Goal: Task Accomplishment & Management: Manage account settings

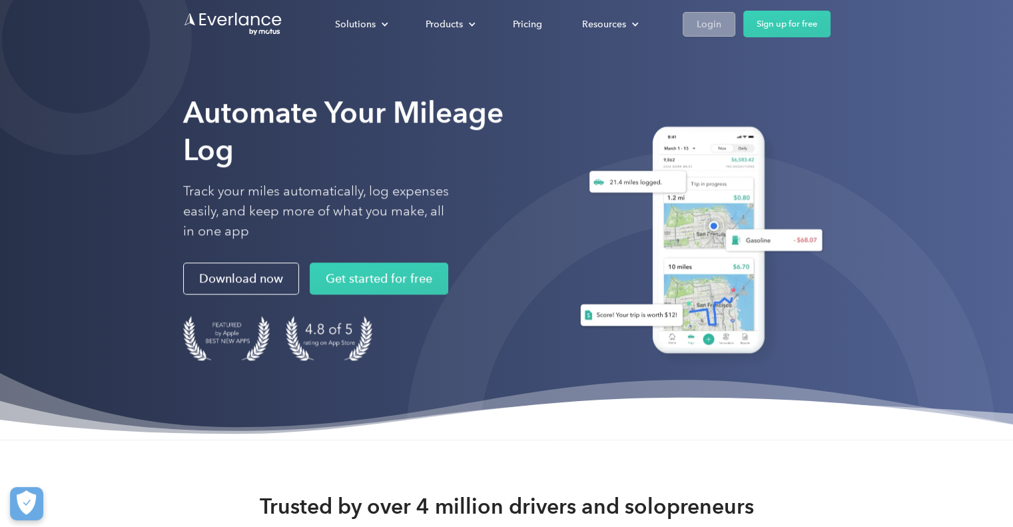
click at [704, 25] on div "Login" at bounding box center [709, 24] width 25 height 17
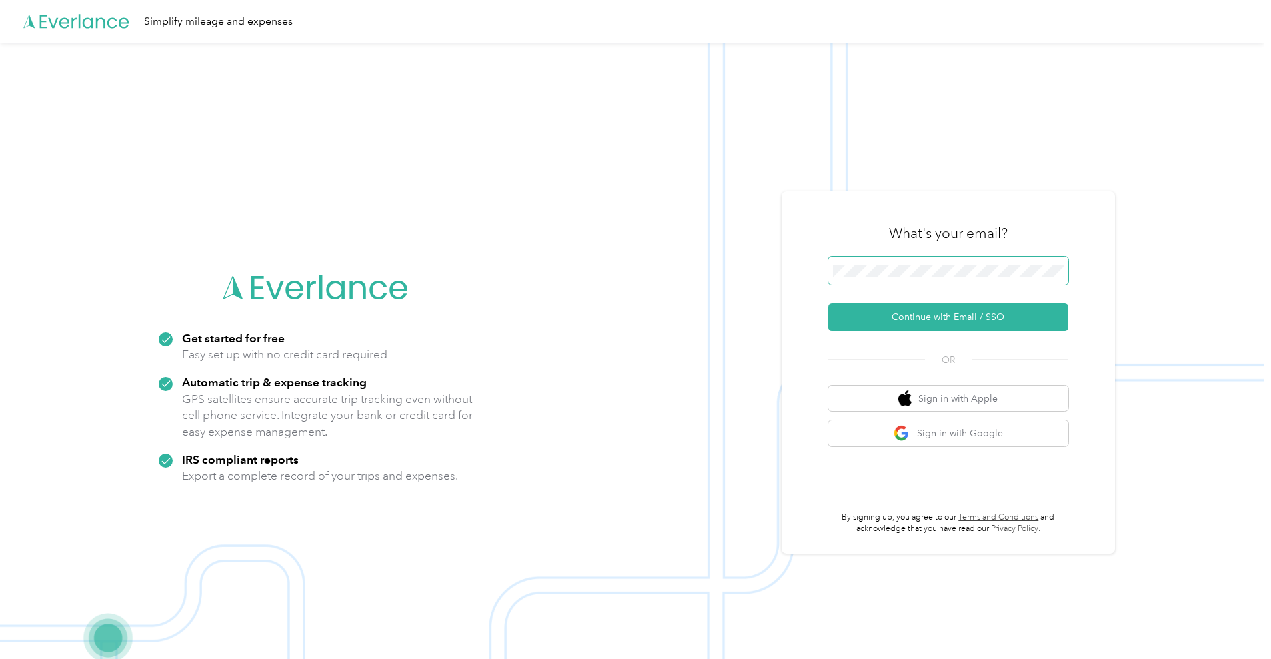
click at [828, 303] on button "Continue with Email / SSO" at bounding box center [948, 317] width 240 height 28
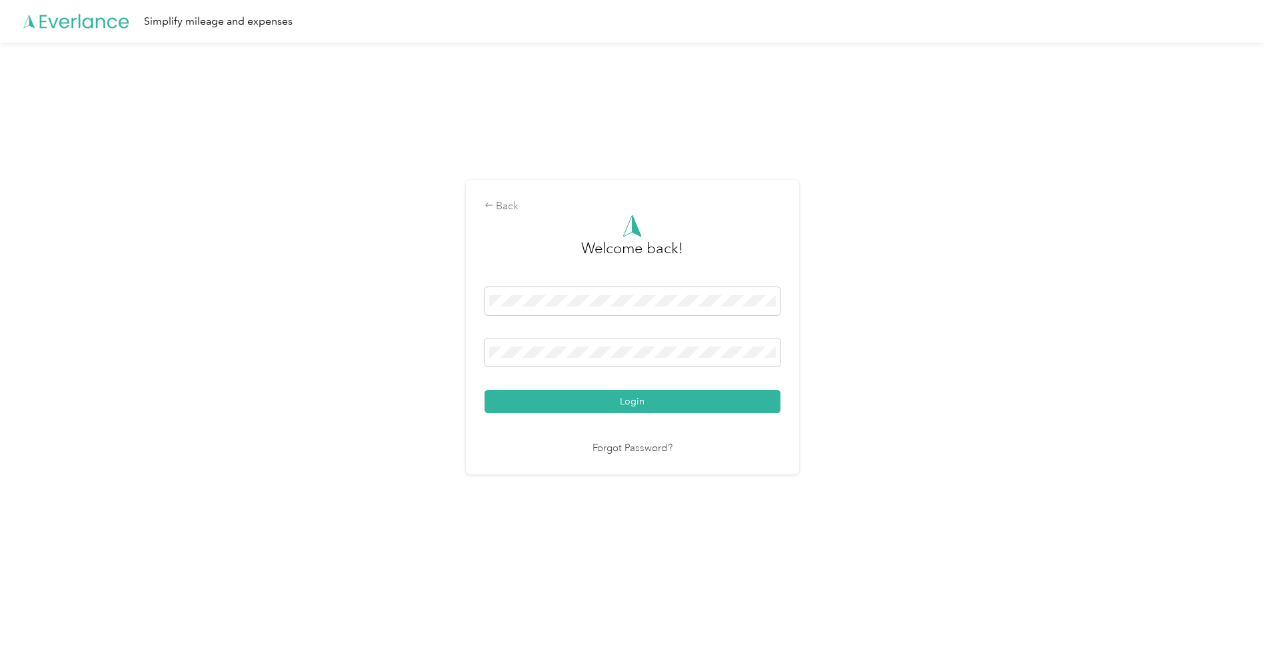
click at [484, 390] on button "Login" at bounding box center [632, 401] width 296 height 23
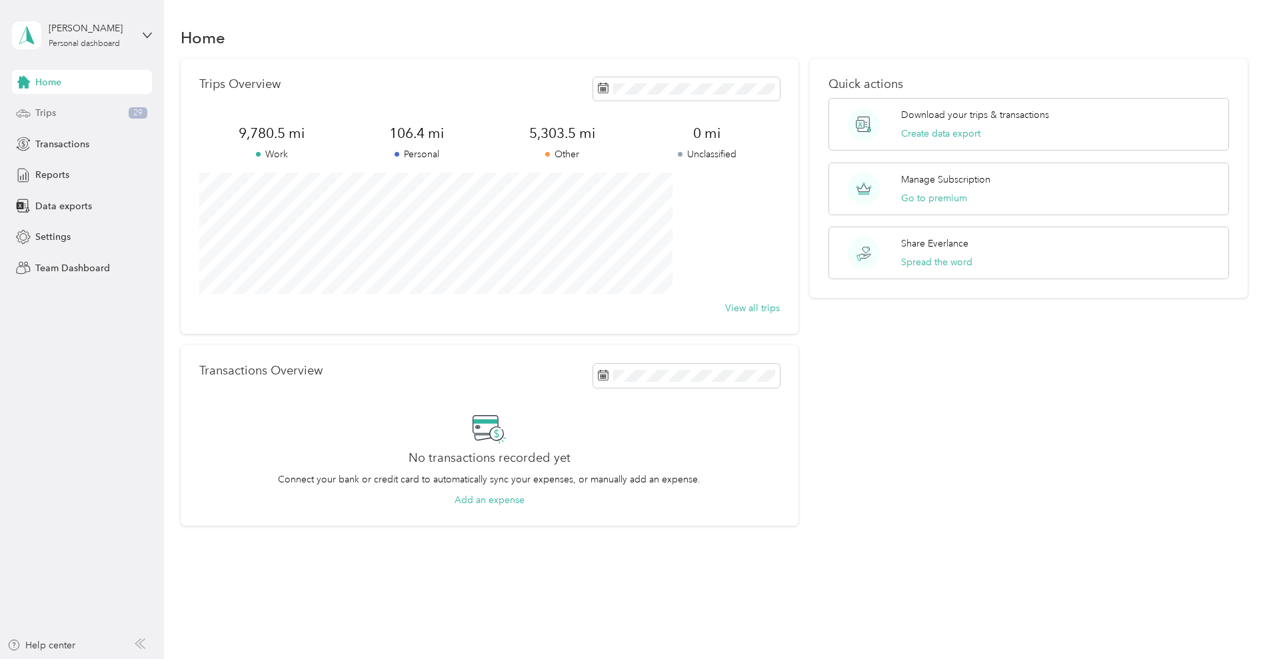
click at [73, 117] on div "Trips 29" at bounding box center [82, 113] width 140 height 24
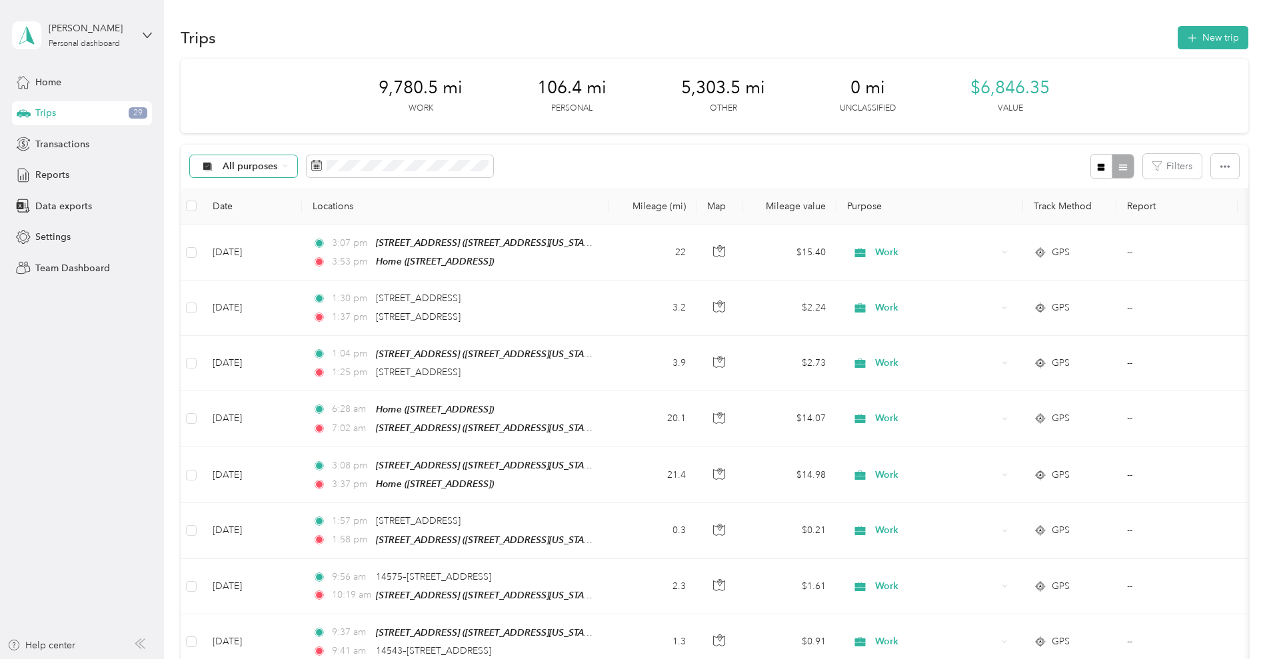
click at [278, 164] on span "All purposes" at bounding box center [250, 166] width 55 height 9
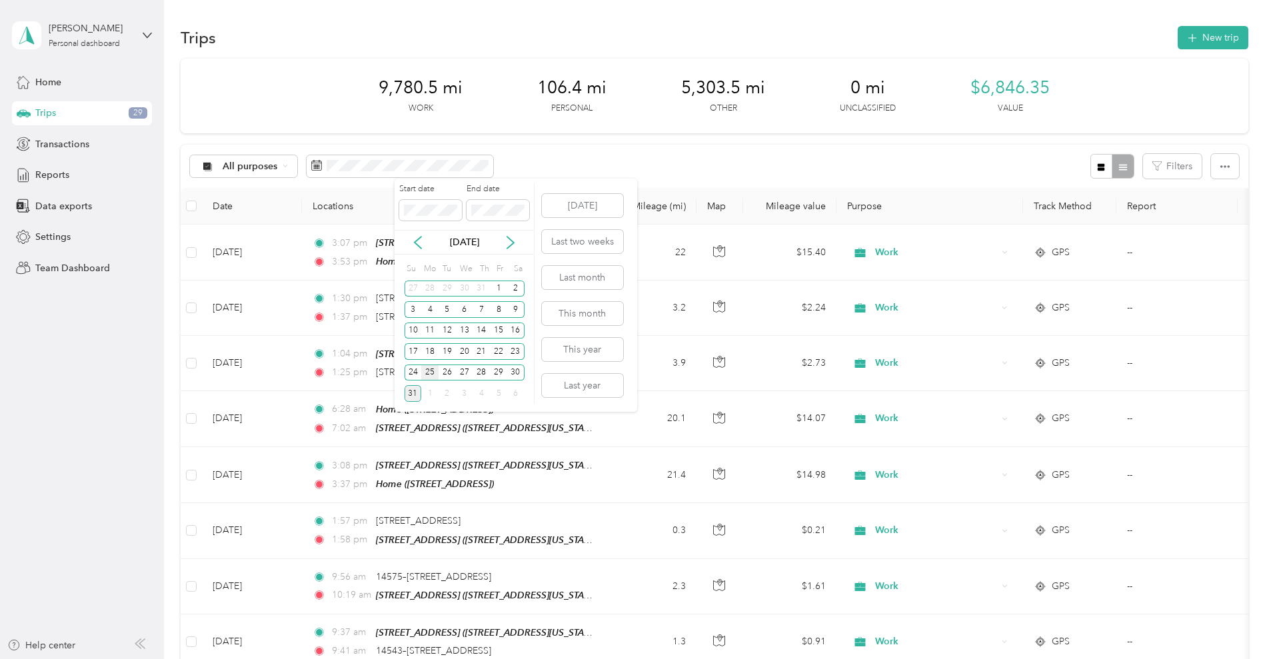
click at [432, 379] on div "25" at bounding box center [429, 372] width 17 height 17
click at [505, 372] on div "29" at bounding box center [498, 372] width 17 height 17
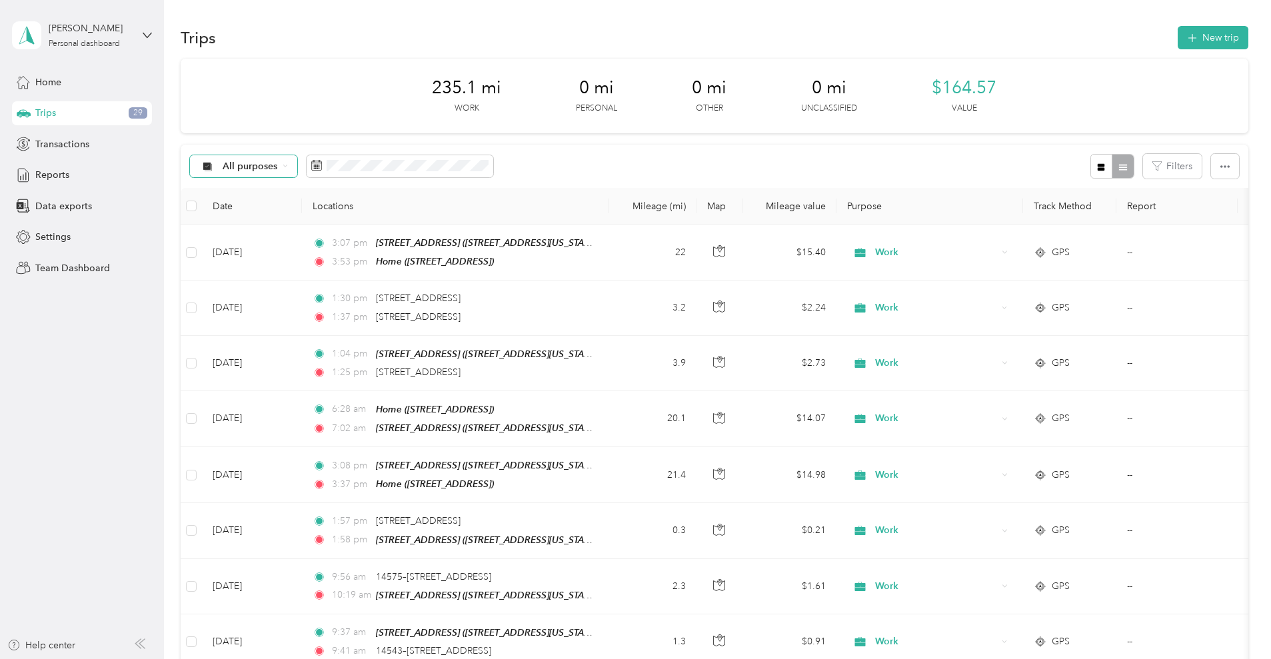
click at [298, 169] on div "All purposes" at bounding box center [244, 166] width 108 height 23
click at [341, 244] on ol "All purposes Unclassified Work Personal Other Charity Medical Moving Commute" at bounding box center [331, 270] width 107 height 187
click at [298, 163] on div "All purposes" at bounding box center [244, 166] width 108 height 23
click at [345, 230] on span "Work" at bounding box center [343, 232] width 65 height 14
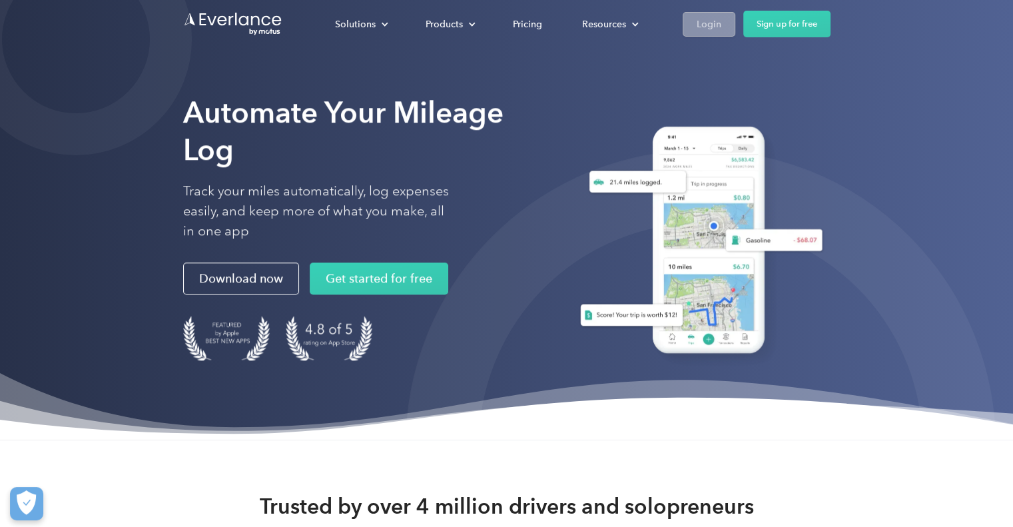
click at [691, 30] on link "Login" at bounding box center [709, 24] width 53 height 25
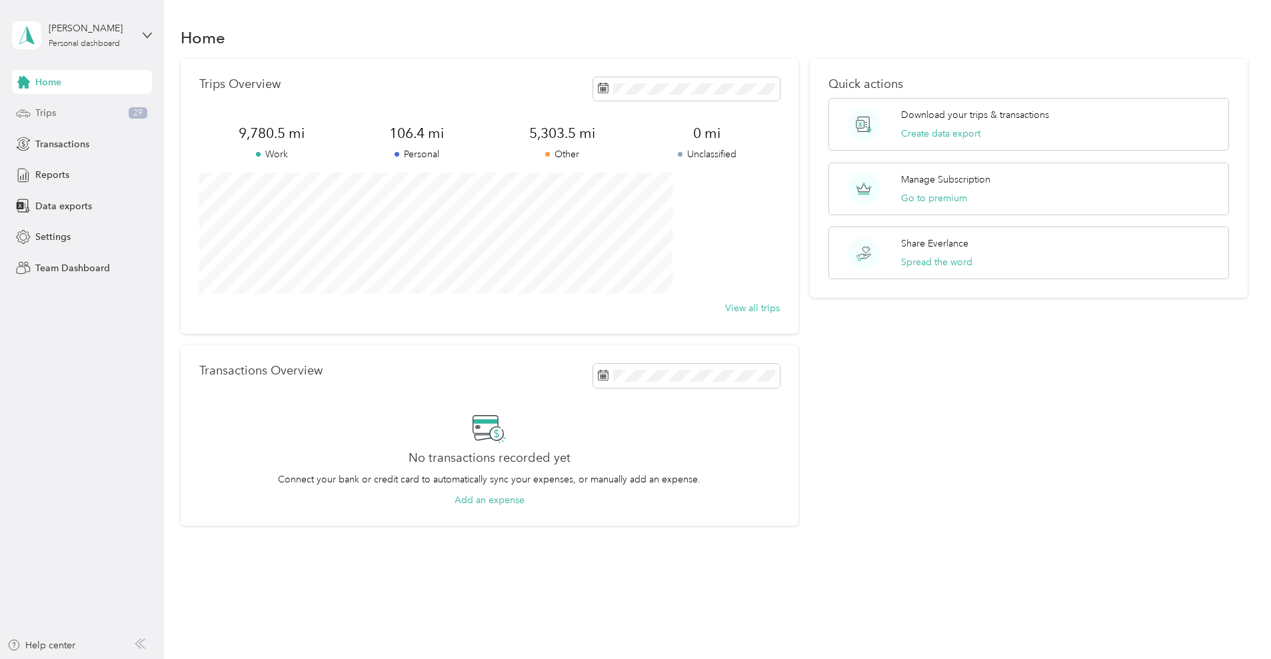
click at [69, 114] on div "Trips 29" at bounding box center [82, 113] width 140 height 24
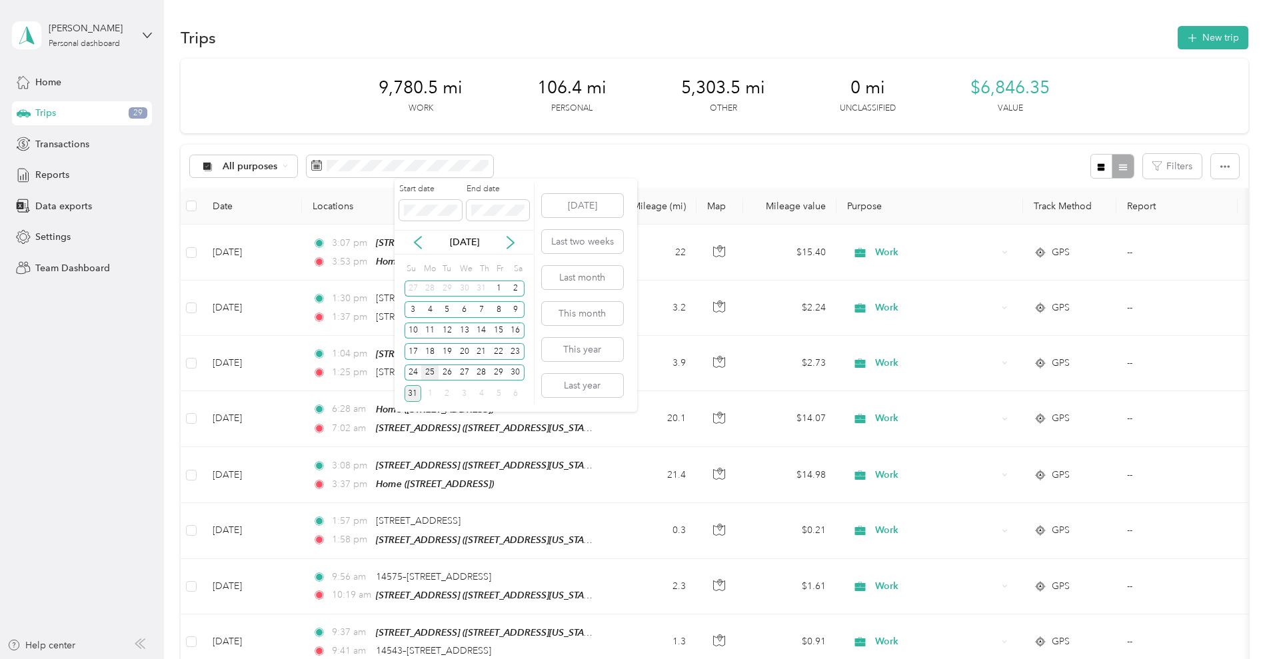
click at [434, 374] on div "25" at bounding box center [429, 372] width 17 height 17
click at [495, 373] on div "29" at bounding box center [498, 372] width 17 height 17
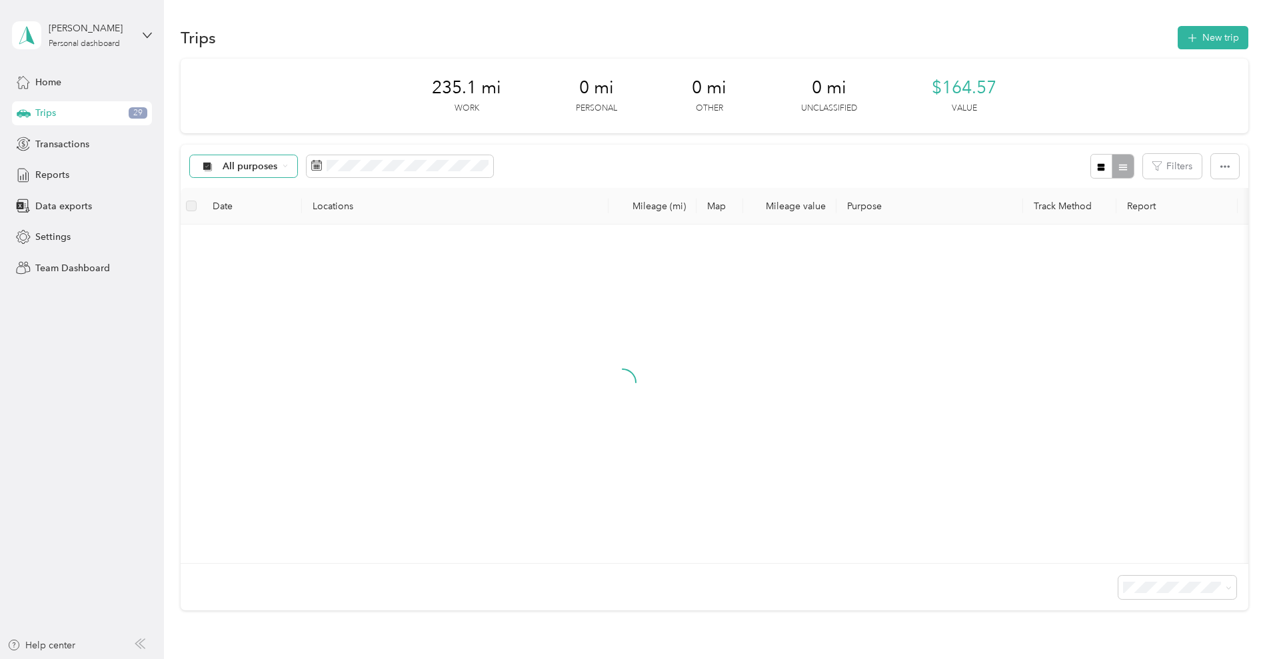
click at [278, 163] on span "All purposes" at bounding box center [250, 166] width 55 height 9
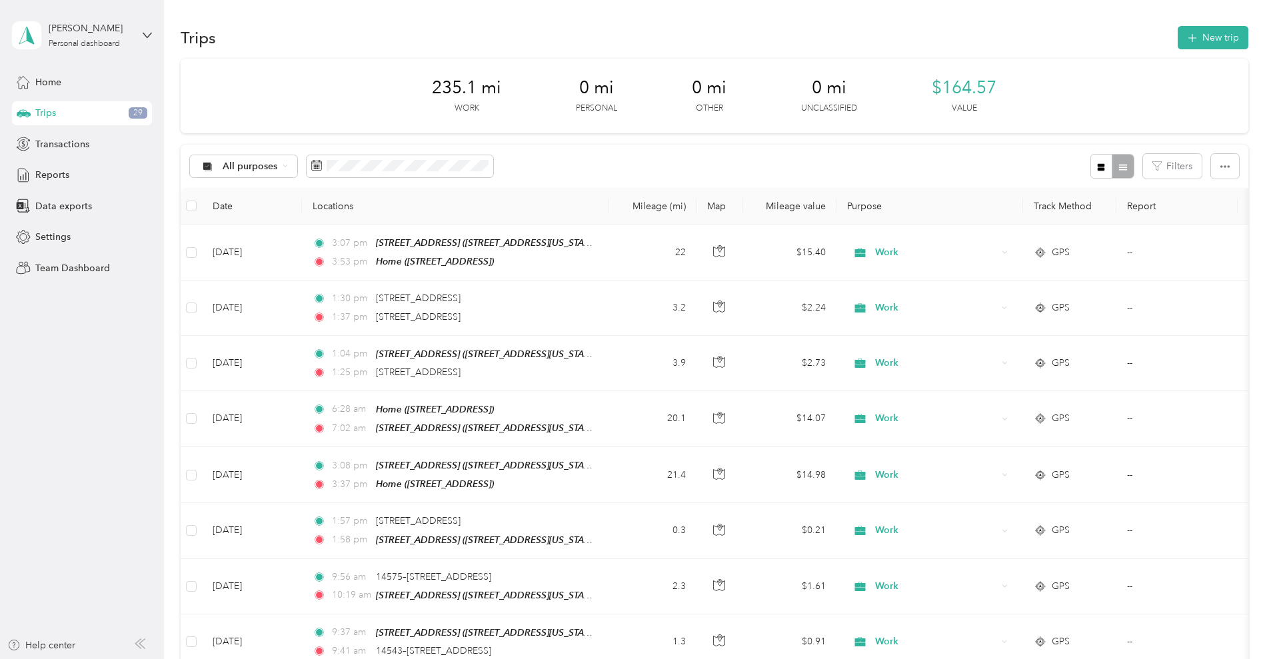
click at [344, 235] on span "Work" at bounding box center [343, 234] width 65 height 14
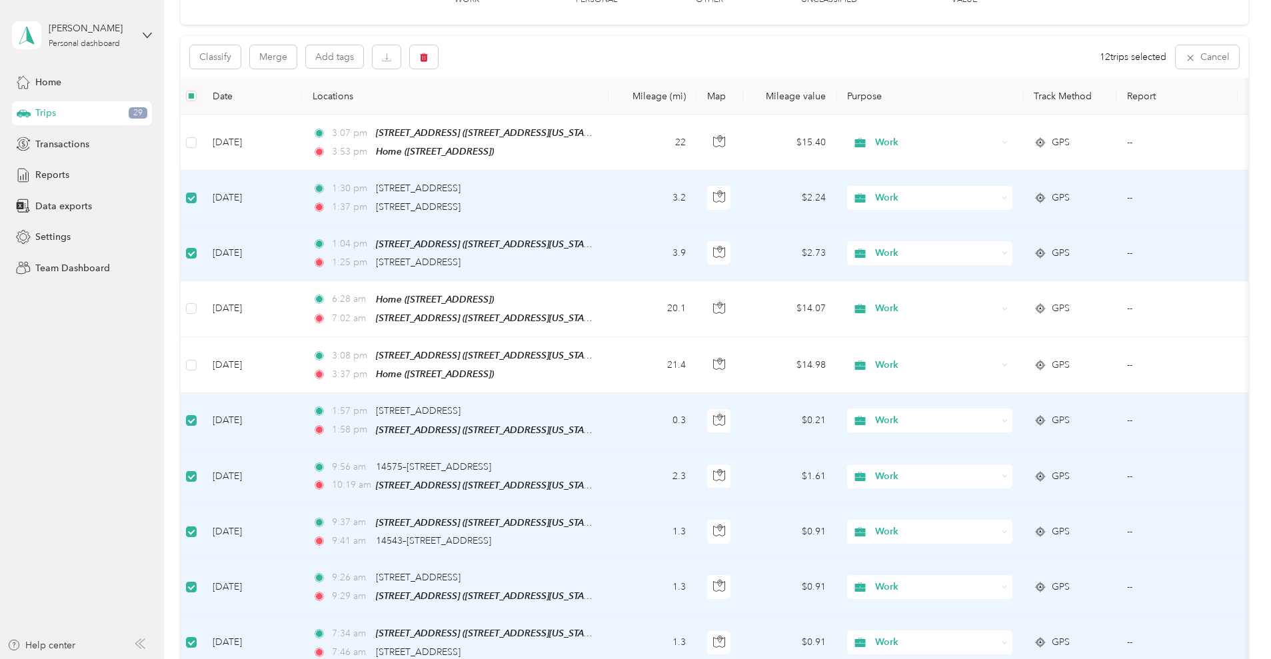
scroll to position [104, 0]
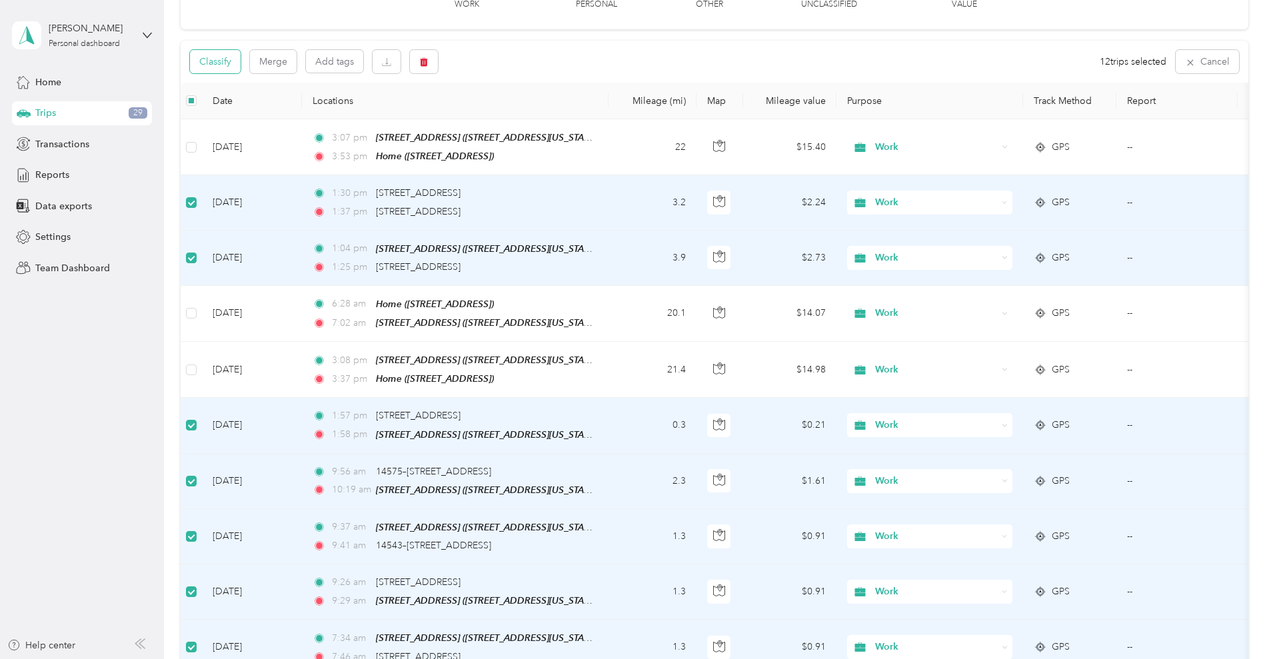
click at [241, 63] on button "Classify" at bounding box center [215, 61] width 51 height 23
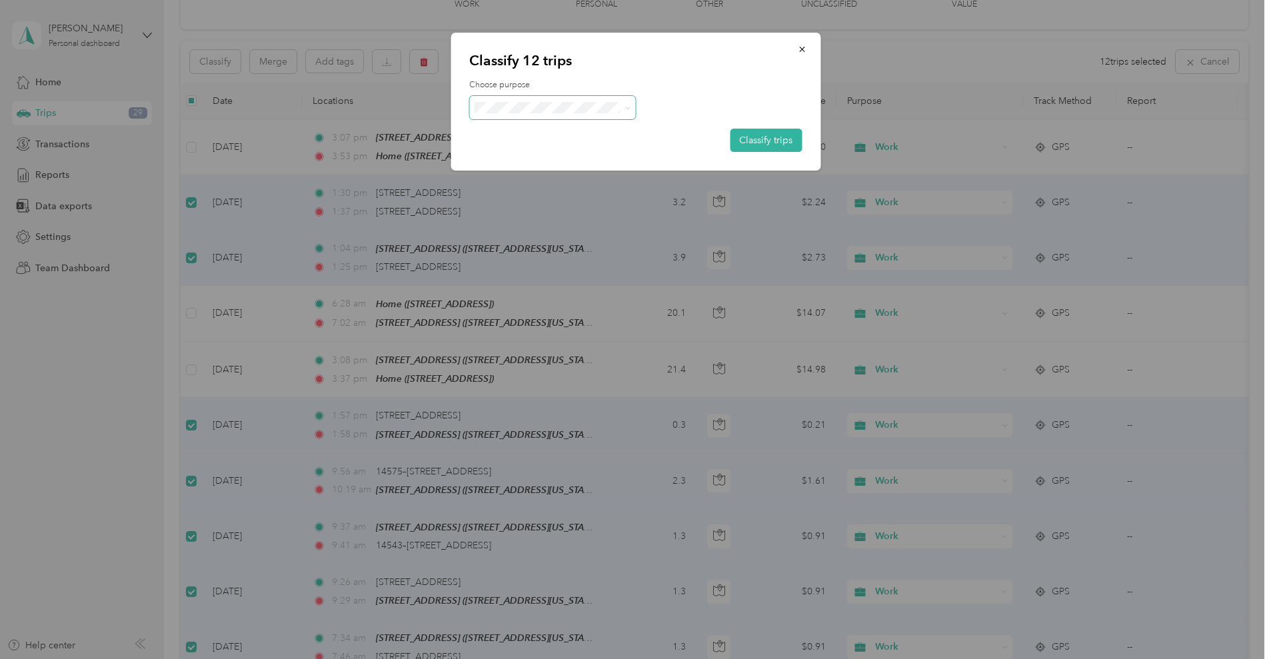
click at [574, 118] on span at bounding box center [552, 107] width 167 height 23
click at [537, 173] on span "Other" at bounding box center [564, 179] width 124 height 14
click at [748, 150] on button "Classify trips" at bounding box center [766, 140] width 72 height 23
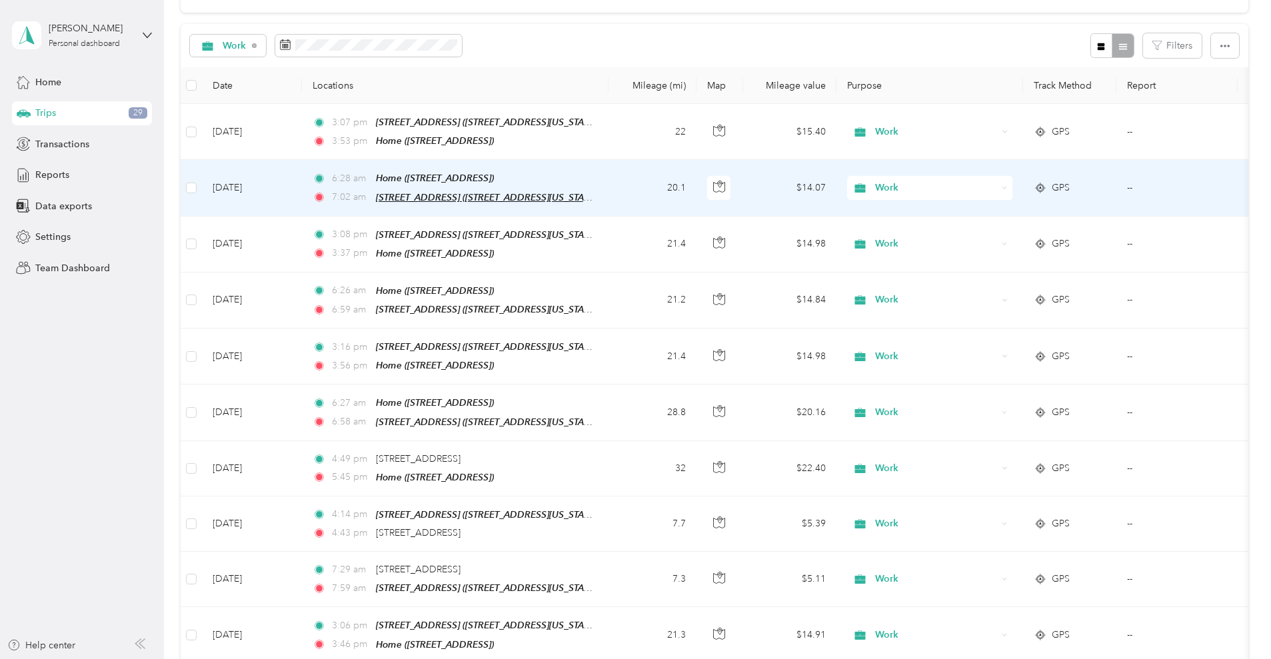
scroll to position [0, 0]
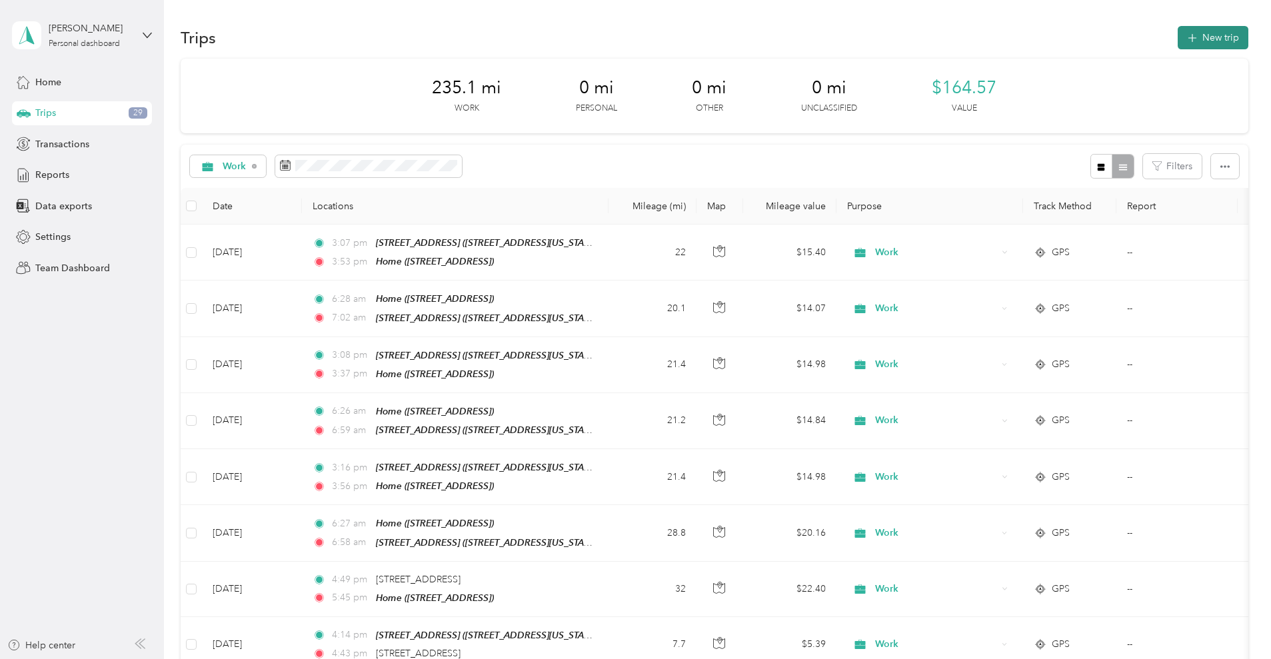
click at [1177, 31] on button "New trip" at bounding box center [1212, 37] width 71 height 23
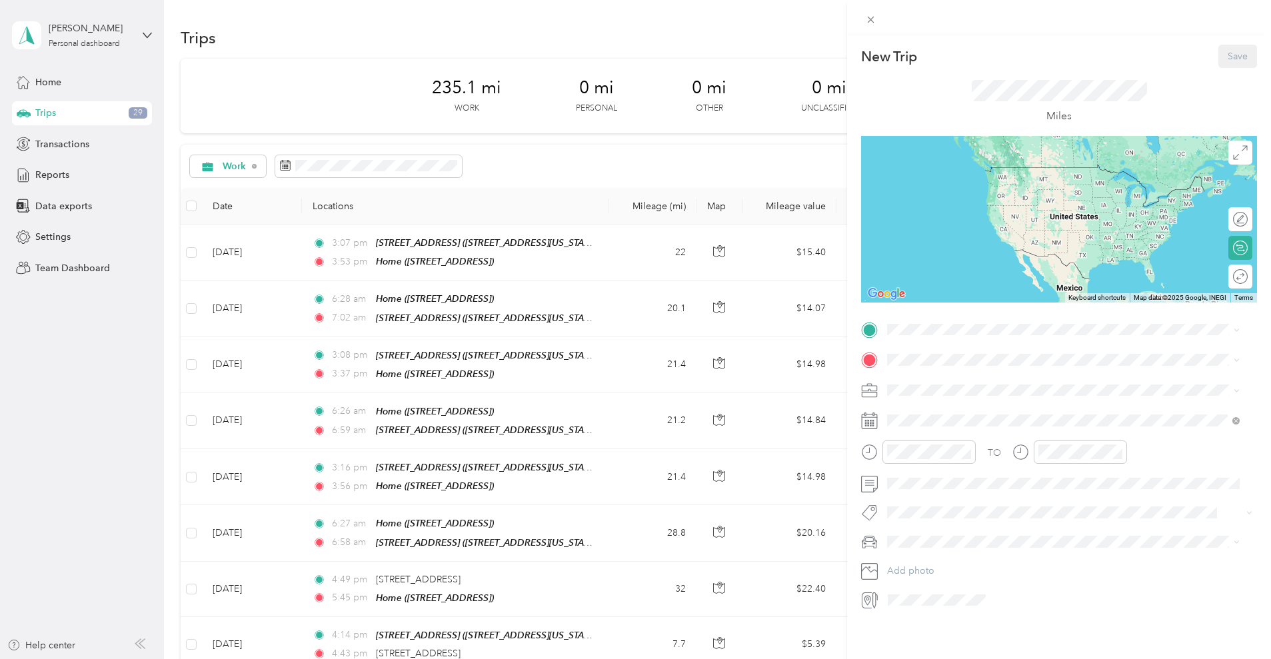
click at [939, 380] on div "Home" at bounding box center [954, 378] width 85 height 12
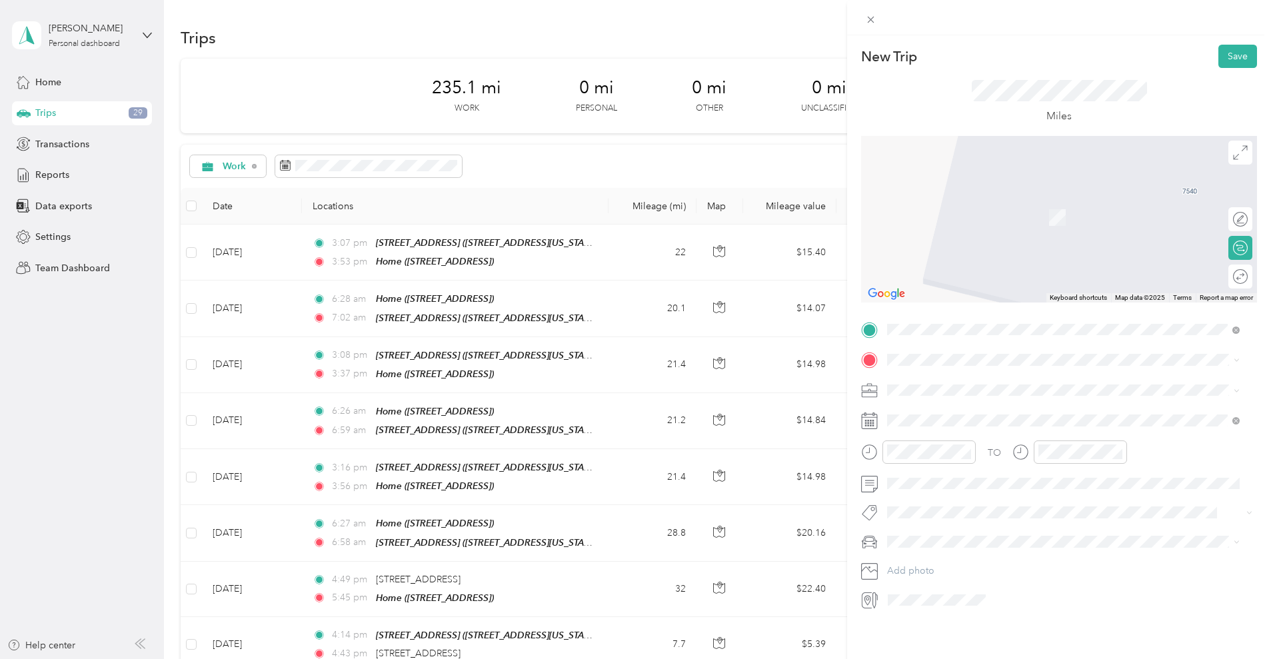
click at [968, 428] on li "16000 Northwest 59th Avenue, Miami Lakes 16000 Northwest 59th Avenue, 33014, Mi…" at bounding box center [1063, 432] width 362 height 42
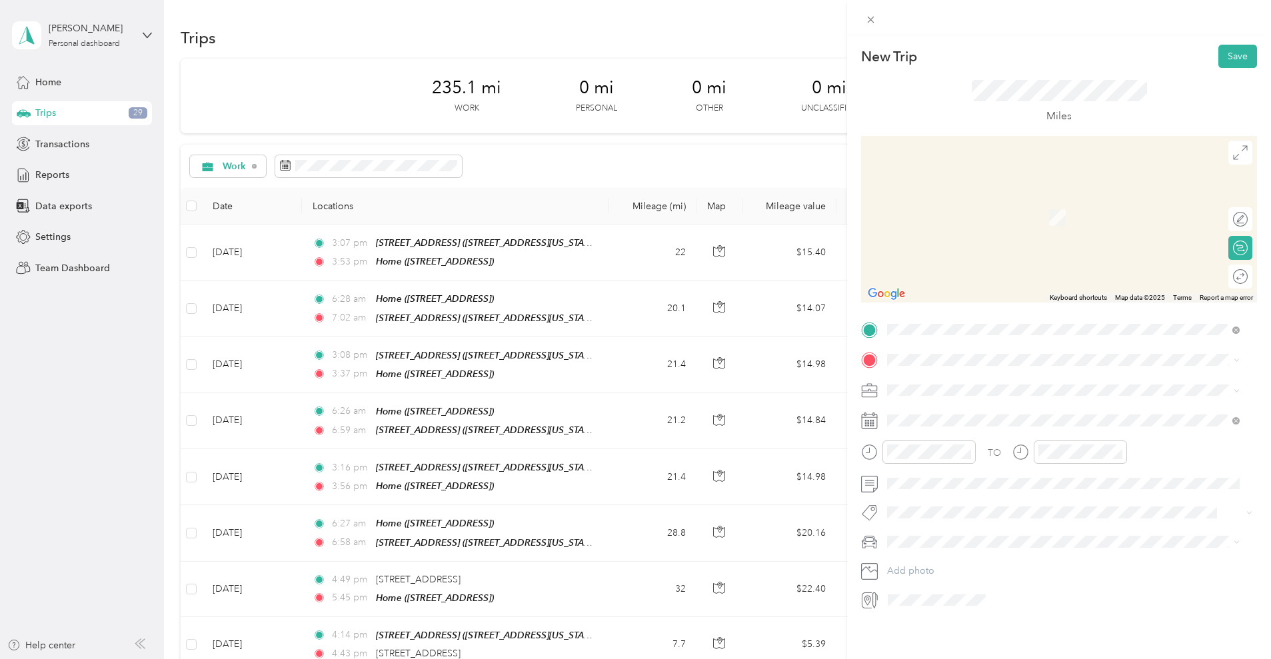
click at [952, 429] on div "Home 7540 SW 20th St, Plantation, FL, United States , 33317, Plantation, FL, Un…" at bounding box center [954, 415] width 85 height 28
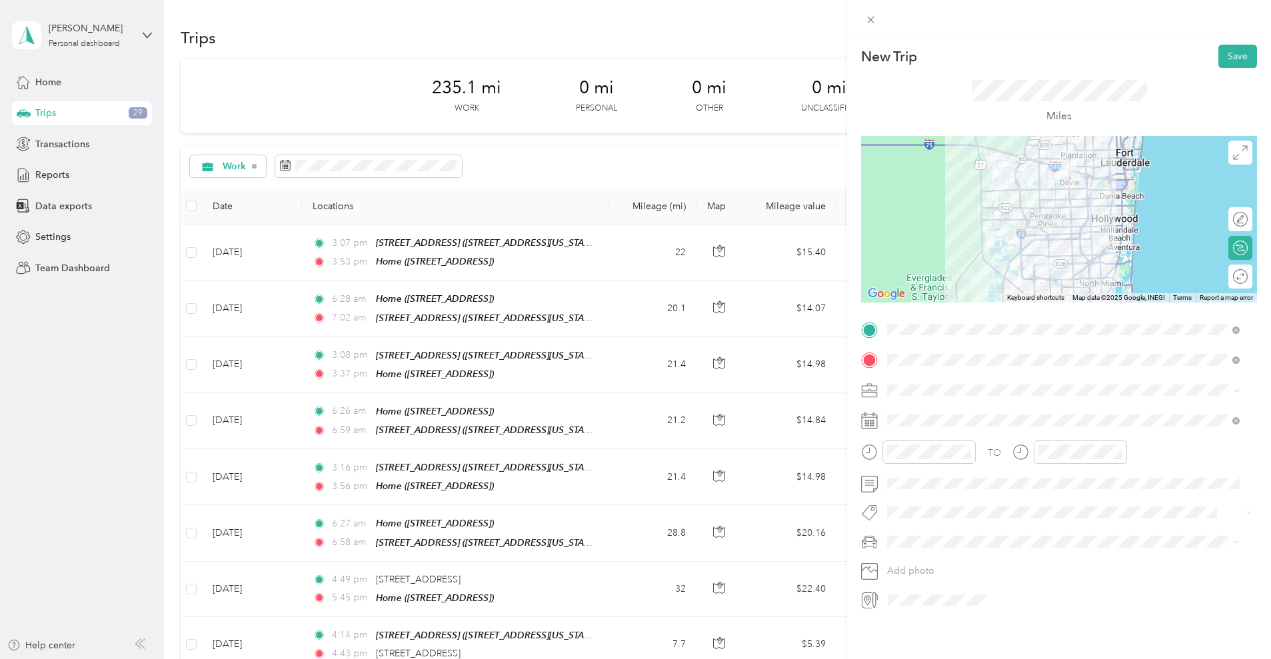
click at [954, 406] on div "Work" at bounding box center [1062, 407] width 343 height 14
click at [1014, 191] on div at bounding box center [1059, 219] width 396 height 167
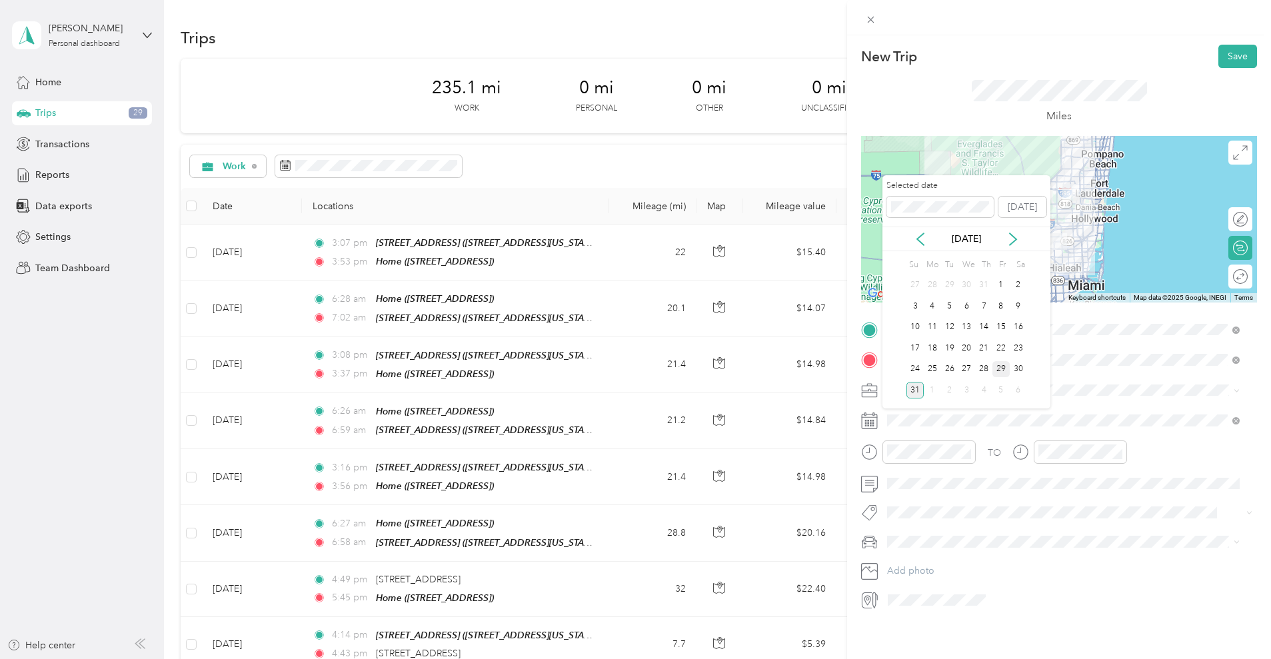
click at [1003, 371] on div "29" at bounding box center [1000, 369] width 17 height 17
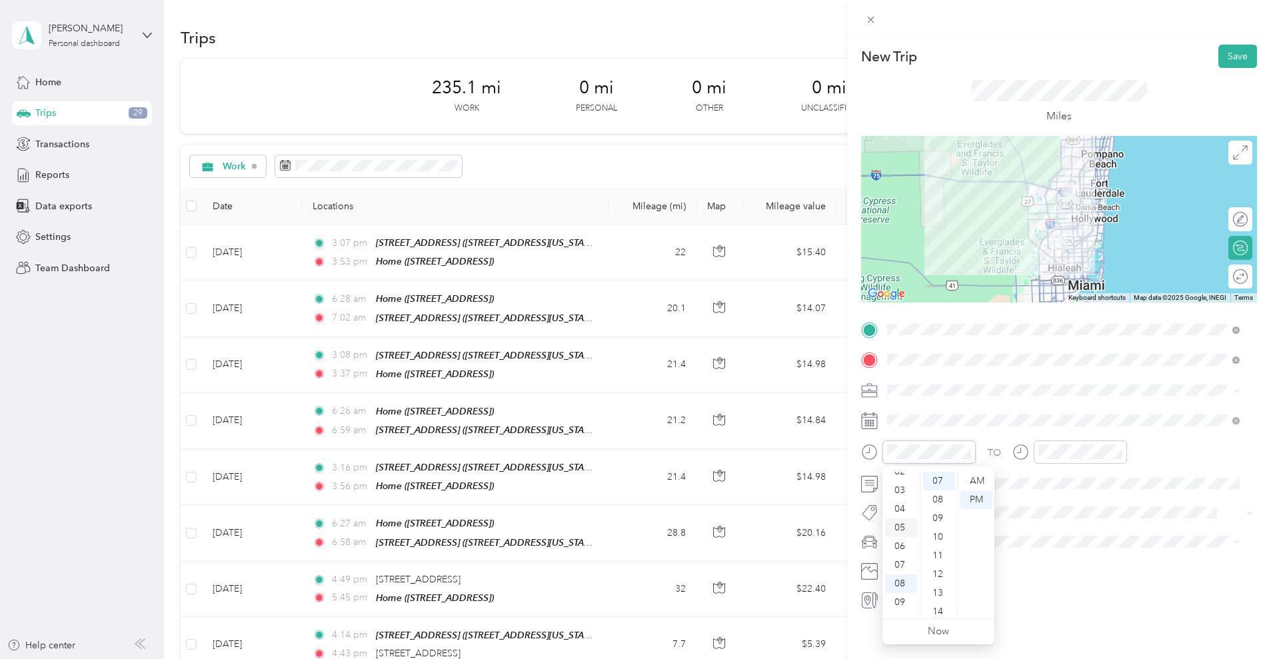
scroll to position [46, 0]
click at [895, 495] on div "03" at bounding box center [901, 491] width 32 height 19
click at [938, 482] on div "07" at bounding box center [939, 481] width 32 height 19
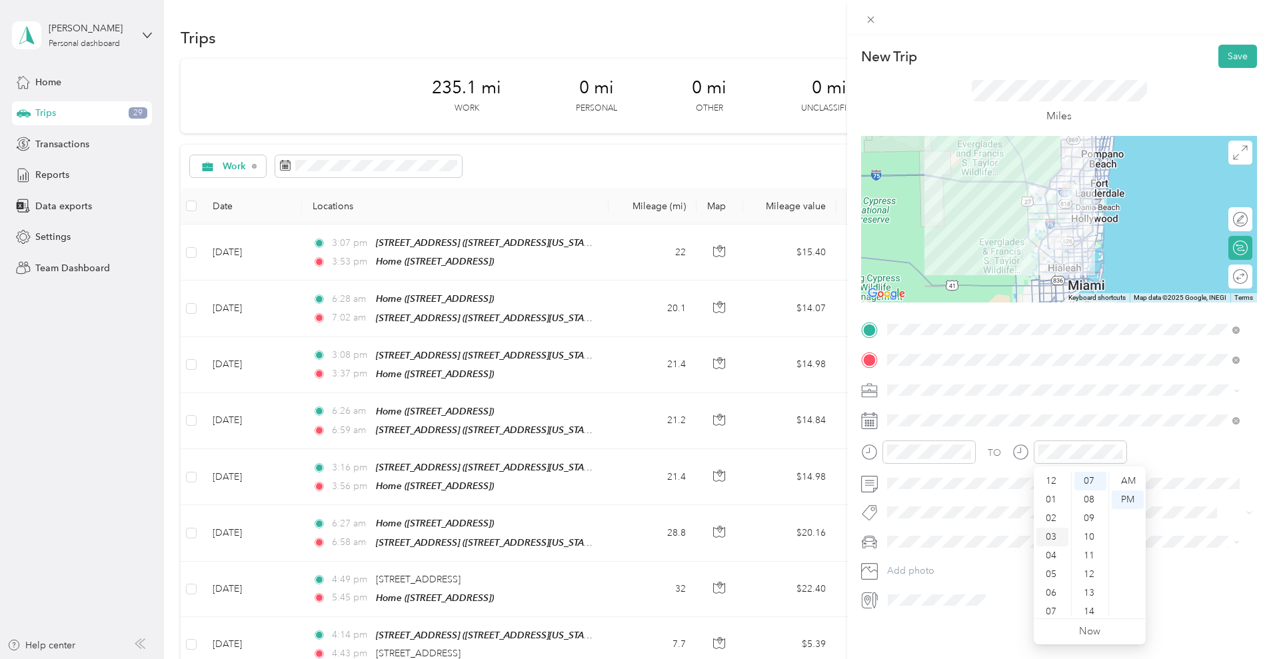
click at [1047, 530] on div "03" at bounding box center [1052, 537] width 32 height 19
click at [1083, 531] on div "53" at bounding box center [1090, 526] width 32 height 19
click at [1151, 455] on div "TO" at bounding box center [1059, 456] width 396 height 33
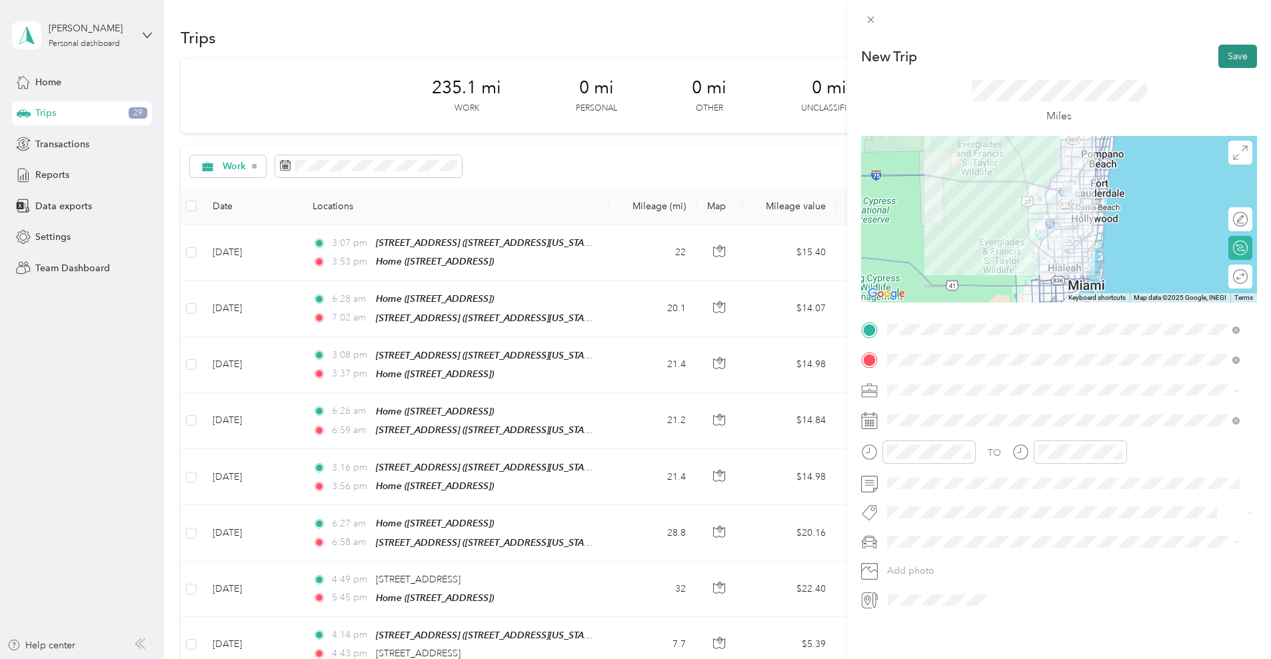
click at [1226, 57] on button "Save" at bounding box center [1237, 56] width 39 height 23
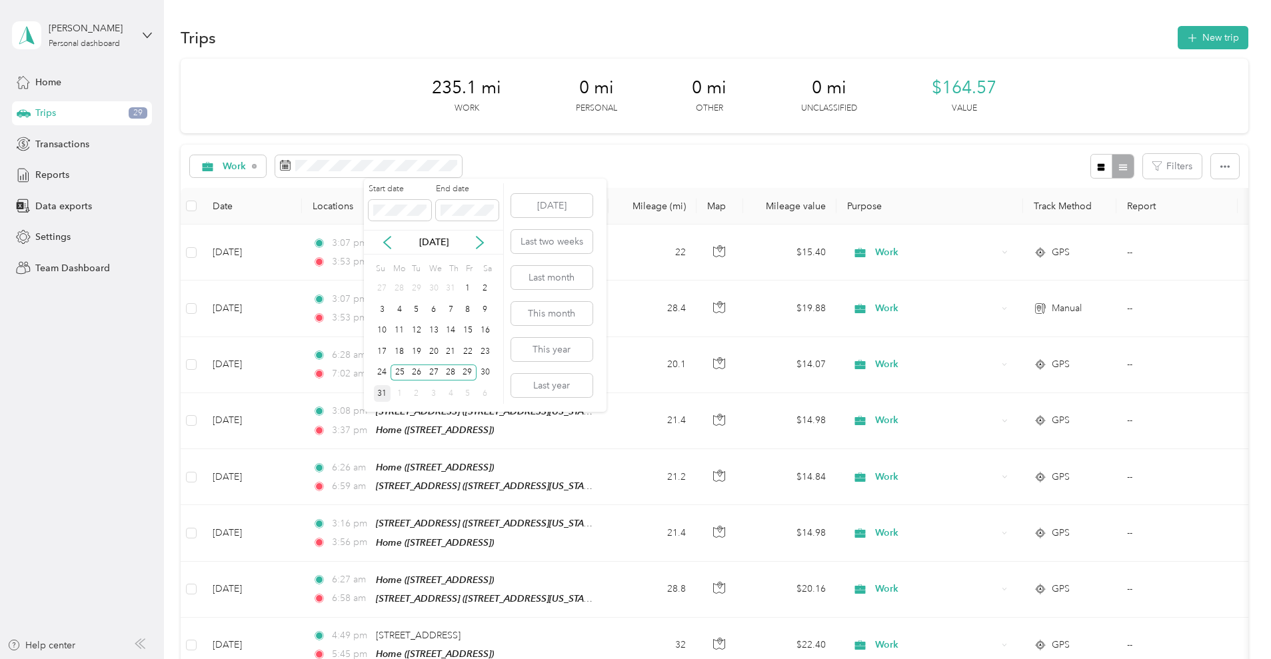
click at [378, 391] on div "31" at bounding box center [382, 393] width 17 height 17
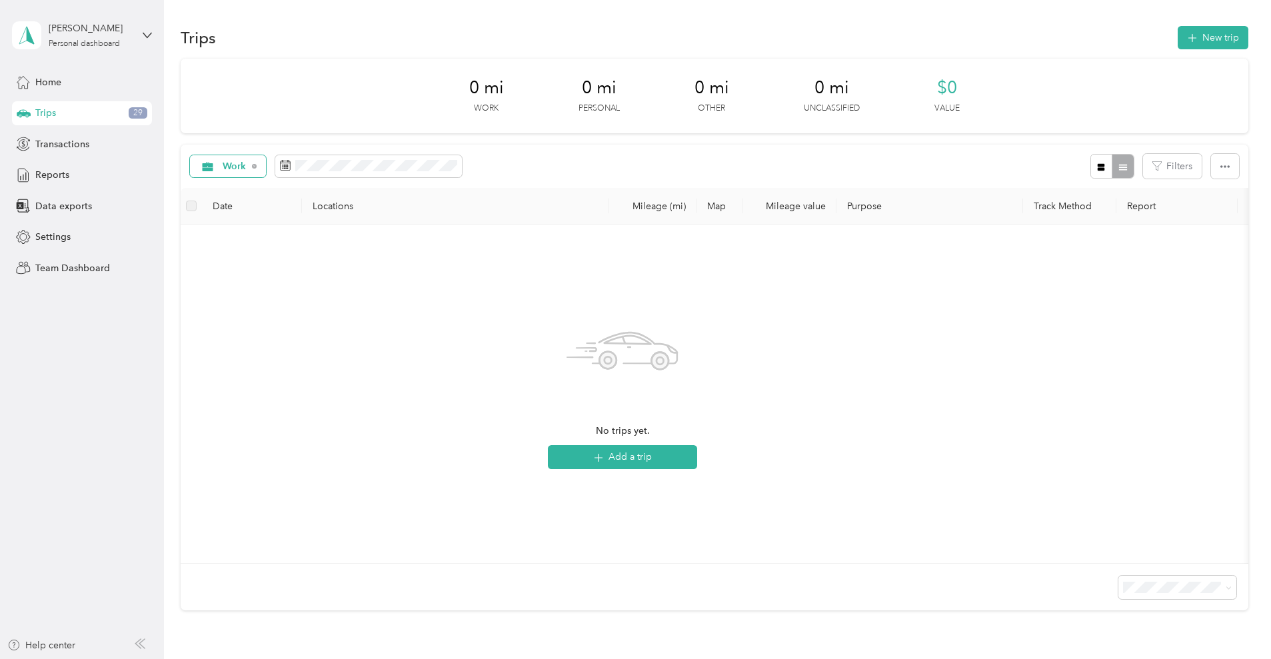
click at [247, 170] on span "Work" at bounding box center [235, 166] width 24 height 9
click at [322, 261] on span "Personal" at bounding box center [338, 260] width 55 height 14
click at [261, 162] on span "Personal" at bounding box center [242, 166] width 38 height 9
click at [336, 239] on li "Work" at bounding box center [326, 236] width 97 height 23
click at [400, 373] on div "25" at bounding box center [398, 372] width 17 height 17
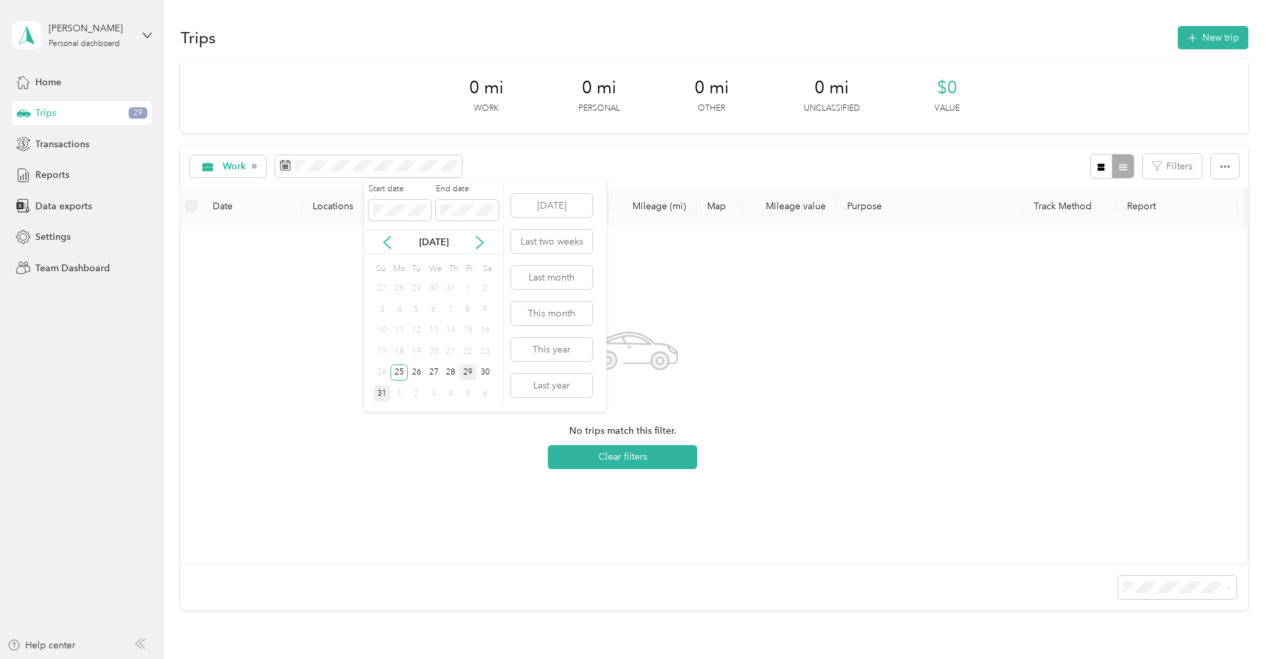
click at [464, 368] on div "29" at bounding box center [467, 372] width 17 height 17
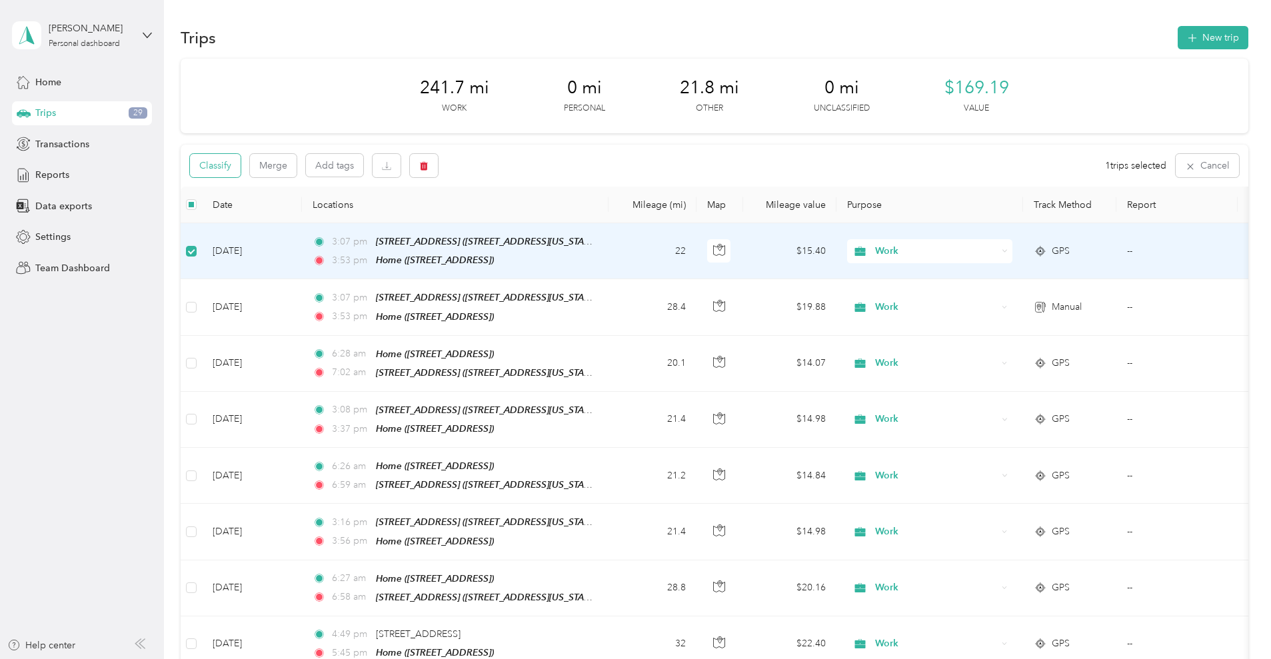
click at [241, 160] on button "Classify" at bounding box center [215, 165] width 51 height 23
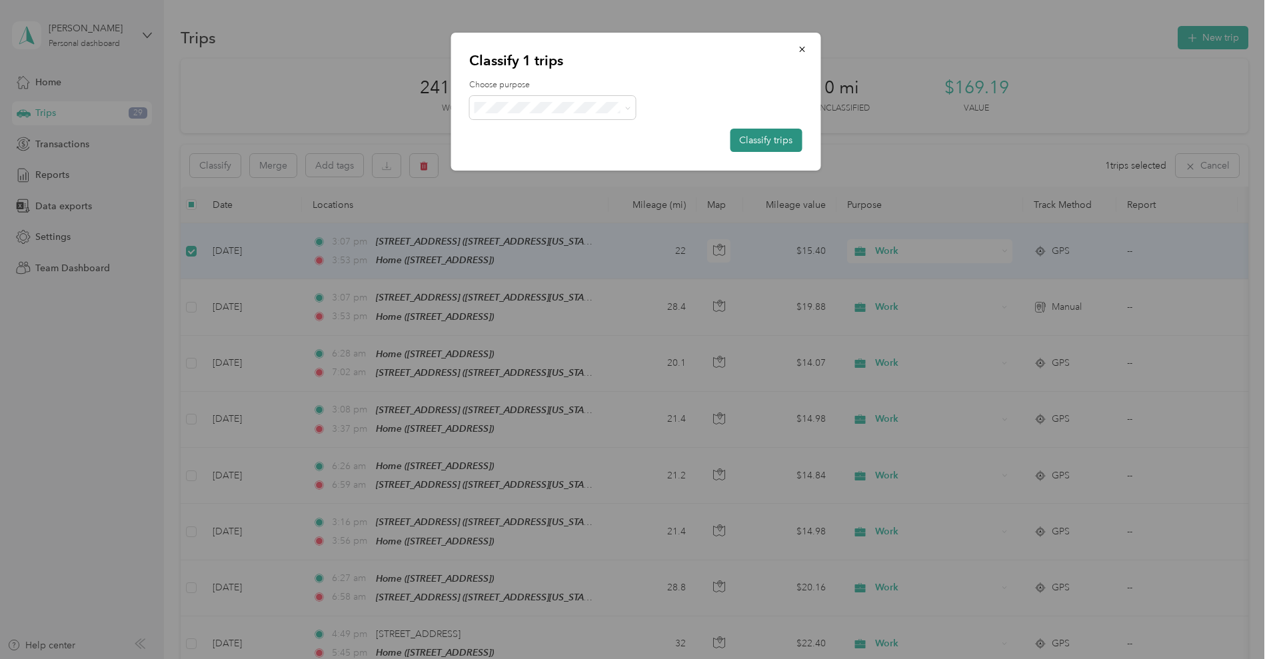
click at [735, 139] on button "Classify trips" at bounding box center [766, 140] width 72 height 23
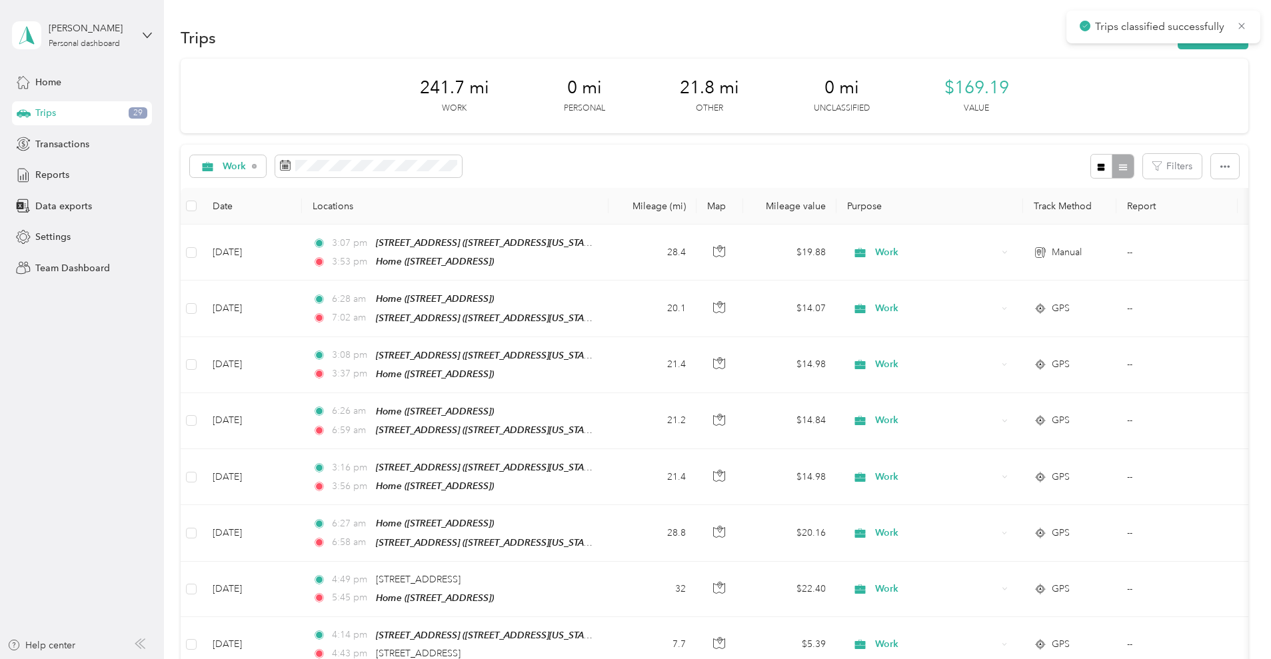
click at [1240, 32] on span "Trips classified successfully" at bounding box center [1162, 27] width 167 height 17
click at [1177, 46] on button "New trip" at bounding box center [1212, 37] width 71 height 23
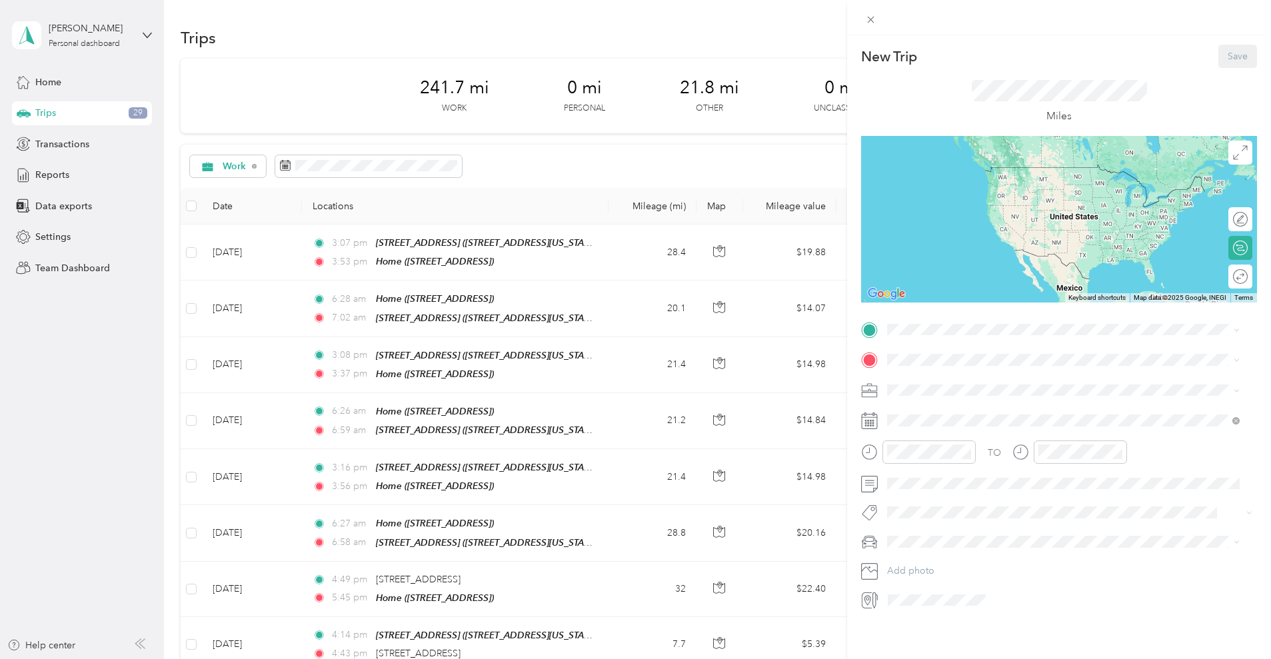
click at [938, 424] on div "Home 7540 SW 20th St, Plantation, FL, United States , 33317, Plantation, FL, Un…" at bounding box center [954, 430] width 85 height 28
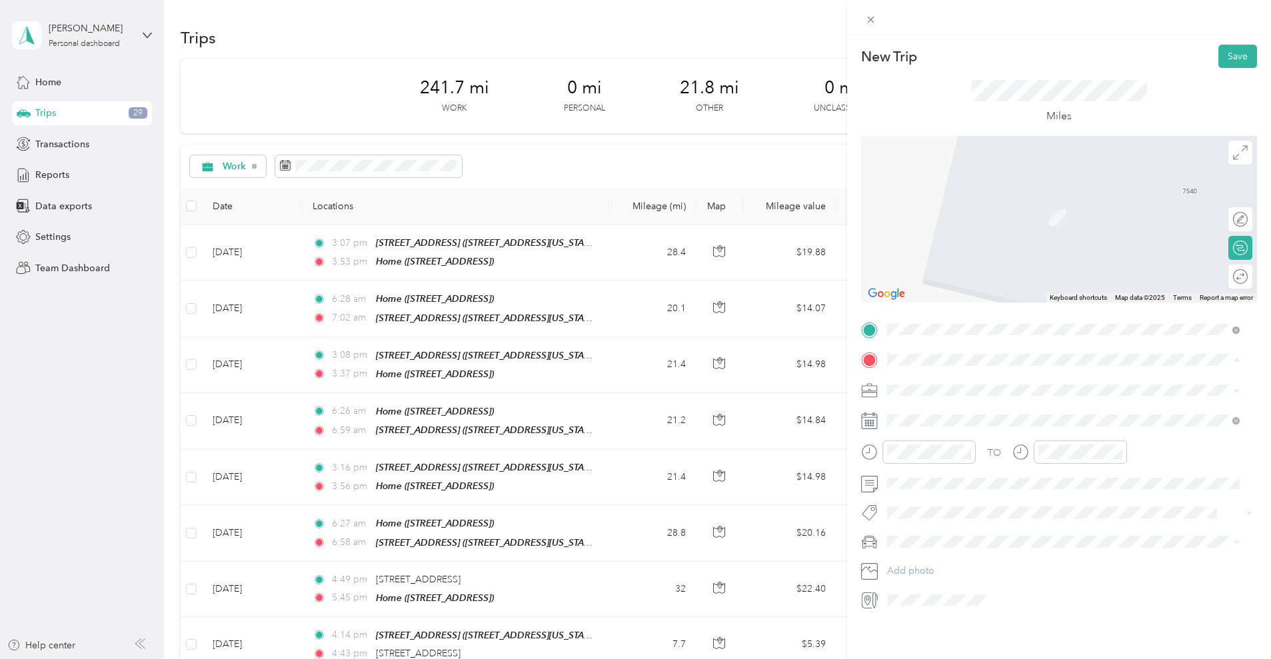
click at [967, 428] on div "16000 Northwest 59th Avenue, Miami Lakes 16000 Northwest 59th Avenue, 33014, Mi…" at bounding box center [1062, 420] width 343 height 33
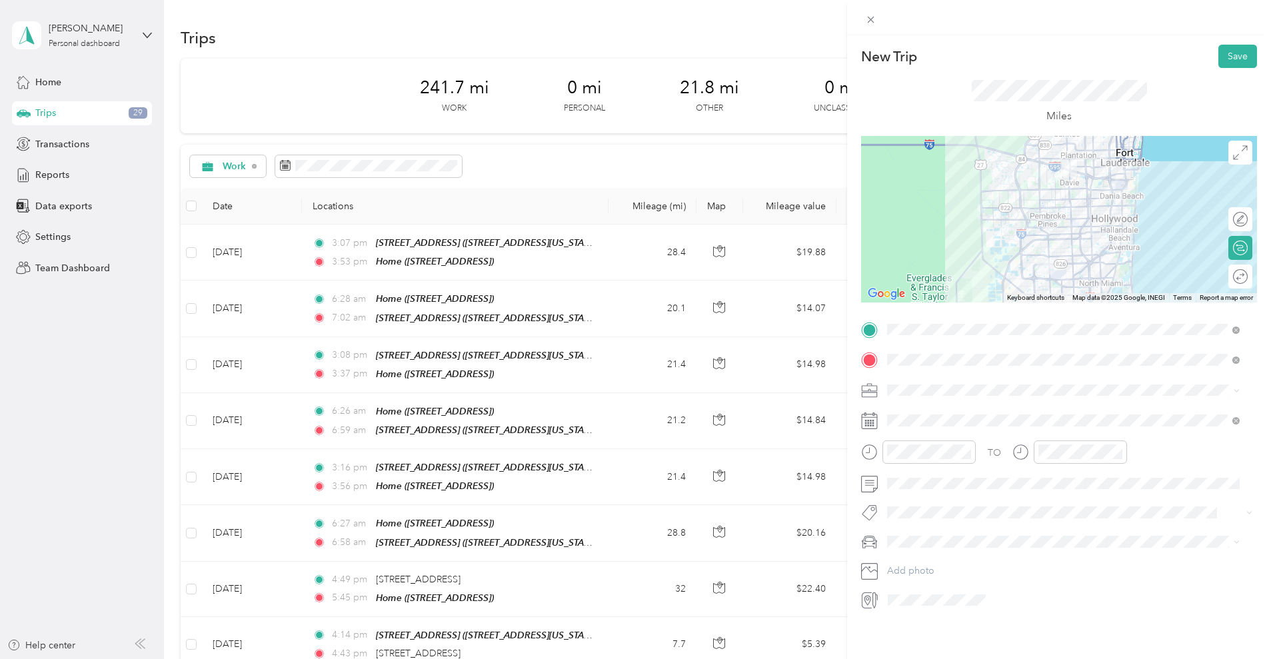
click at [924, 407] on div "Work" at bounding box center [1062, 406] width 343 height 14
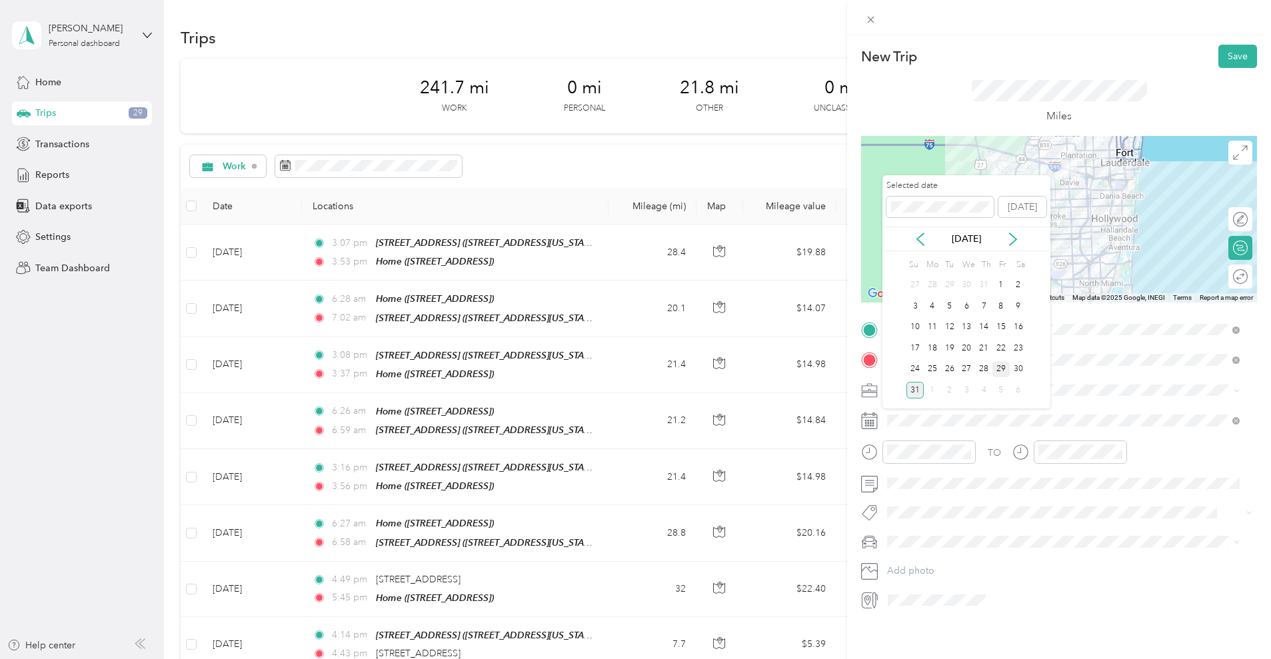
click at [1000, 373] on div "29" at bounding box center [1000, 369] width 17 height 17
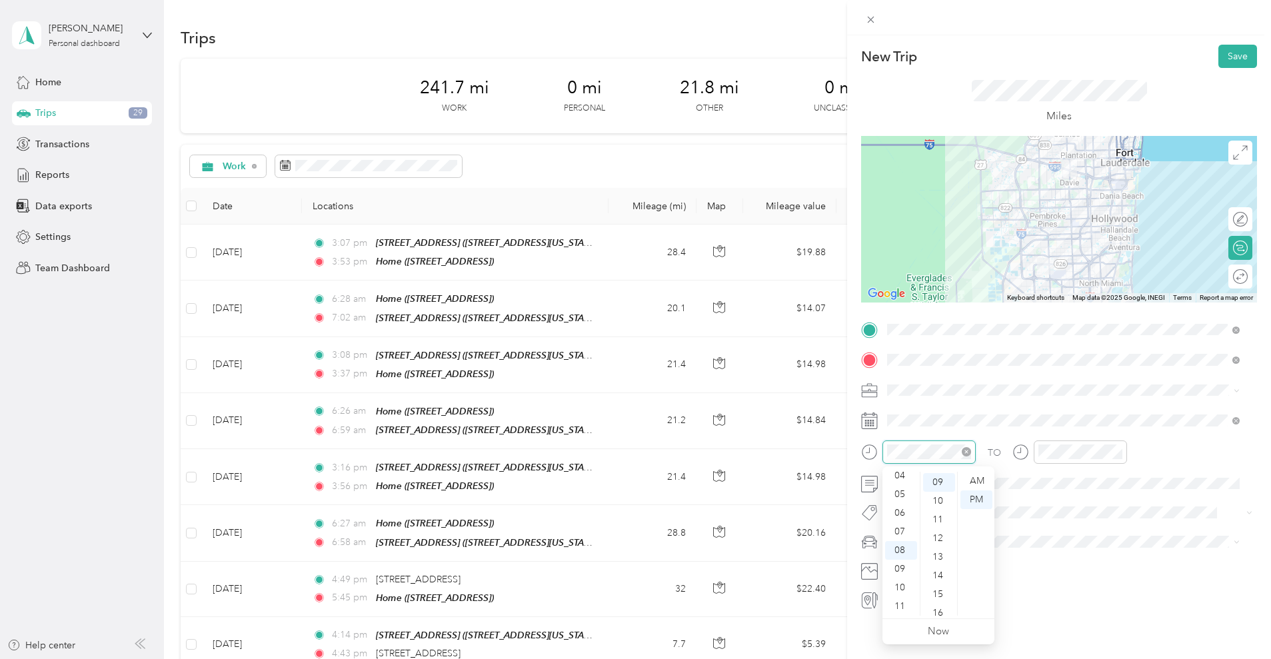
scroll to position [168, 0]
click at [905, 513] on div "06" at bounding box center [901, 513] width 32 height 19
click at [935, 596] on div "28" at bounding box center [939, 595] width 32 height 19
click at [984, 480] on div "AM" at bounding box center [976, 481] width 32 height 19
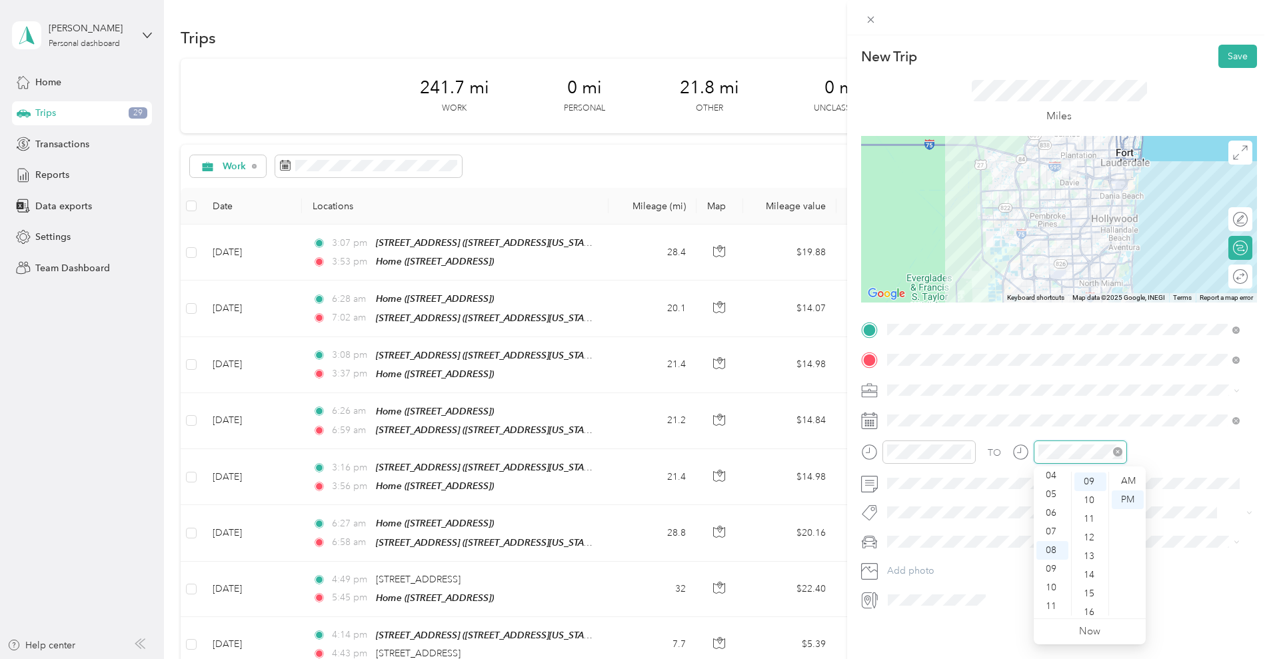
scroll to position [168, 0]
click at [1051, 526] on div "07" at bounding box center [1052, 531] width 32 height 19
click at [1124, 482] on div "AM" at bounding box center [1127, 481] width 32 height 19
click at [1087, 484] on div "00" at bounding box center [1090, 481] width 32 height 19
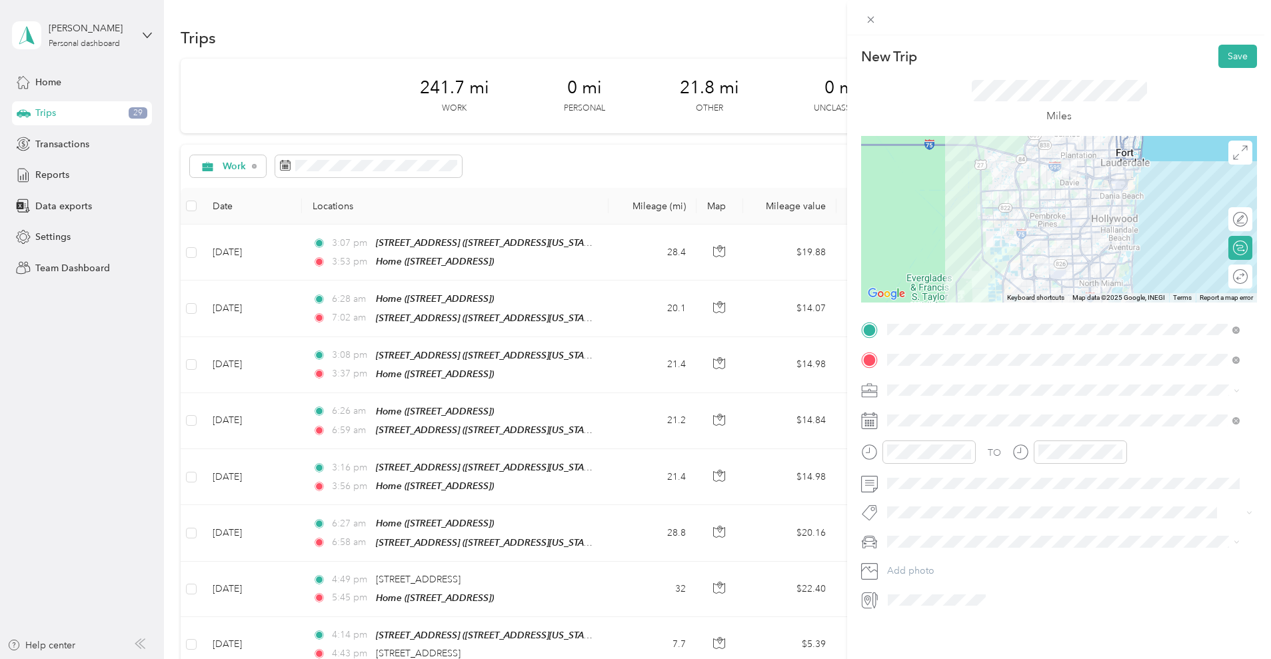
click at [1232, 166] on div at bounding box center [1059, 219] width 396 height 167
click at [1233, 153] on icon at bounding box center [1240, 152] width 15 height 15
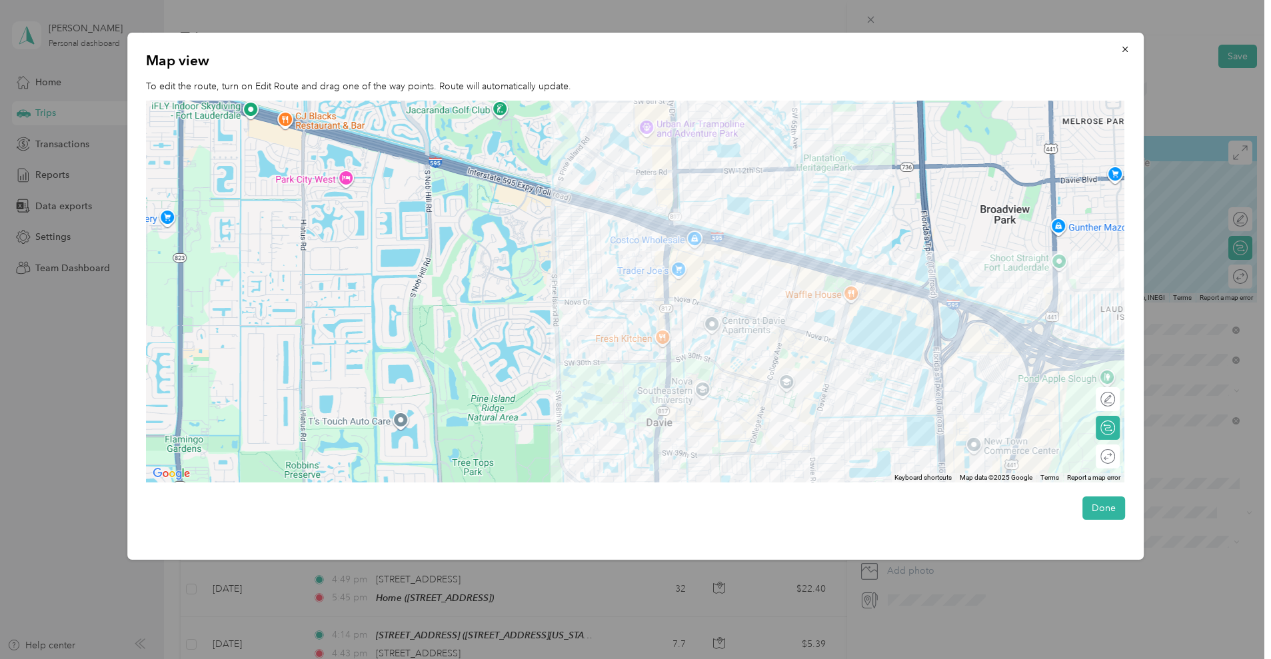
drag, startPoint x: 607, startPoint y: 141, endPoint x: 634, endPoint y: 260, distance: 122.3
click at [634, 260] on div at bounding box center [635, 292] width 978 height 382
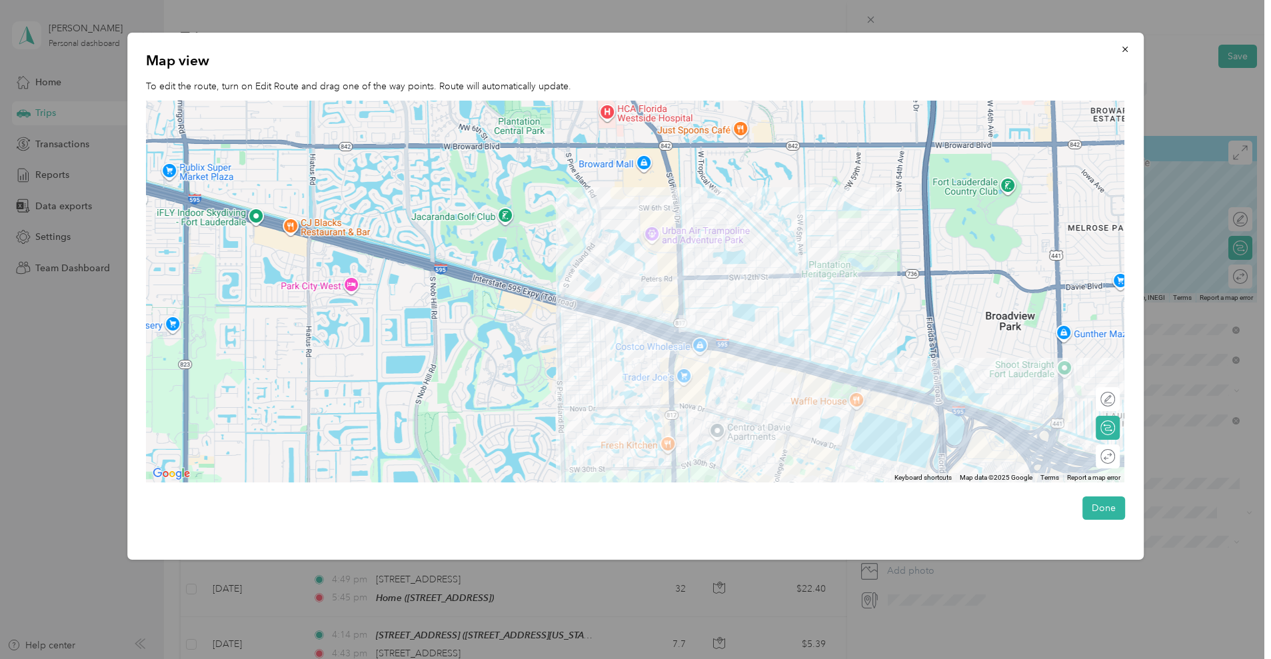
drag, startPoint x: 693, startPoint y: 345, endPoint x: 702, endPoint y: 435, distance: 90.4
click at [702, 435] on div at bounding box center [635, 292] width 978 height 382
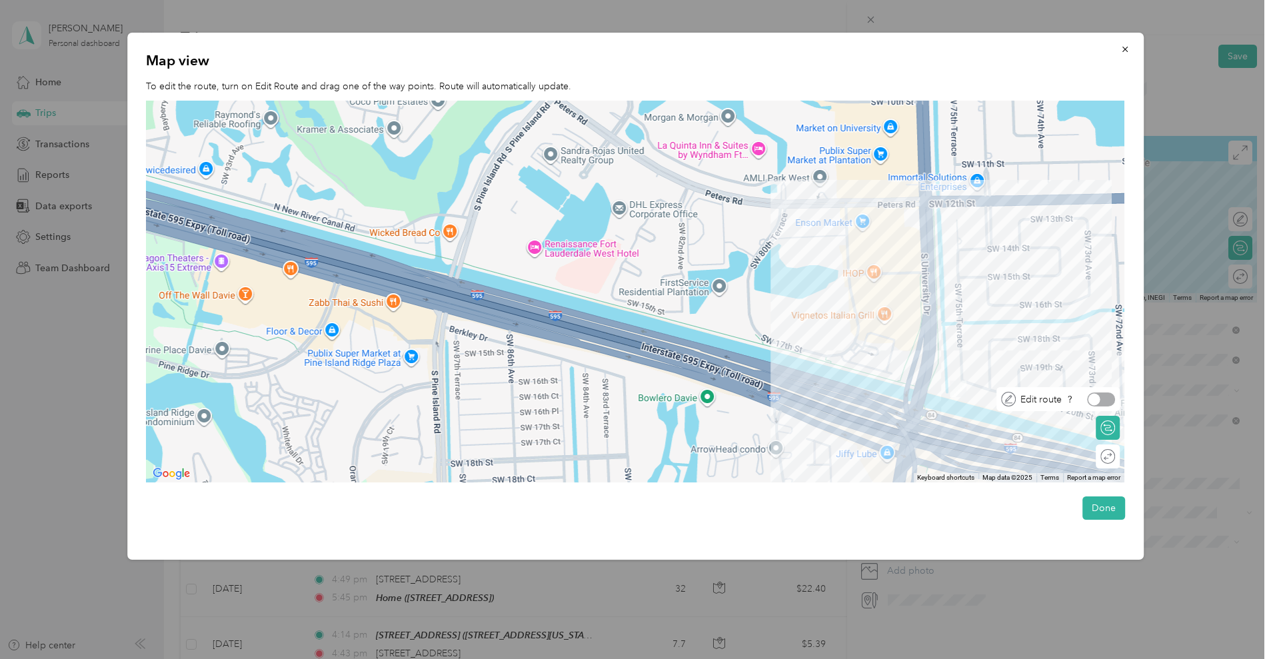
click at [1115, 402] on div at bounding box center [1101, 399] width 28 height 14
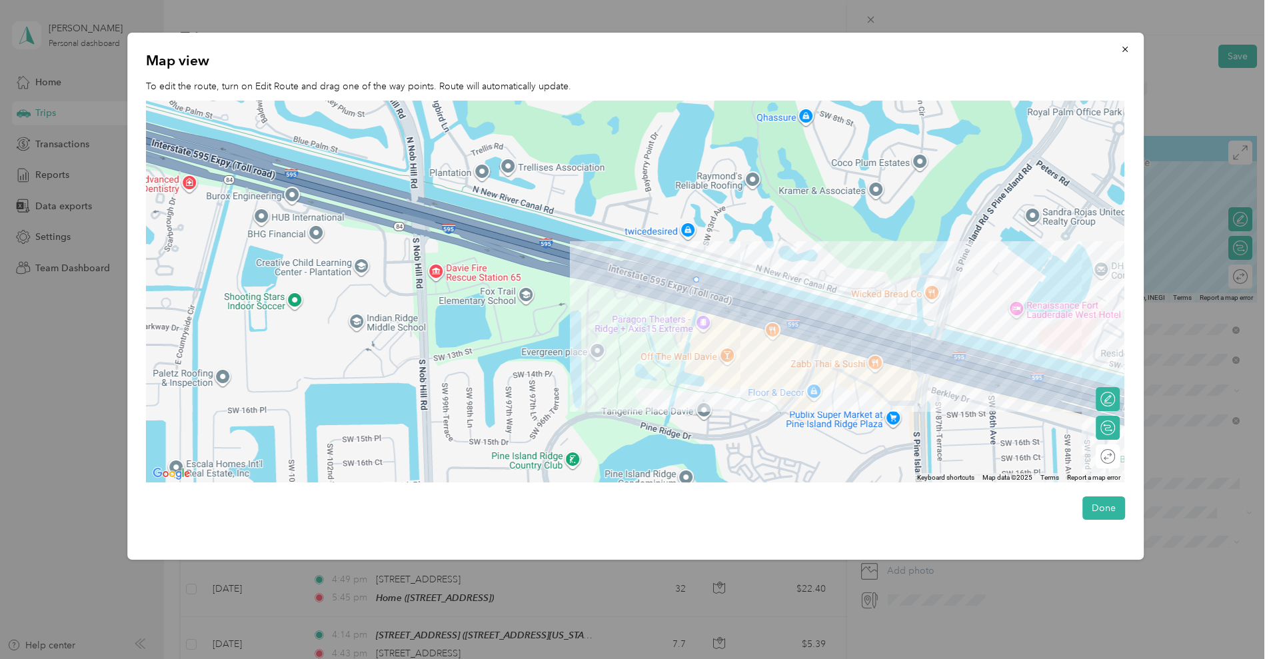
drag, startPoint x: 961, startPoint y: 320, endPoint x: 691, endPoint y: 278, distance: 273.7
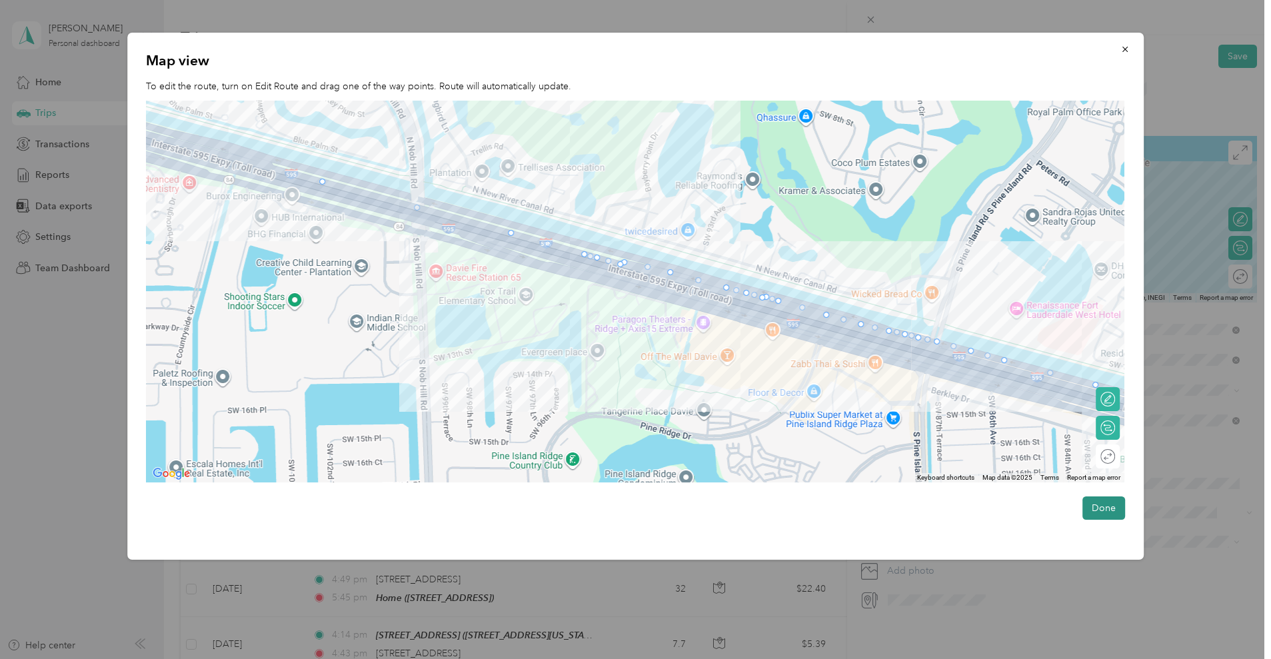
click at [1108, 514] on button "Done" at bounding box center [1103, 507] width 43 height 23
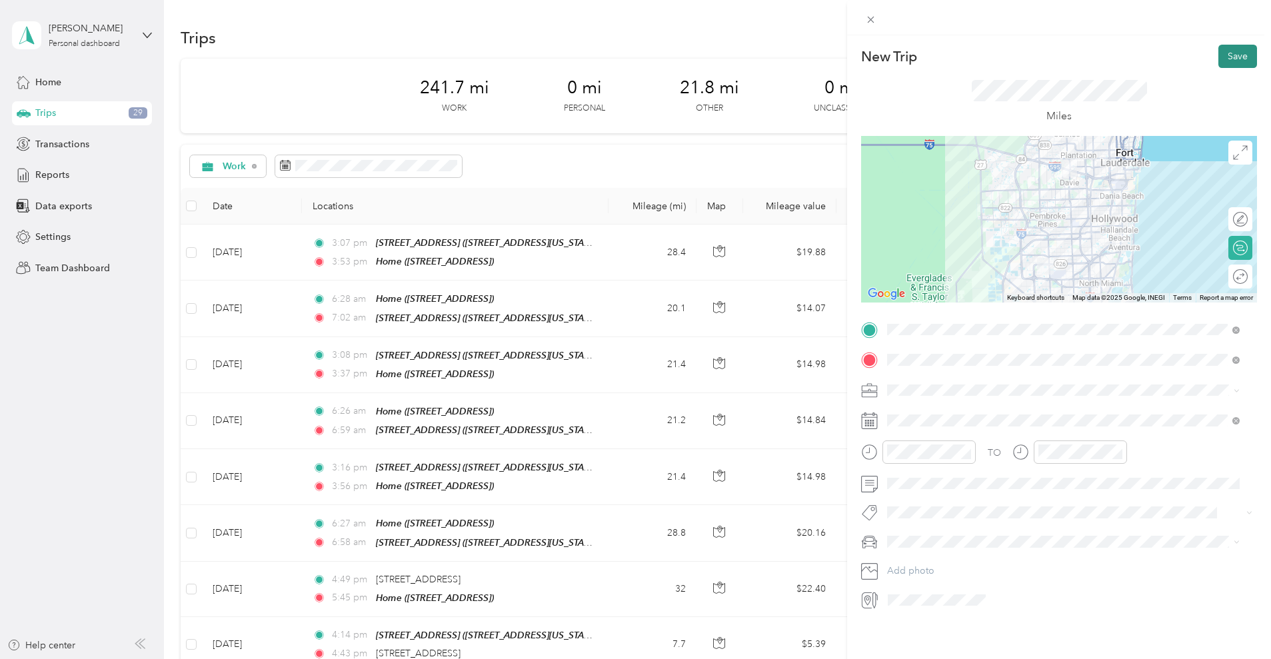
click at [1233, 55] on button "Save" at bounding box center [1237, 56] width 39 height 23
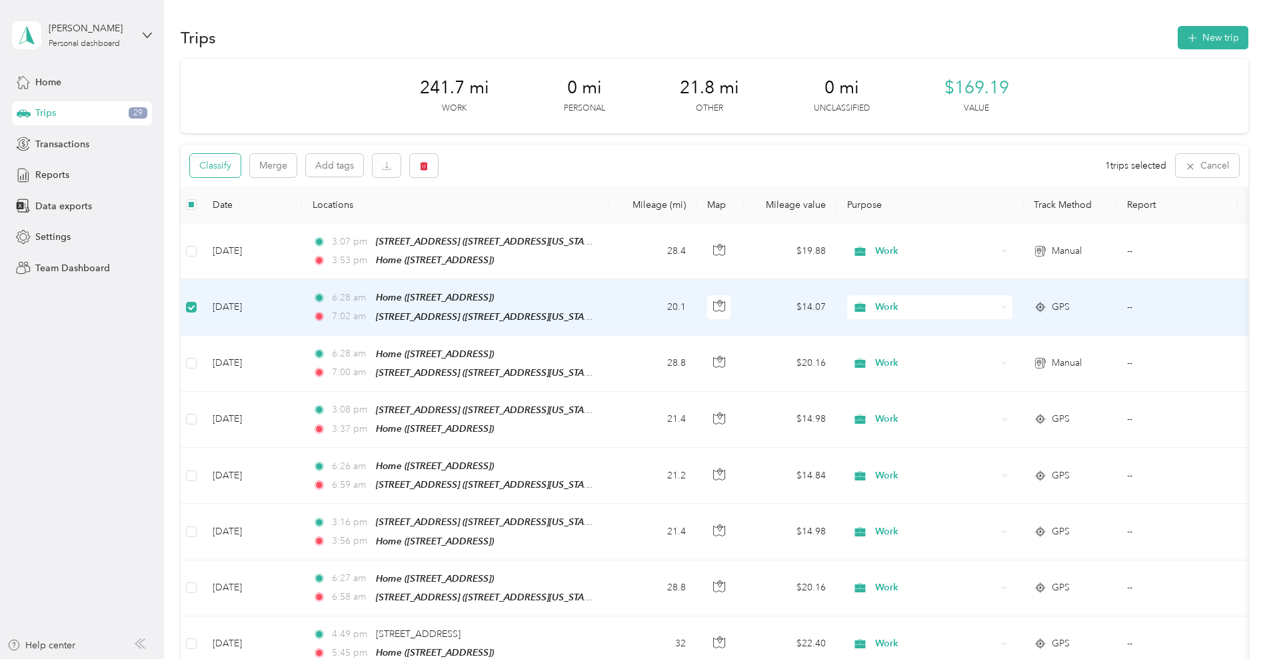
click at [241, 169] on button "Classify" at bounding box center [215, 165] width 51 height 23
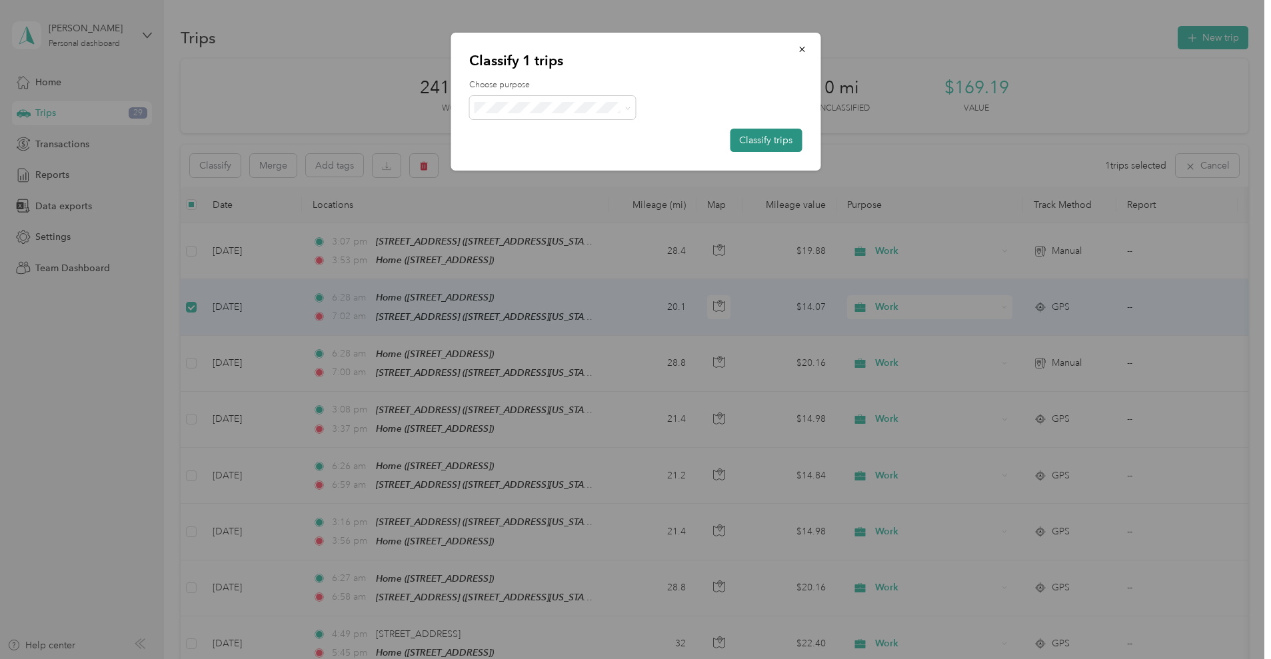
click at [746, 134] on button "Classify trips" at bounding box center [766, 140] width 72 height 23
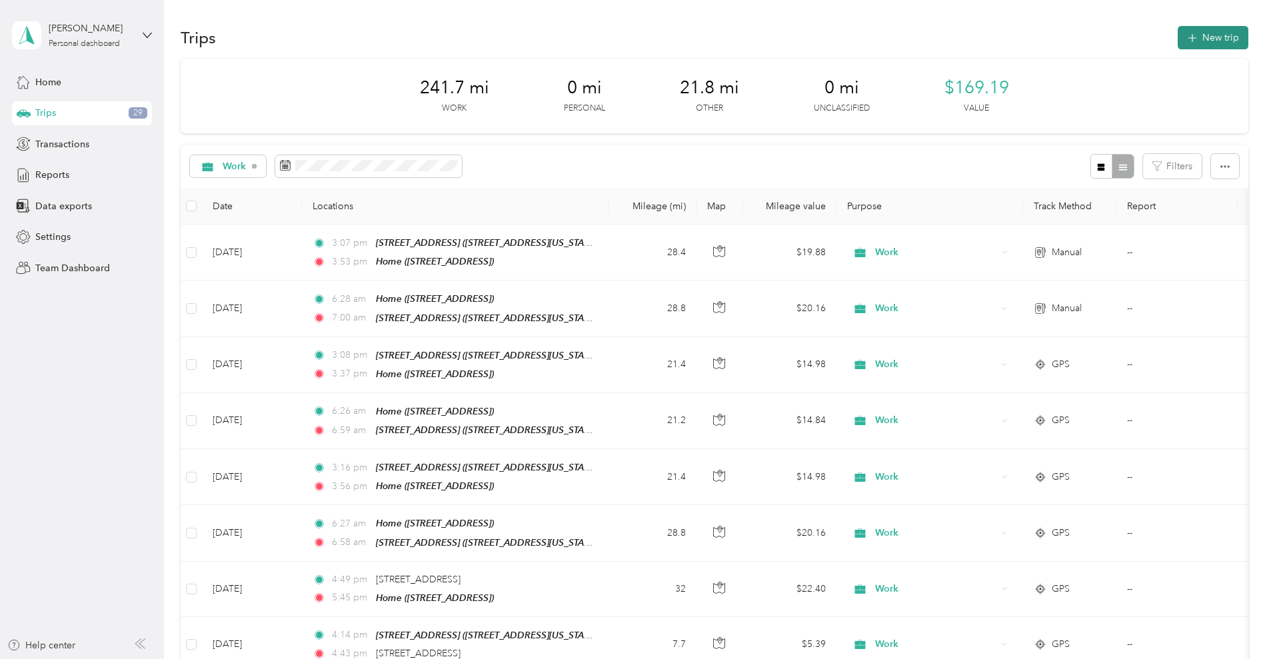
click at [1177, 44] on button "New trip" at bounding box center [1212, 37] width 71 height 23
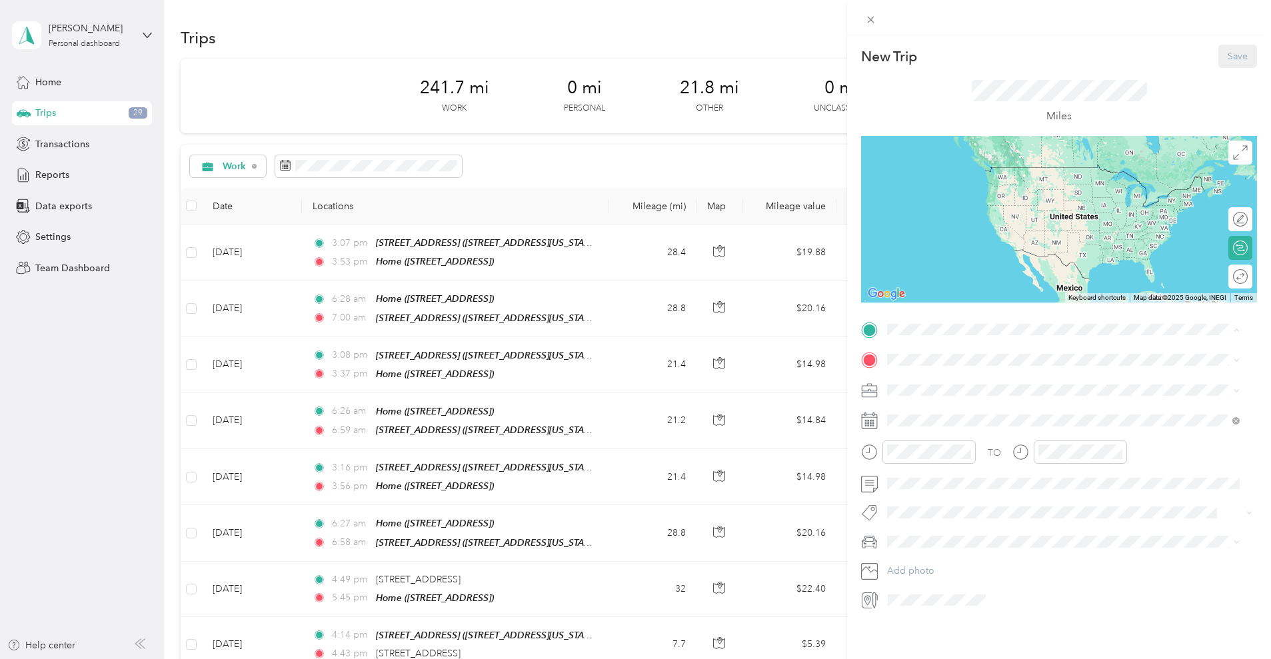
click at [956, 453] on li "16000 Northwest 59th Avenue, Miami Lakes 16000 Northwest 59th Avenue, 33014, Mi…" at bounding box center [1063, 432] width 362 height 42
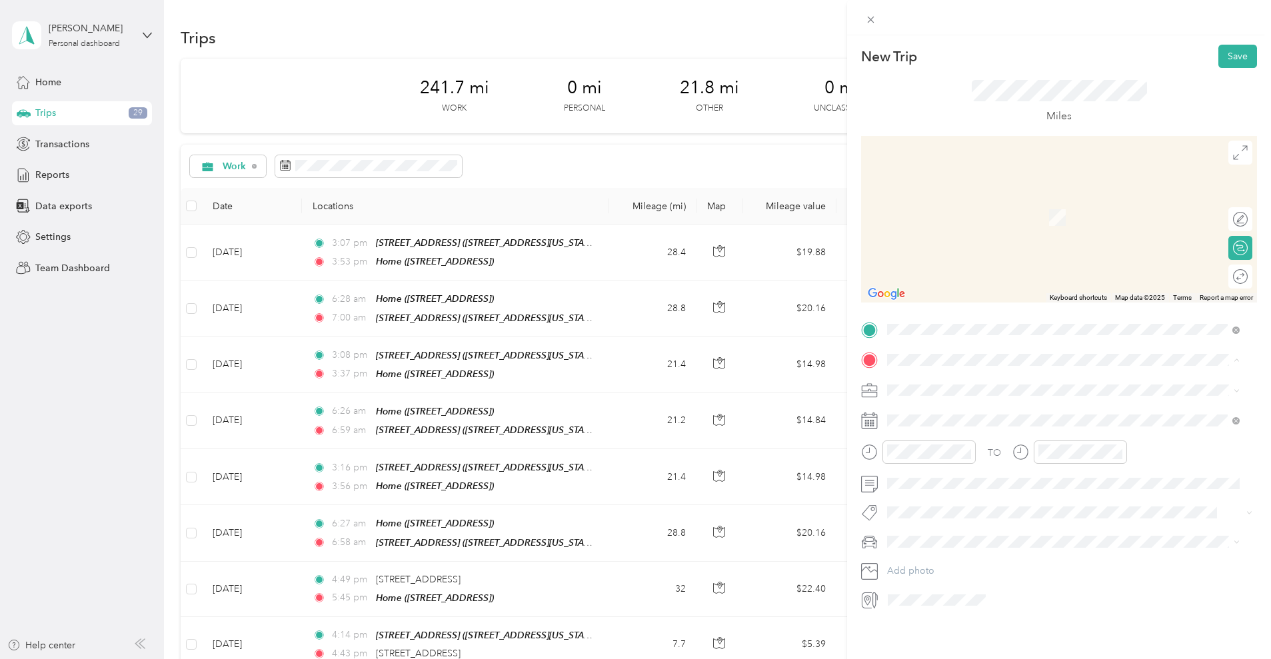
click at [958, 434] on div "Home 7540 SW 20th St, Plantation, FL, United States , 33317, Plantation, FL, Un…" at bounding box center [954, 420] width 85 height 28
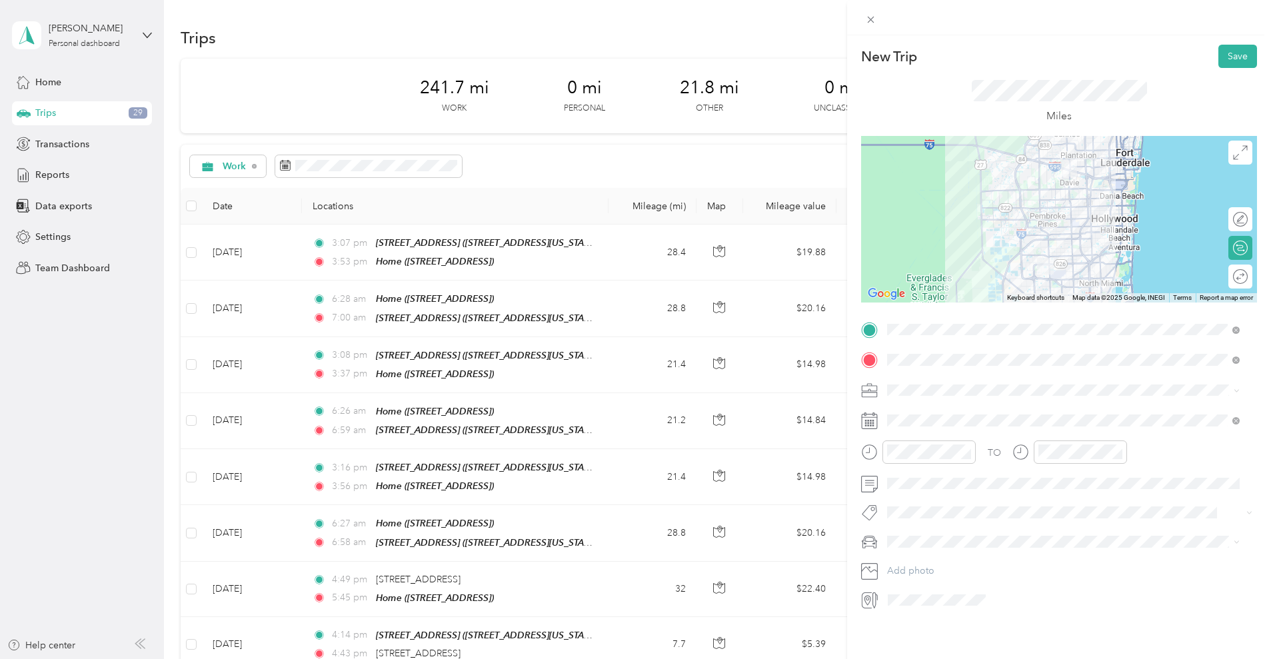
click at [929, 406] on div "Work" at bounding box center [1062, 411] width 343 height 14
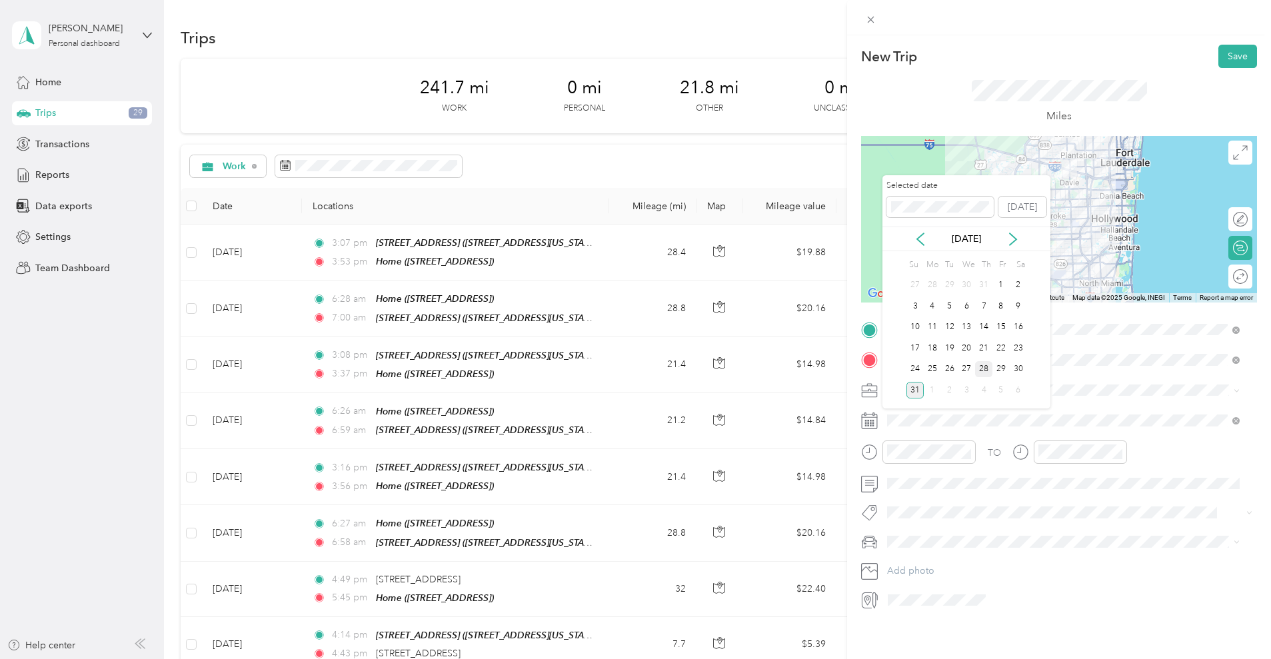
click at [983, 372] on div "28" at bounding box center [983, 369] width 17 height 17
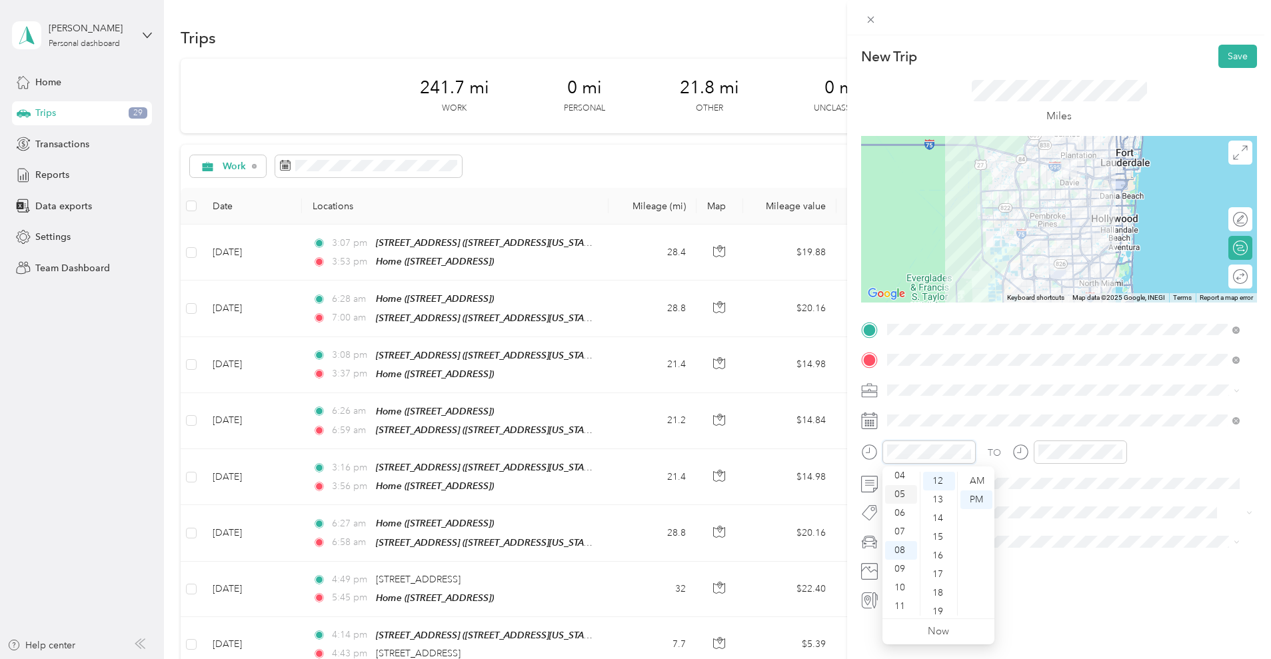
scroll to position [61, 0]
click at [901, 480] on div "03" at bounding box center [901, 476] width 32 height 19
click at [939, 495] on div "08" at bounding box center [939, 489] width 32 height 19
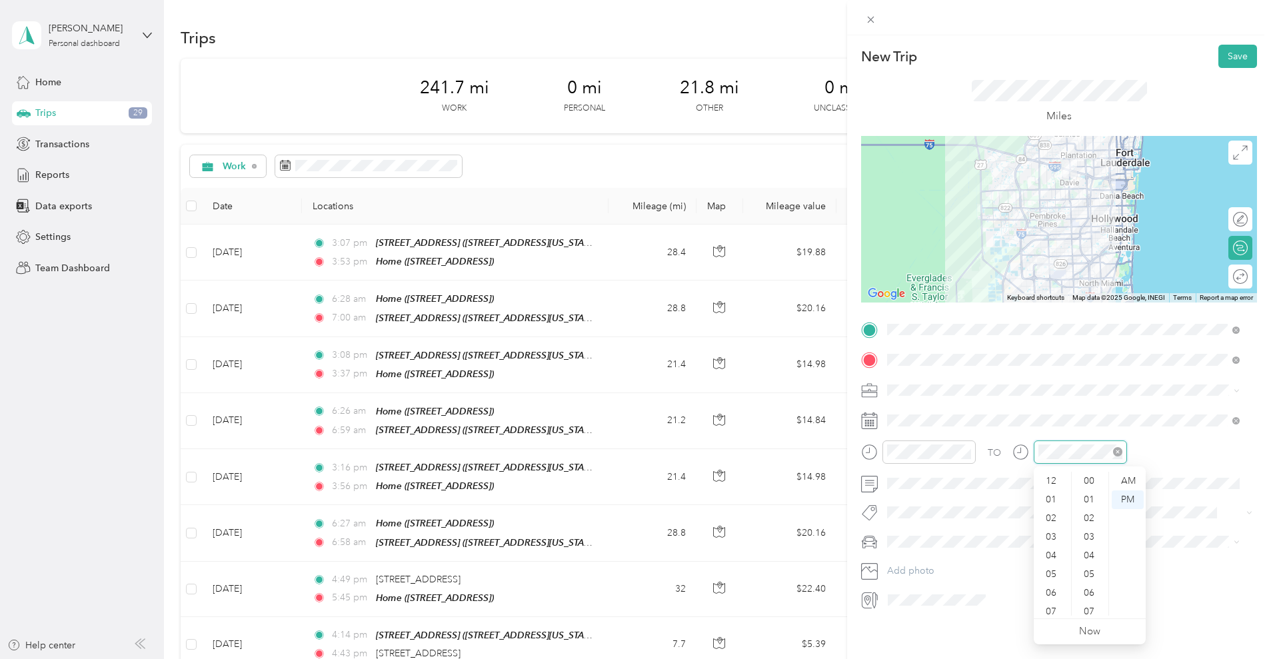
scroll to position [80, 0]
click at [1050, 489] on div "03" at bounding box center [1052, 490] width 32 height 19
click at [1085, 492] on div "37" at bounding box center [1090, 500] width 32 height 19
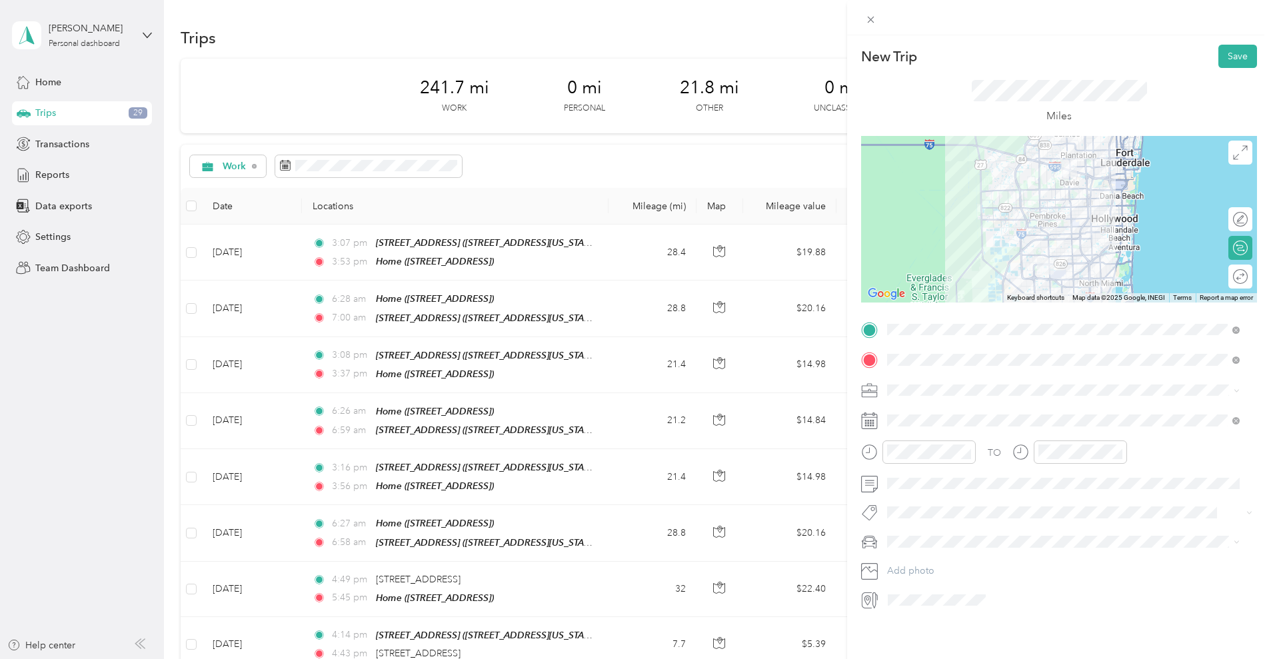
click at [1151, 457] on div "TO" at bounding box center [1059, 456] width 396 height 33
click at [1012, 207] on div at bounding box center [1059, 219] width 396 height 167
click at [1015, 204] on div at bounding box center [1059, 219] width 396 height 167
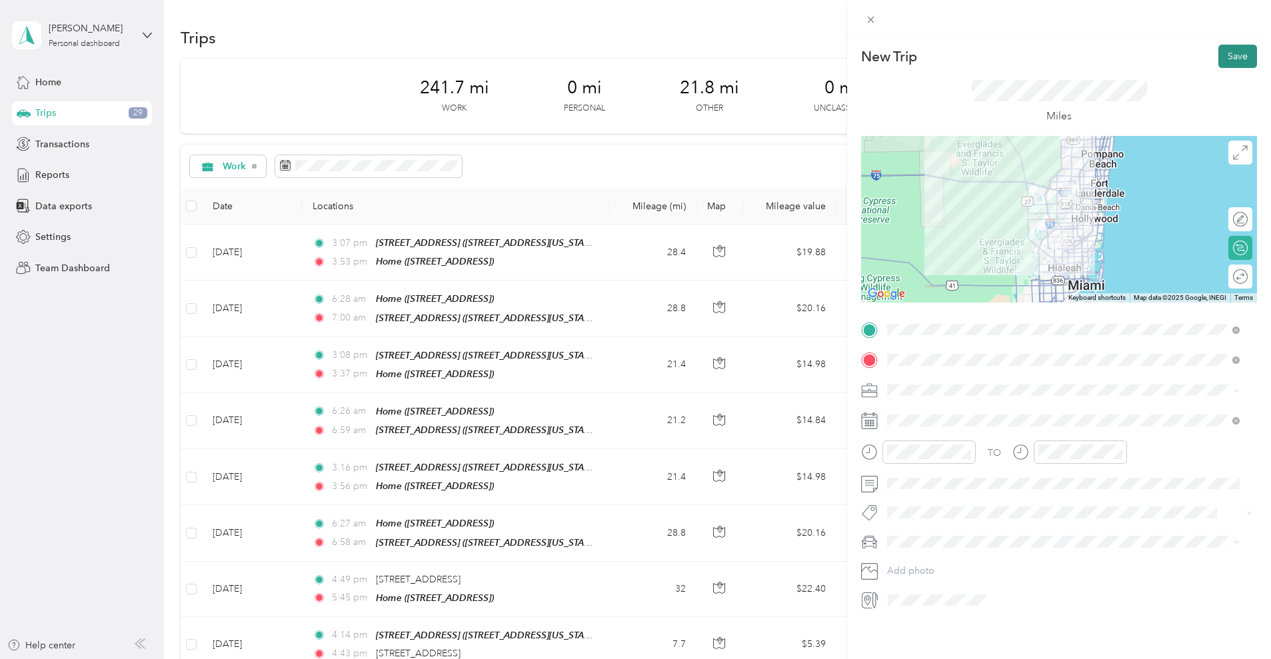
click at [1228, 61] on button "Save" at bounding box center [1237, 56] width 39 height 23
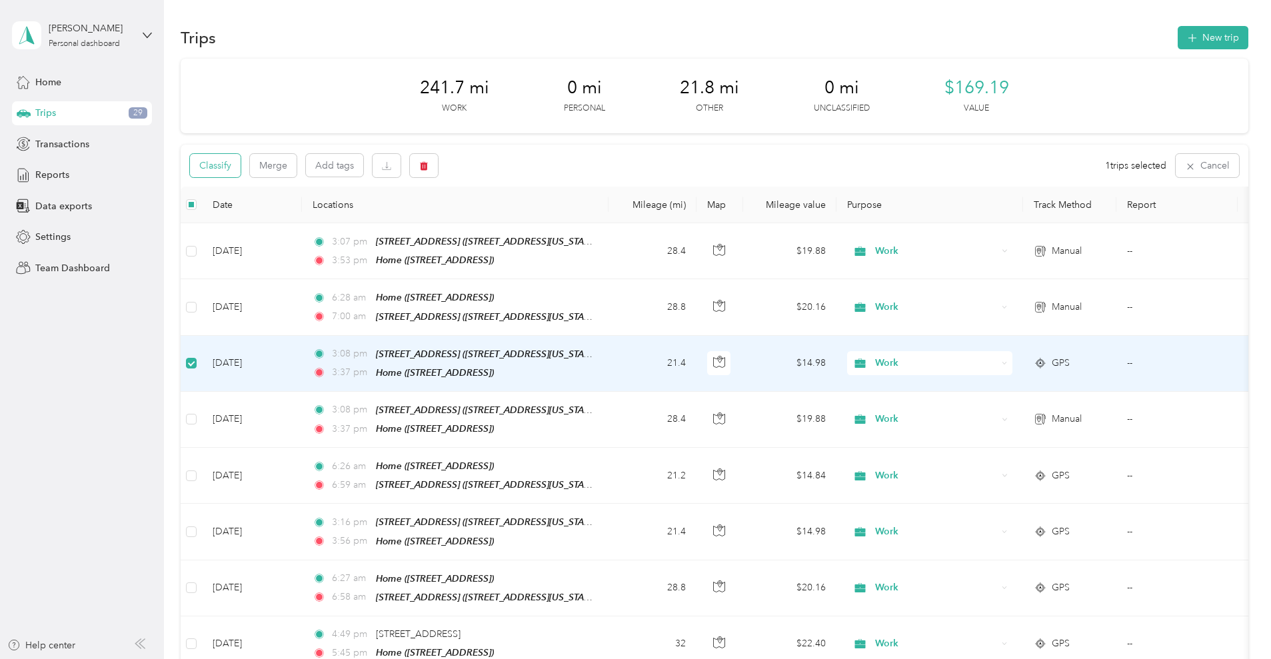
click at [241, 176] on button "Classify" at bounding box center [215, 165] width 51 height 23
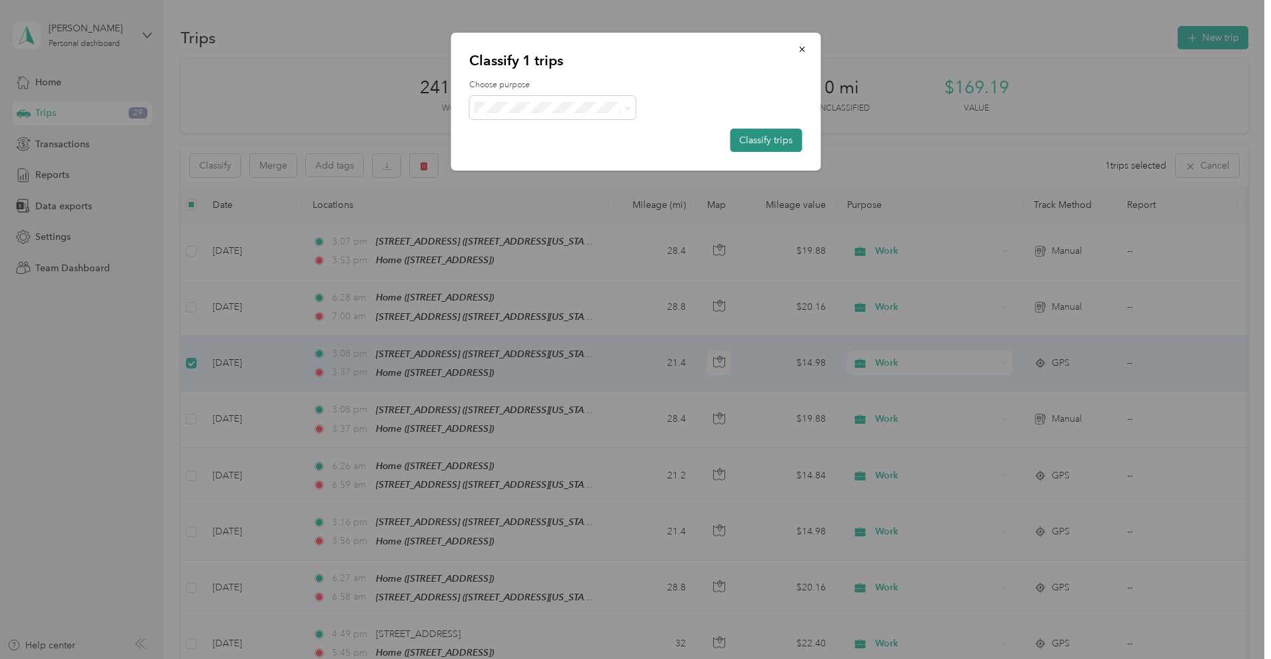
click at [758, 141] on button "Classify trips" at bounding box center [766, 140] width 72 height 23
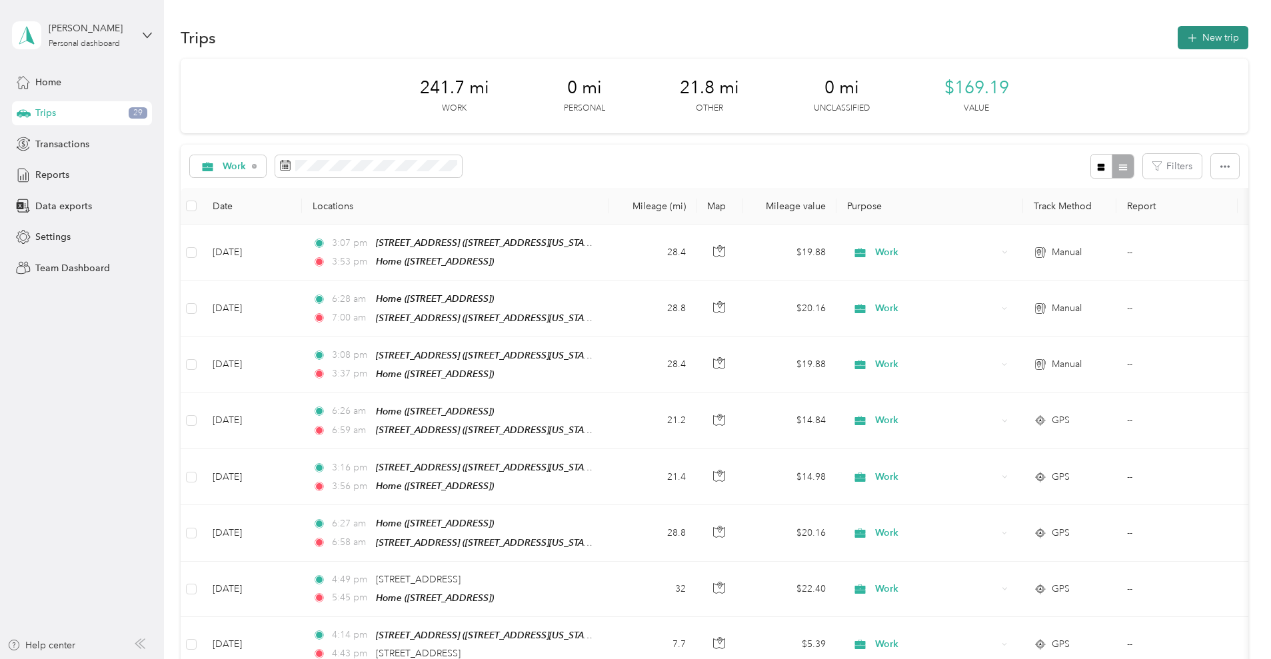
click at [1177, 38] on button "New trip" at bounding box center [1212, 37] width 71 height 23
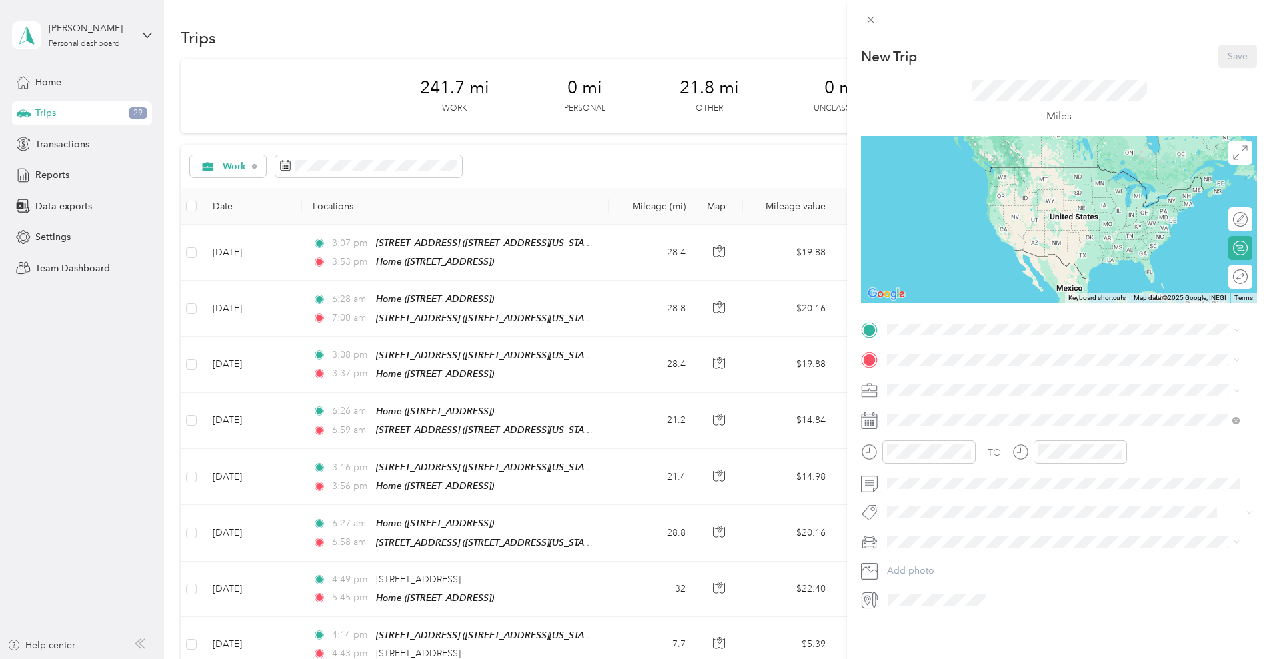
click at [997, 392] on span "7540 SW 20th St, Plantation, FL, United States , 33317, Plantation, FL, United …" at bounding box center [954, 389] width 85 height 11
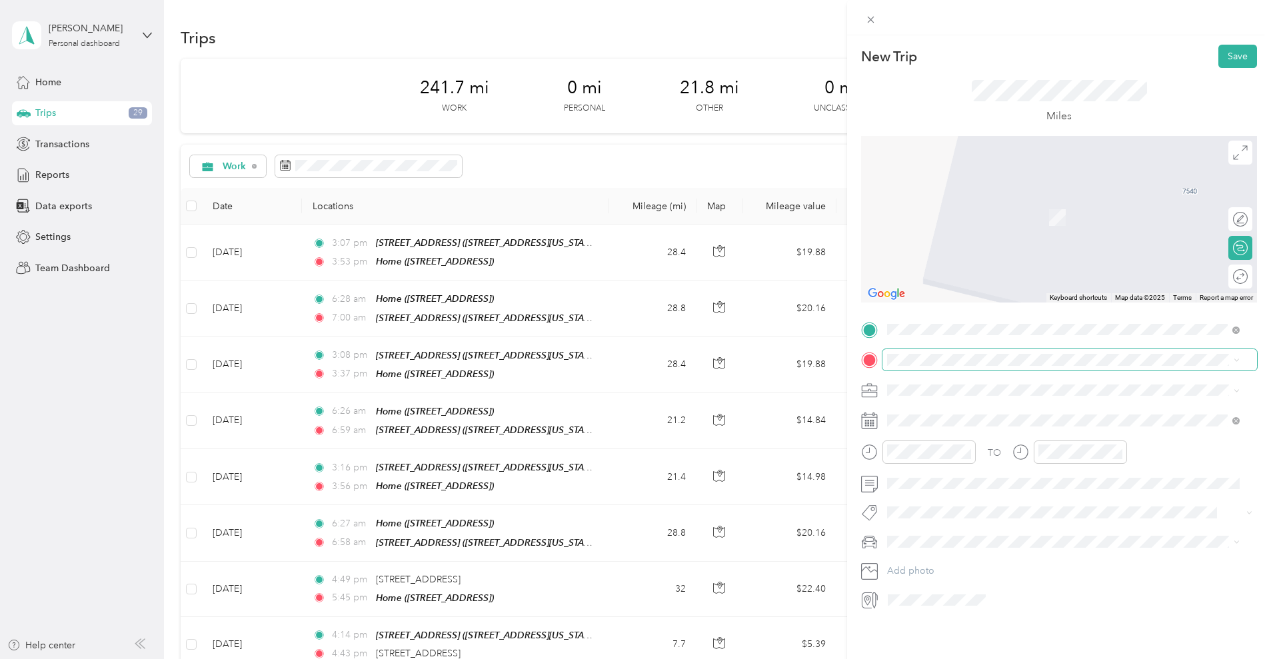
click at [995, 352] on span at bounding box center [1069, 359] width 374 height 21
click at [941, 474] on div "16000 Northwest 59th Avenue, Miami Lakes 16000 Northwest 59th Avenue, 33014, Mi…" at bounding box center [978, 460] width 133 height 28
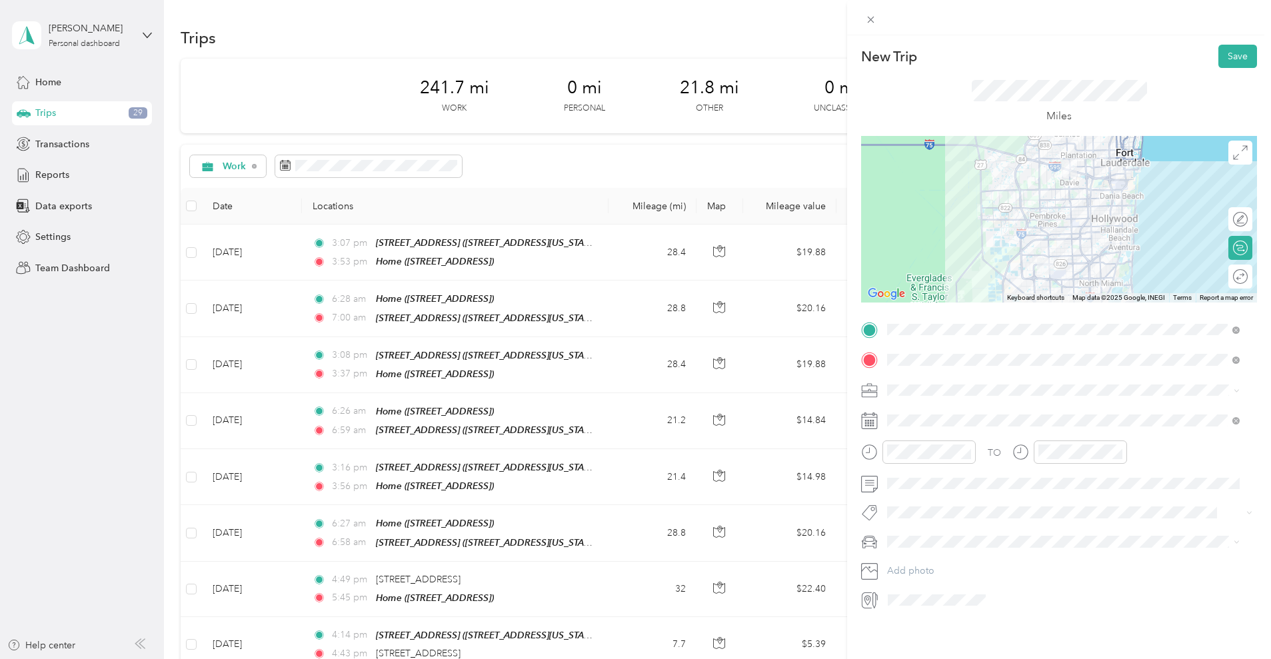
click at [930, 406] on div "Work" at bounding box center [1062, 407] width 343 height 14
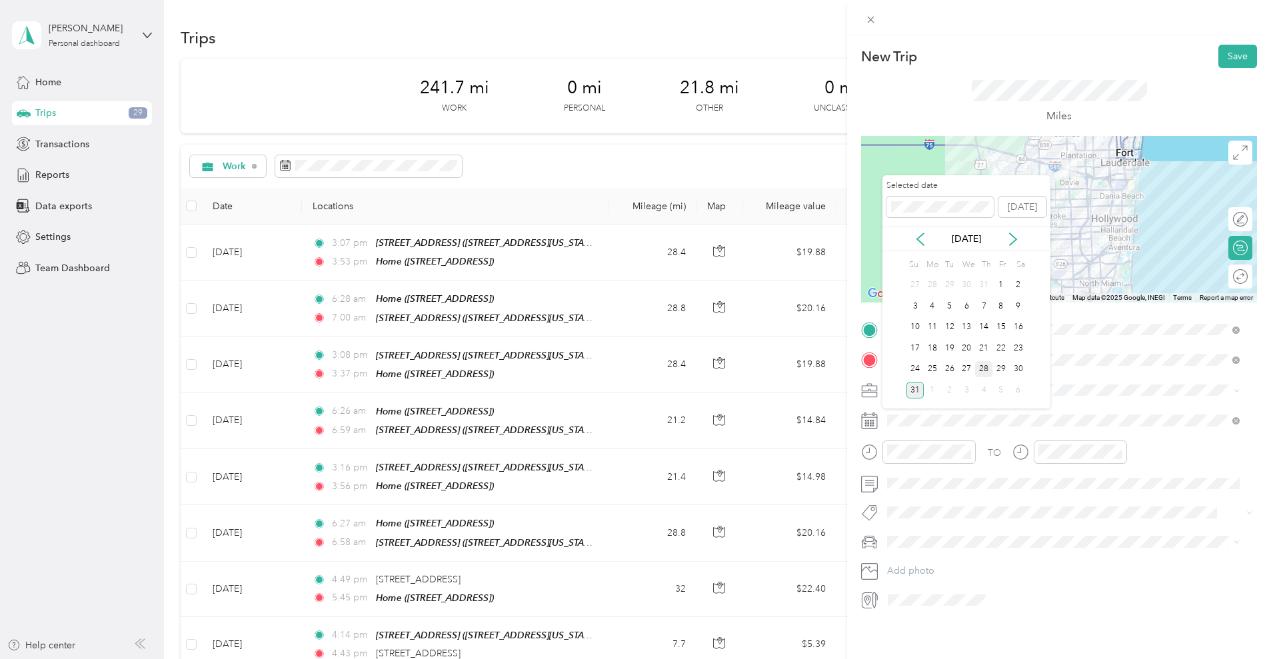
click at [980, 364] on div "28" at bounding box center [983, 369] width 17 height 17
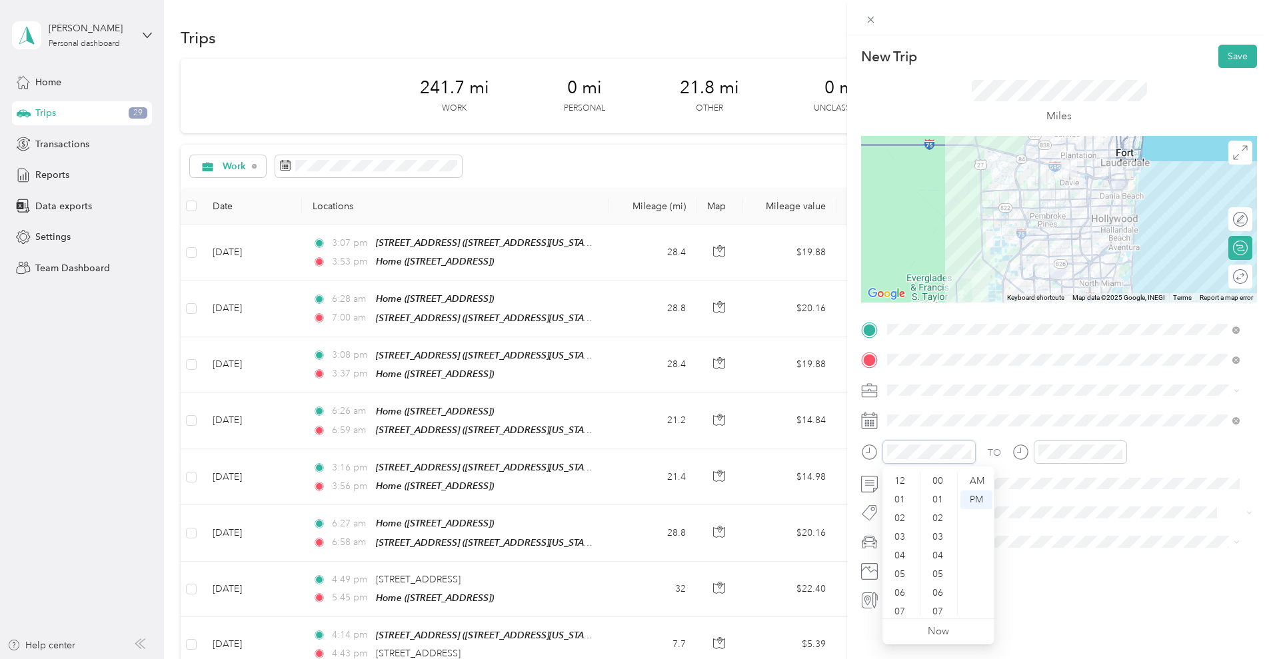
scroll to position [80, 0]
click at [903, 509] on div "06" at bounding box center [901, 513] width 32 height 19
click at [980, 482] on div "AM" at bounding box center [976, 481] width 32 height 19
click at [943, 575] on div "27" at bounding box center [939, 573] width 32 height 19
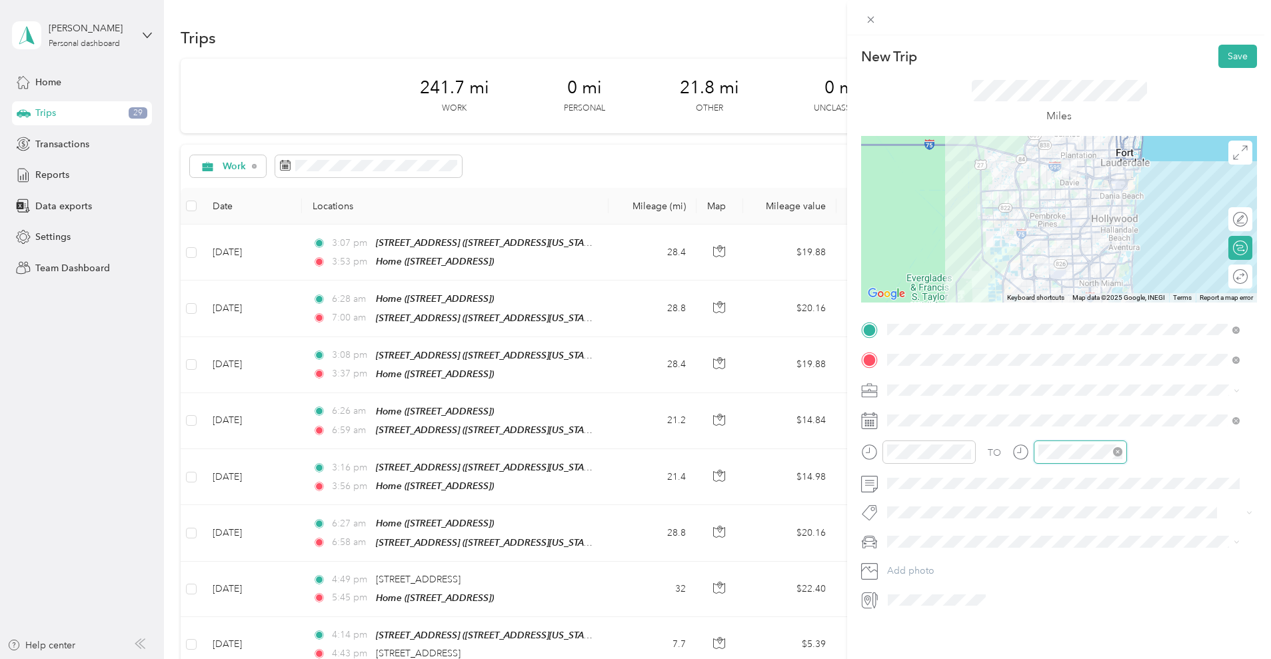
scroll to position [80, 0]
click at [1048, 514] on div "06" at bounding box center [1052, 513] width 32 height 19
click at [1127, 482] on div "AM" at bounding box center [1127, 481] width 32 height 19
click at [1086, 609] on div "59" at bounding box center [1090, 610] width 32 height 19
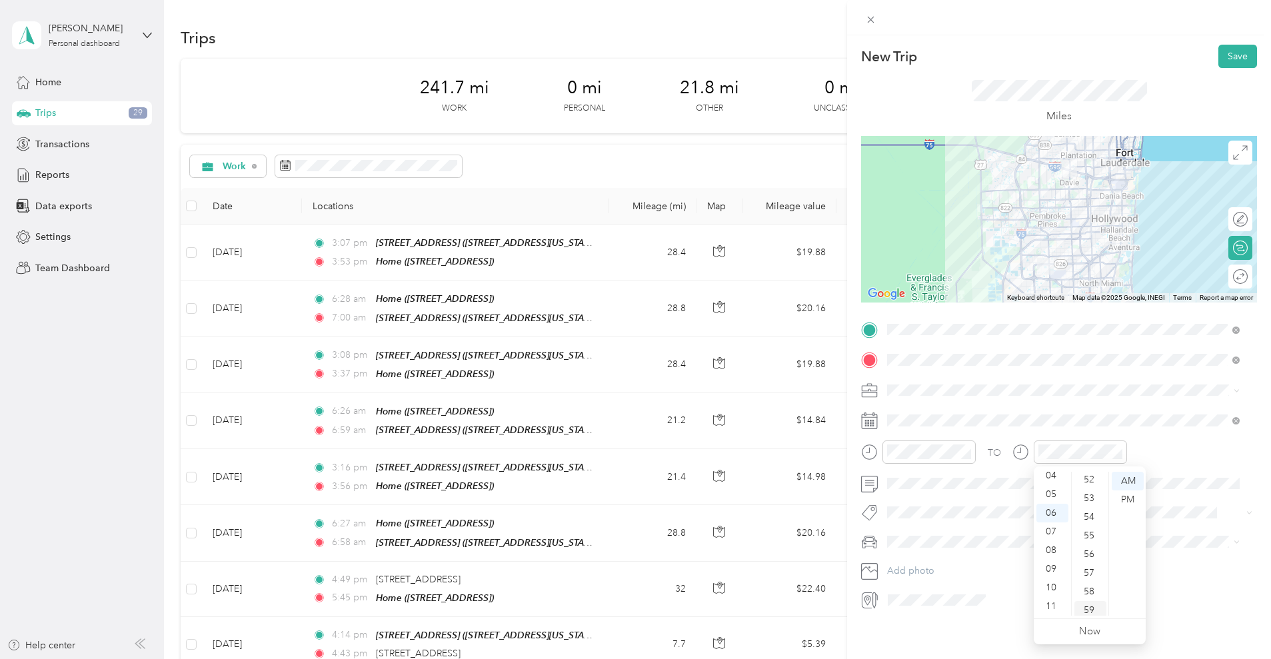
scroll to position [975, 0]
click at [1147, 448] on div "TO" at bounding box center [1059, 456] width 396 height 33
click at [1233, 150] on icon at bounding box center [1240, 152] width 15 height 15
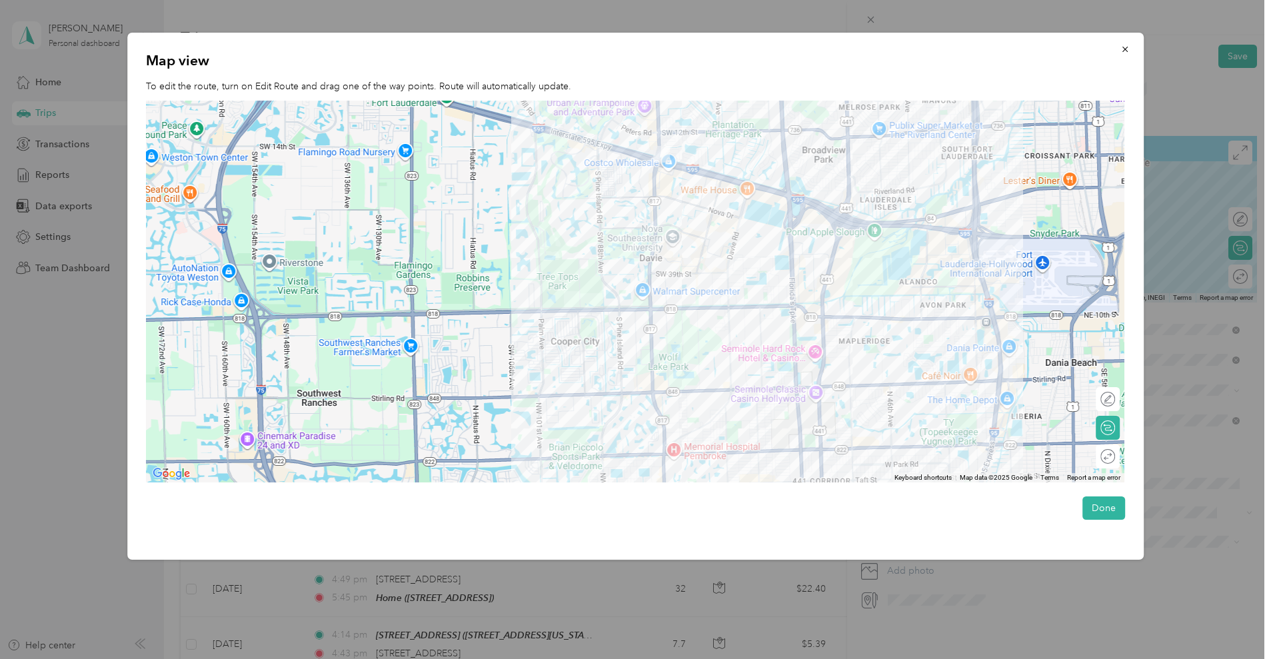
drag, startPoint x: 602, startPoint y: 185, endPoint x: 785, endPoint y: 666, distance: 513.9
click at [785, 658] on html "Jason Martinez Personal dashboard Home Trips 29 Transactions Reports Data expor…" at bounding box center [632, 329] width 1264 height 659
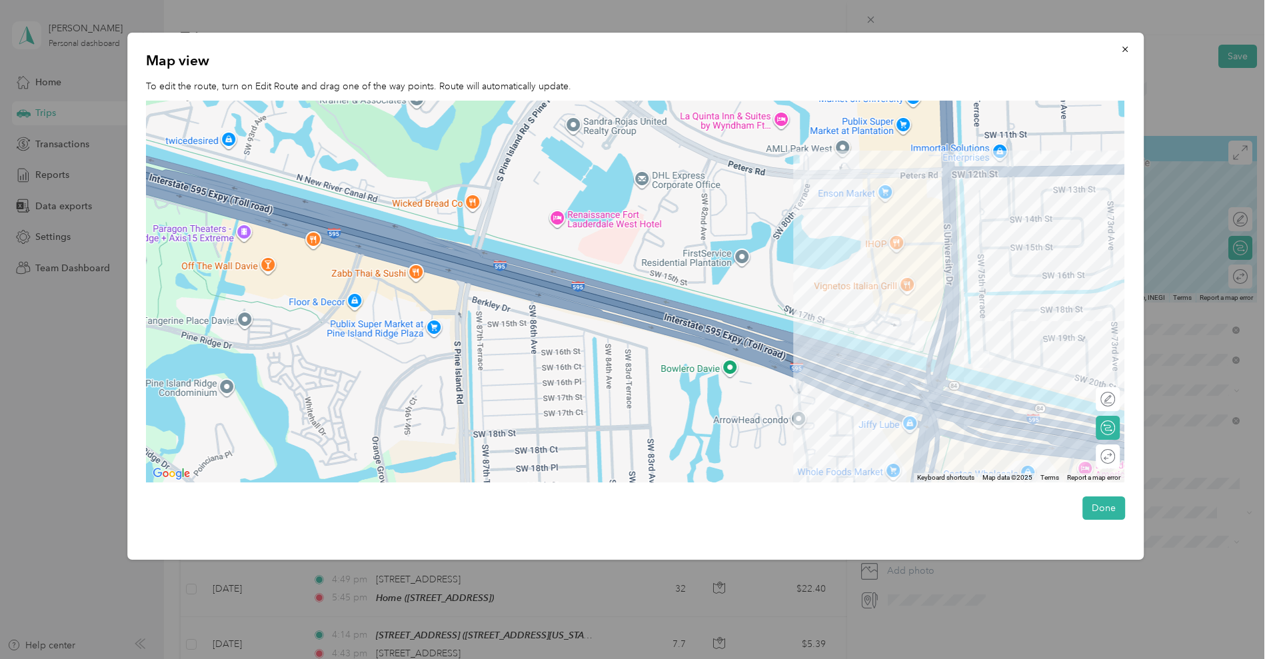
drag, startPoint x: 796, startPoint y: 241, endPoint x: 696, endPoint y: 260, distance: 102.3
click at [696, 260] on div at bounding box center [635, 292] width 978 height 382
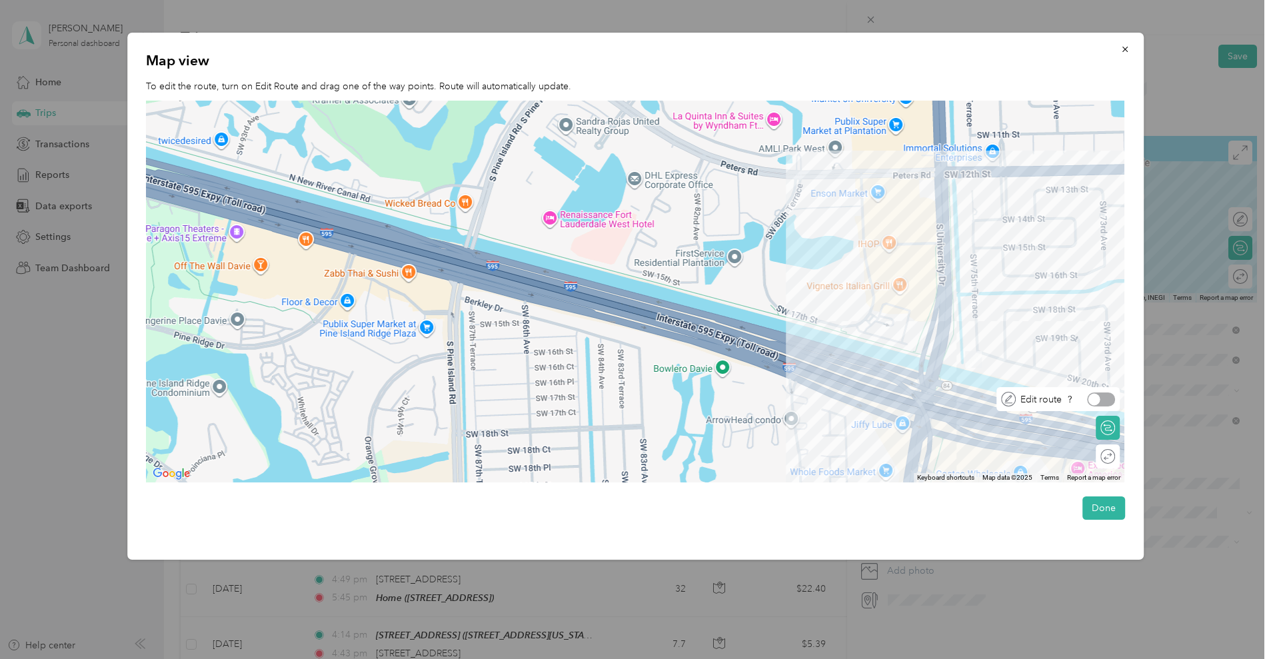
click at [1110, 394] on div at bounding box center [1101, 399] width 28 height 14
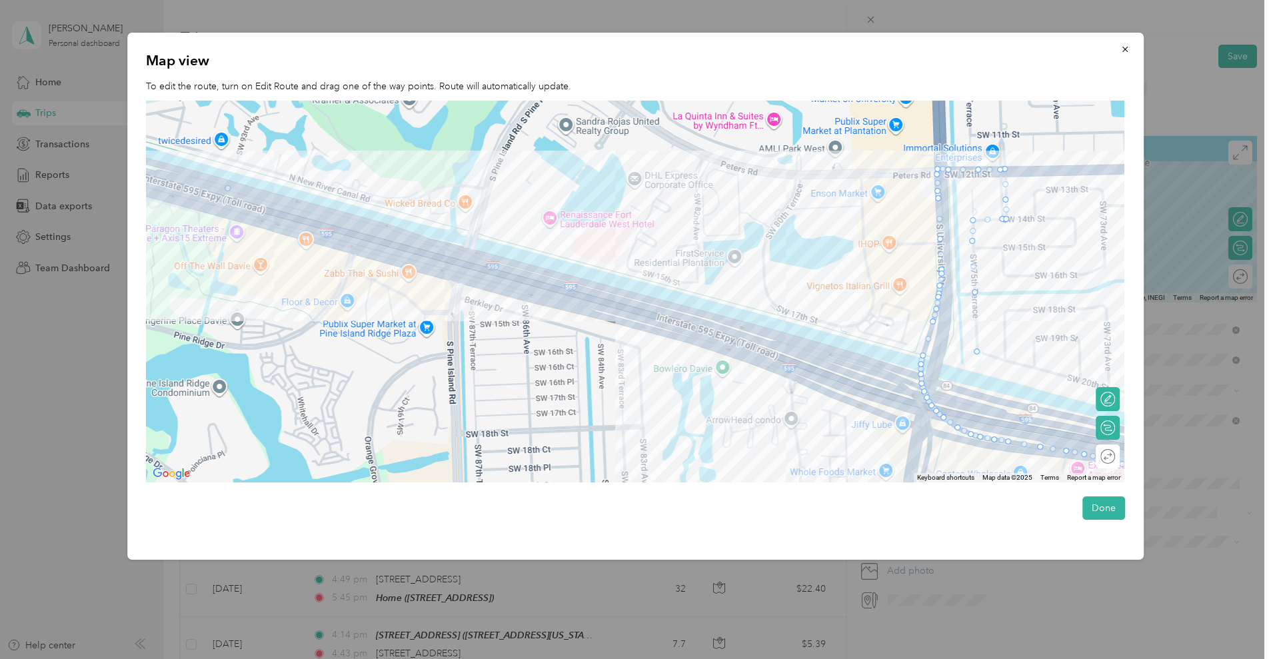
drag, startPoint x: 977, startPoint y: 324, endPoint x: 211, endPoint y: 197, distance: 776.1
click at [1100, 508] on button "Done" at bounding box center [1103, 507] width 43 height 23
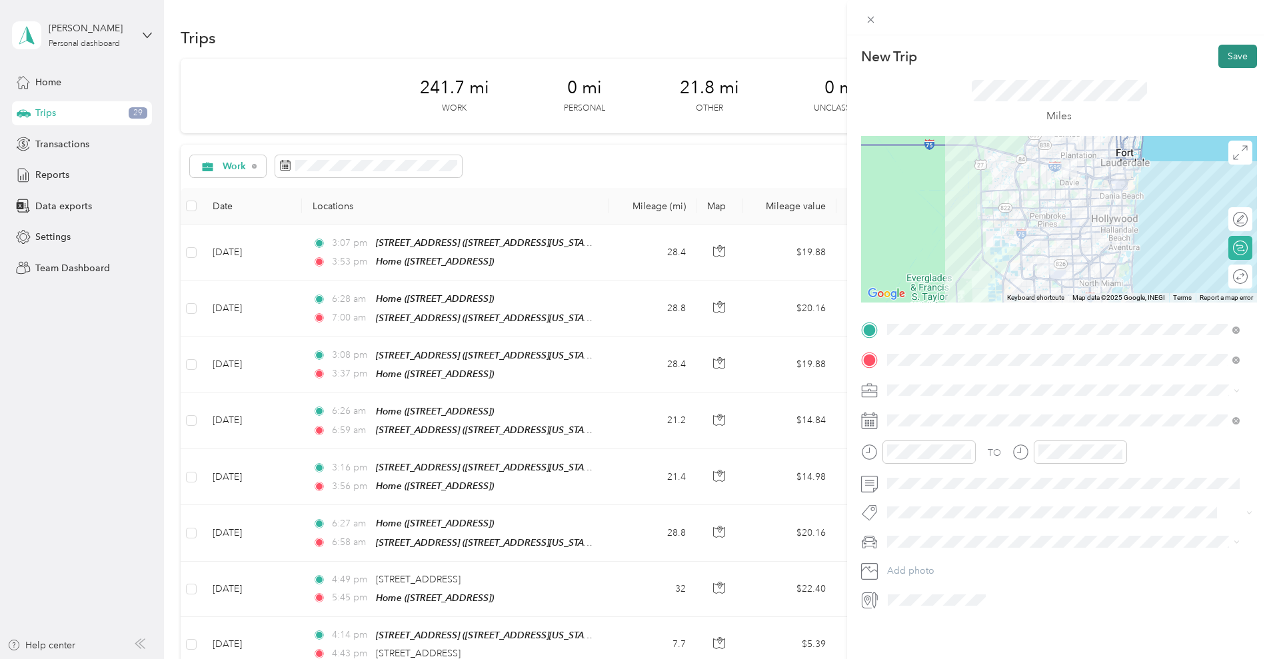
click at [1229, 50] on button "Save" at bounding box center [1237, 56] width 39 height 23
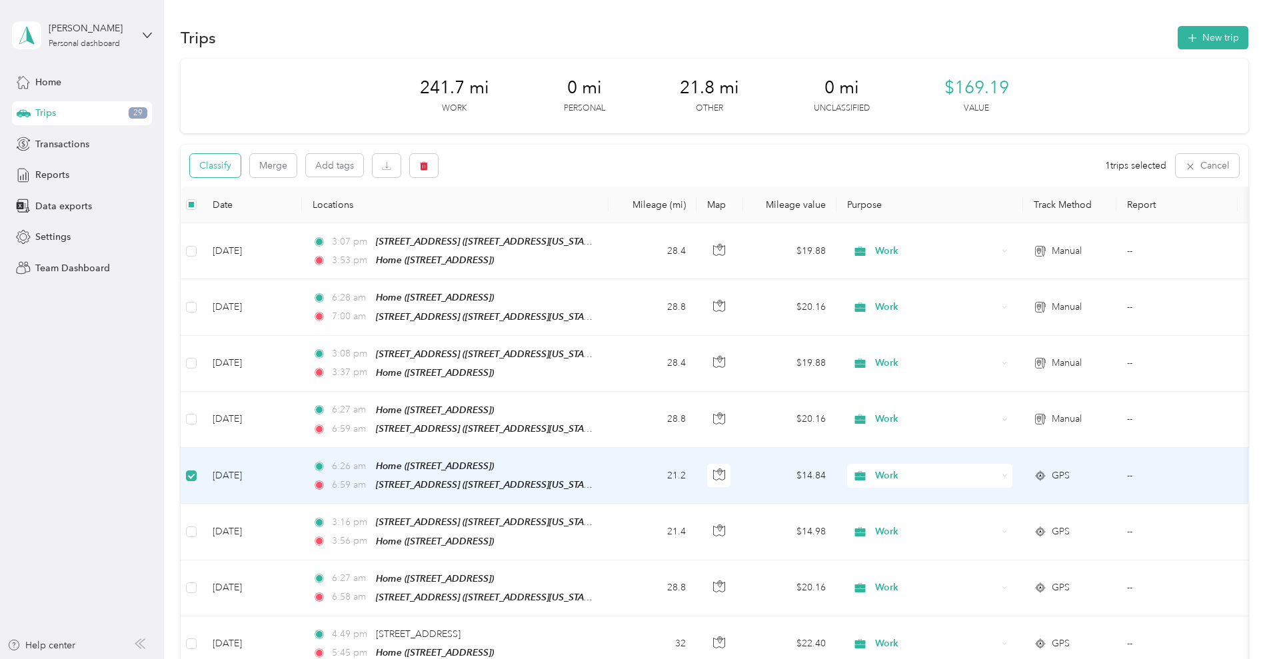
click at [241, 176] on button "Classify" at bounding box center [215, 165] width 51 height 23
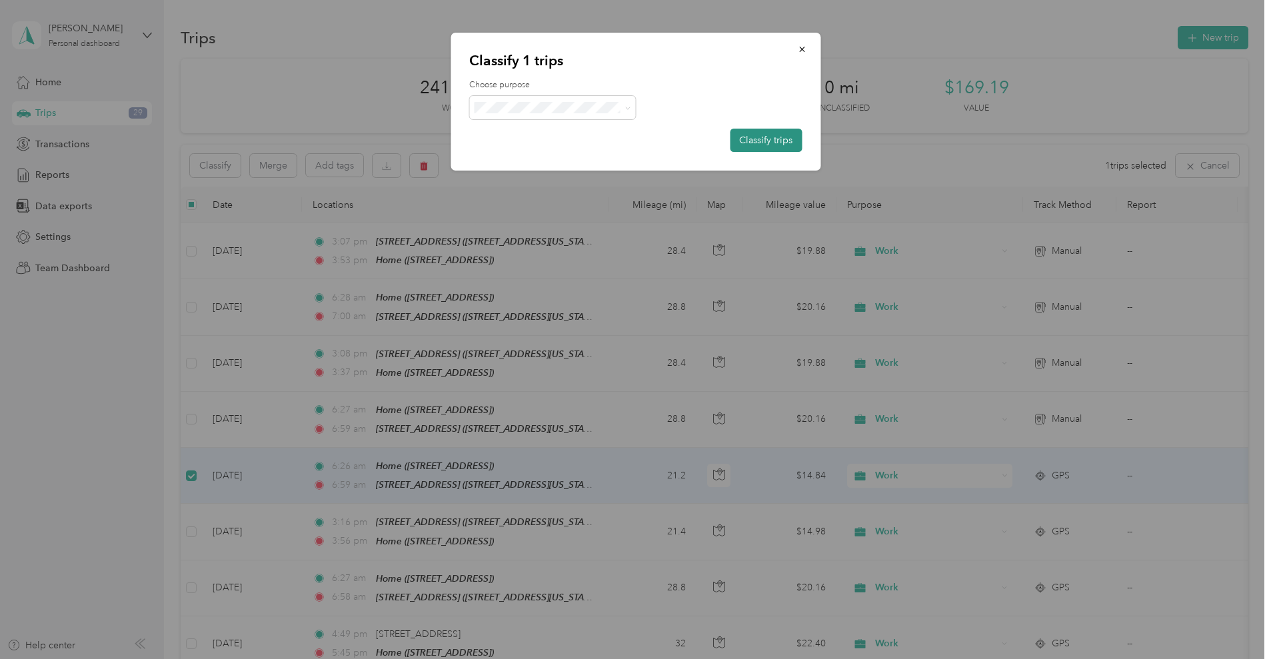
click at [754, 139] on button "Classify trips" at bounding box center [766, 140] width 72 height 23
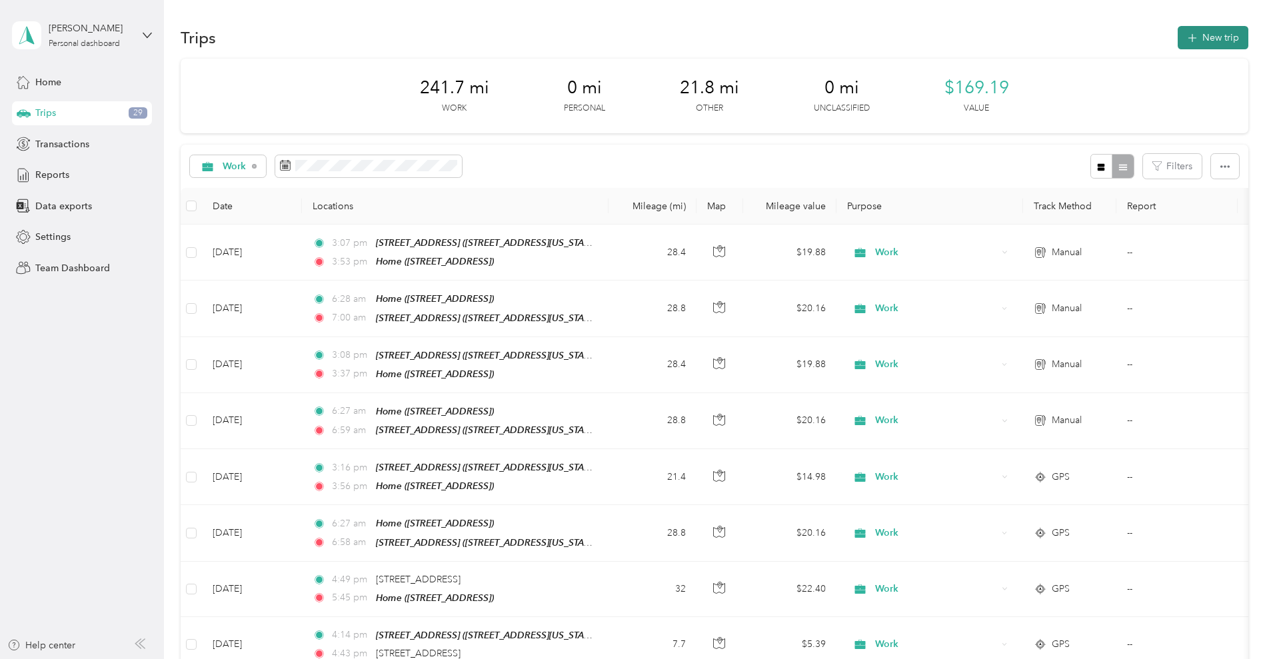
click at [1177, 40] on button "New trip" at bounding box center [1212, 37] width 71 height 23
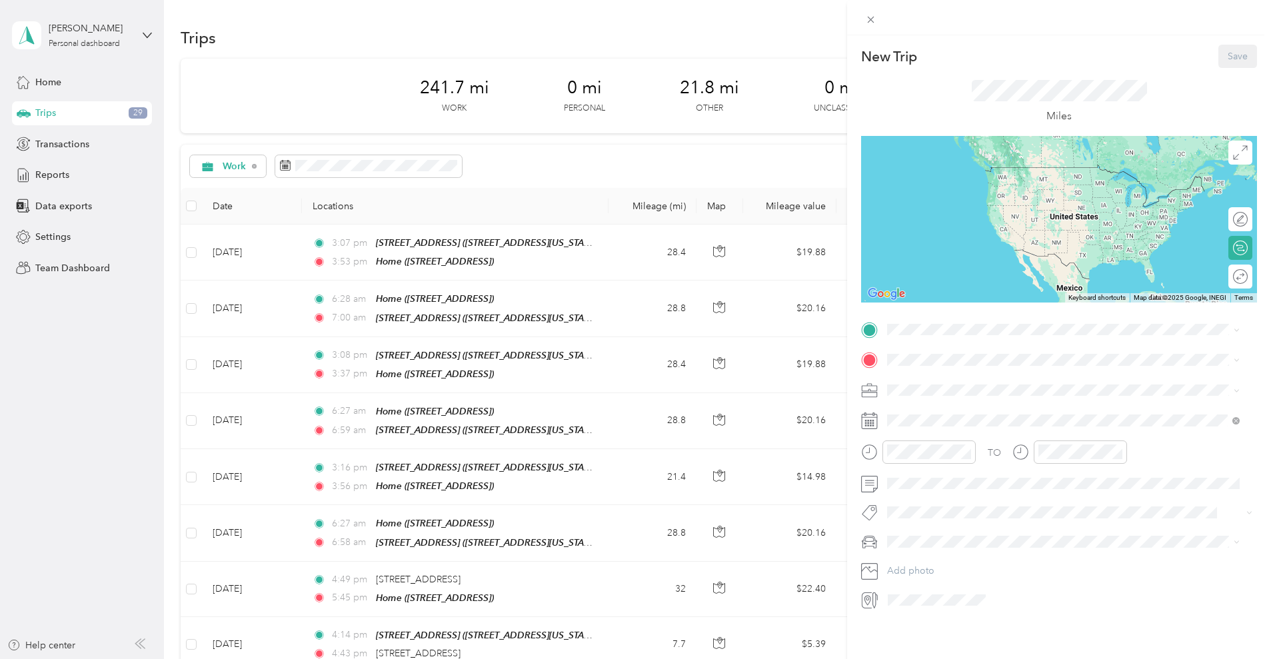
click at [939, 404] on div "16000 Northwest 59th Avenue, Miami Lakes 16000 Northwest 59th Avenue, 33014, Mi…" at bounding box center [1062, 418] width 343 height 33
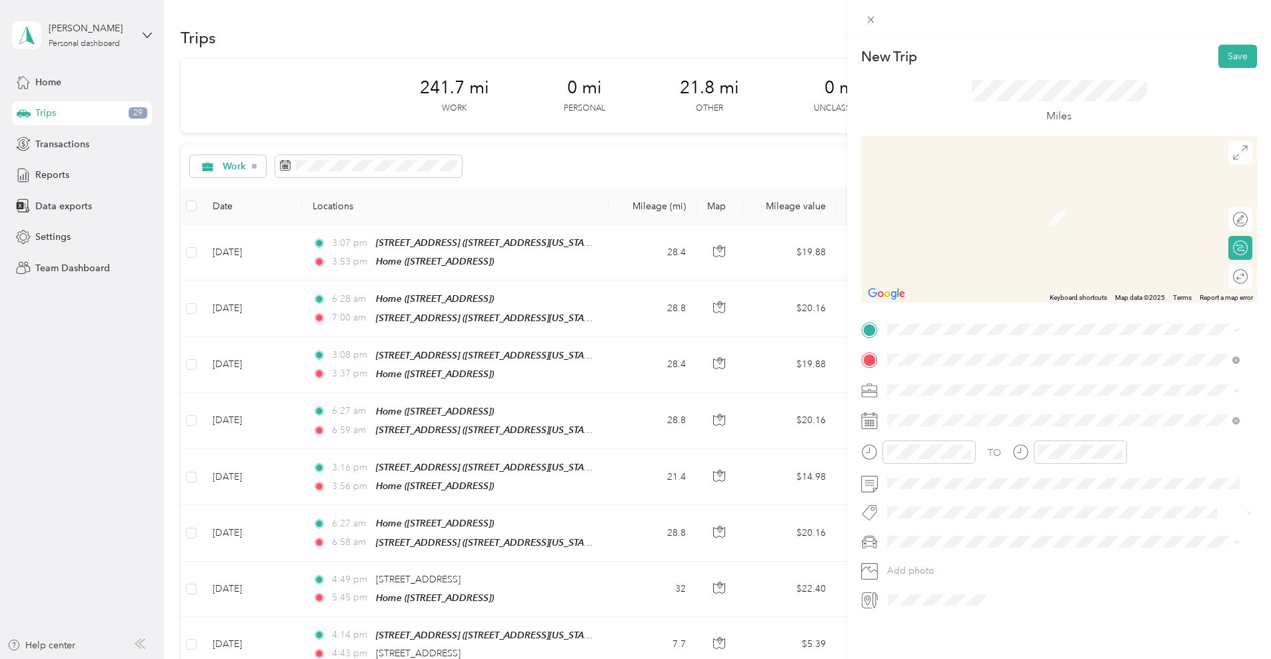
click at [952, 379] on strong "16000 Northwest 59th Avenue, Miami Lakes" at bounding box center [956, 374] width 89 height 12
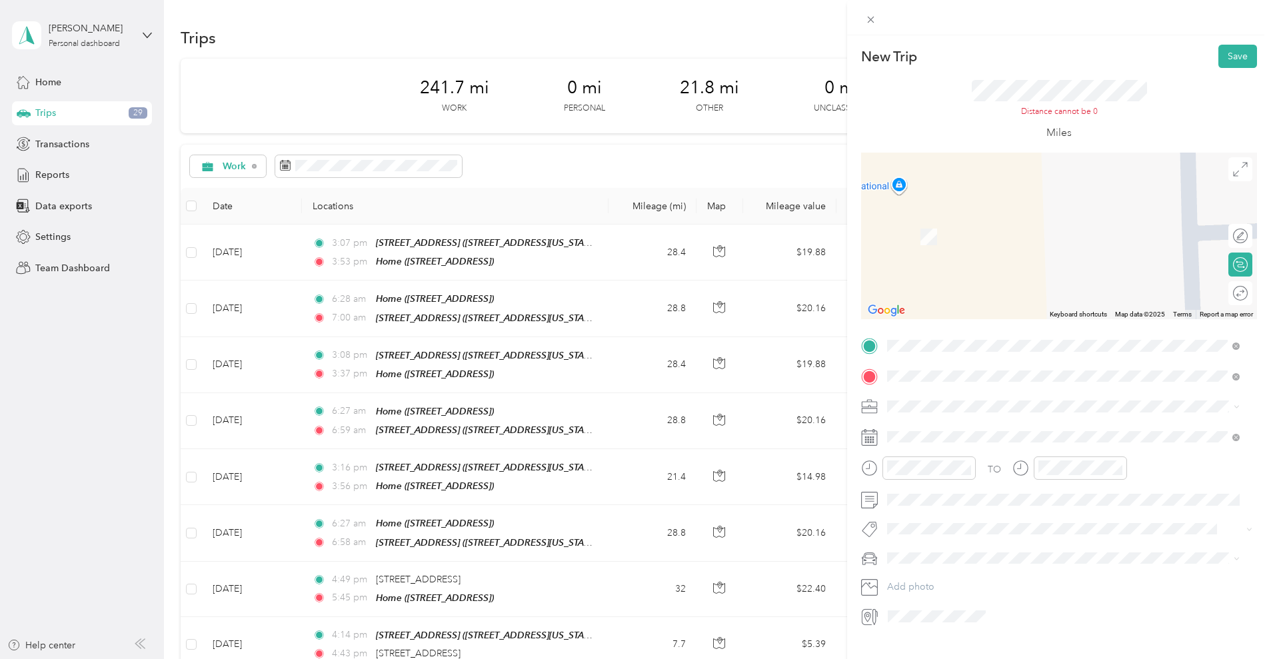
click at [943, 476] on div "Home 7540 SW 20th St, Plantation, FL, United States , 33317, Plantation, FL, Un…" at bounding box center [1062, 478] width 343 height 33
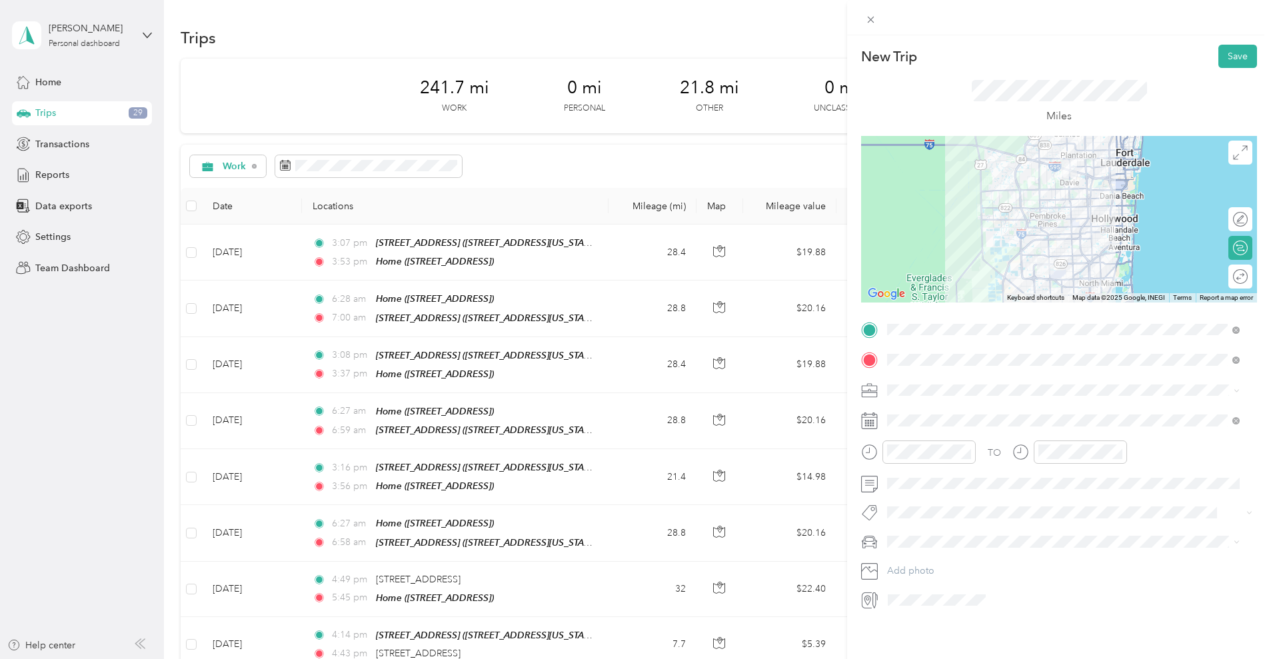
click at [1017, 240] on div at bounding box center [1059, 219] width 396 height 167
click at [1021, 226] on div at bounding box center [1059, 219] width 396 height 167
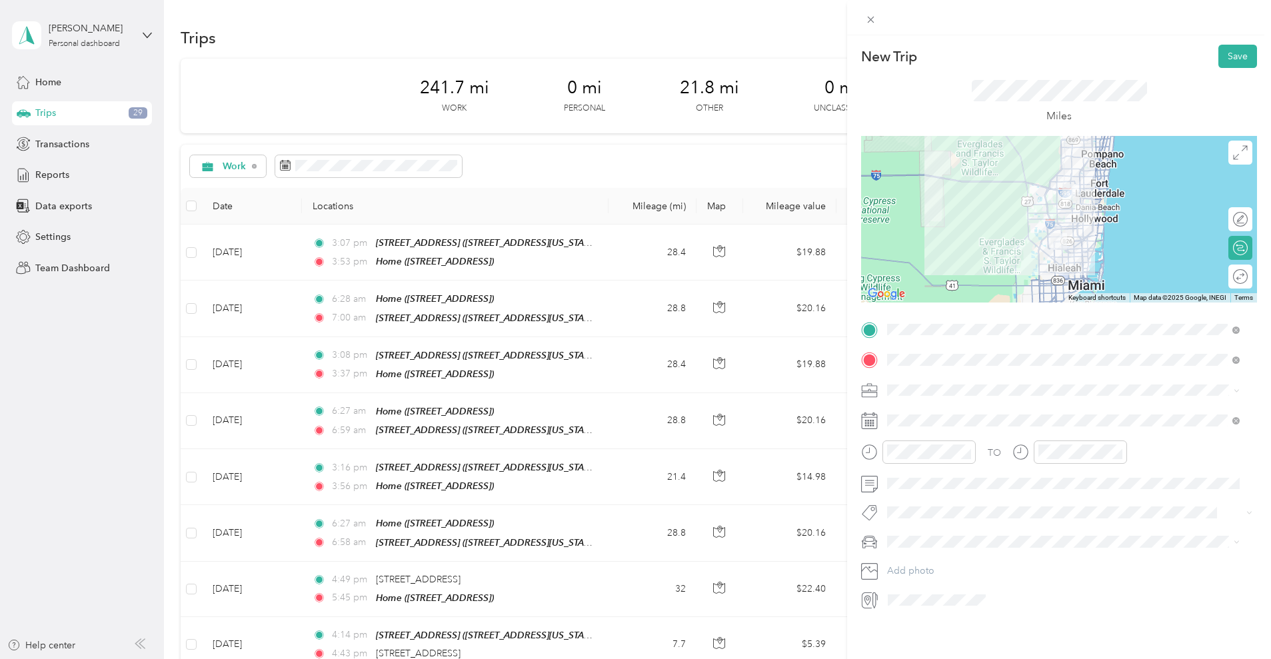
click at [911, 419] on ol "Work Personal Other Charity Medical Moving Commute" at bounding box center [1063, 479] width 362 height 163
click at [924, 382] on span at bounding box center [1069, 390] width 374 height 21
click at [916, 411] on div "Work" at bounding box center [1062, 413] width 343 height 14
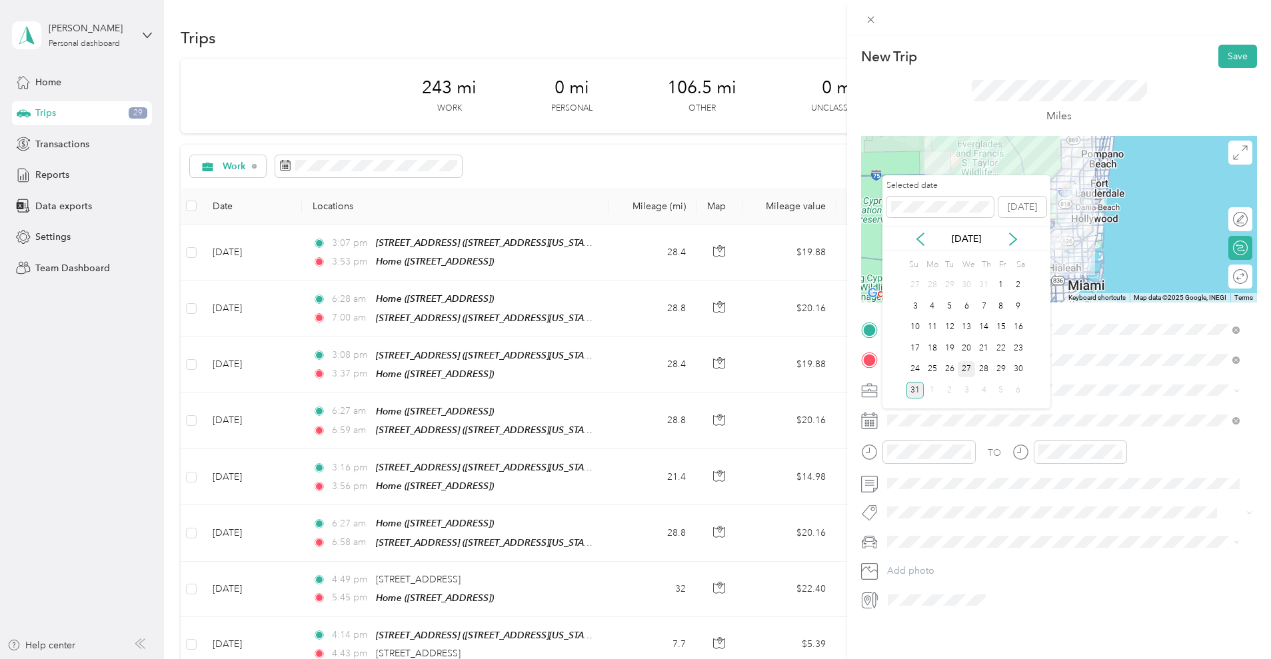
click at [964, 368] on div "27" at bounding box center [965, 369] width 17 height 17
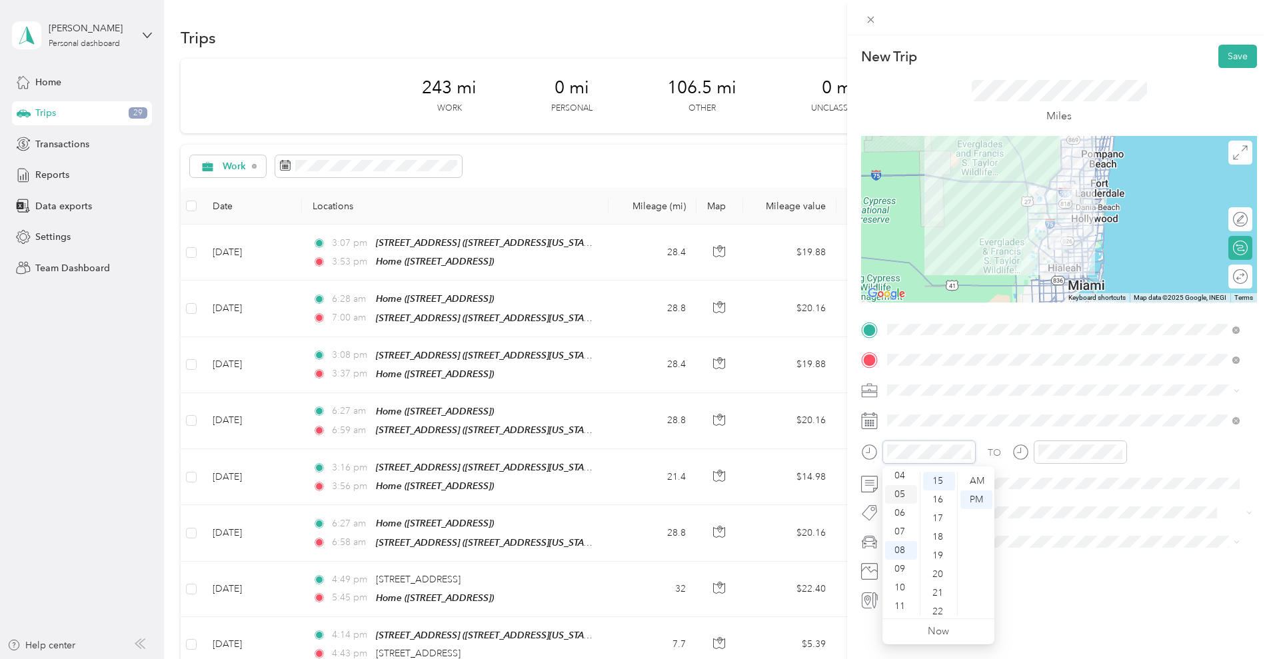
scroll to position [43, 0]
click at [900, 498] on div "03" at bounding box center [901, 493] width 32 height 19
click at [942, 496] on div "16" at bounding box center [939, 499] width 32 height 19
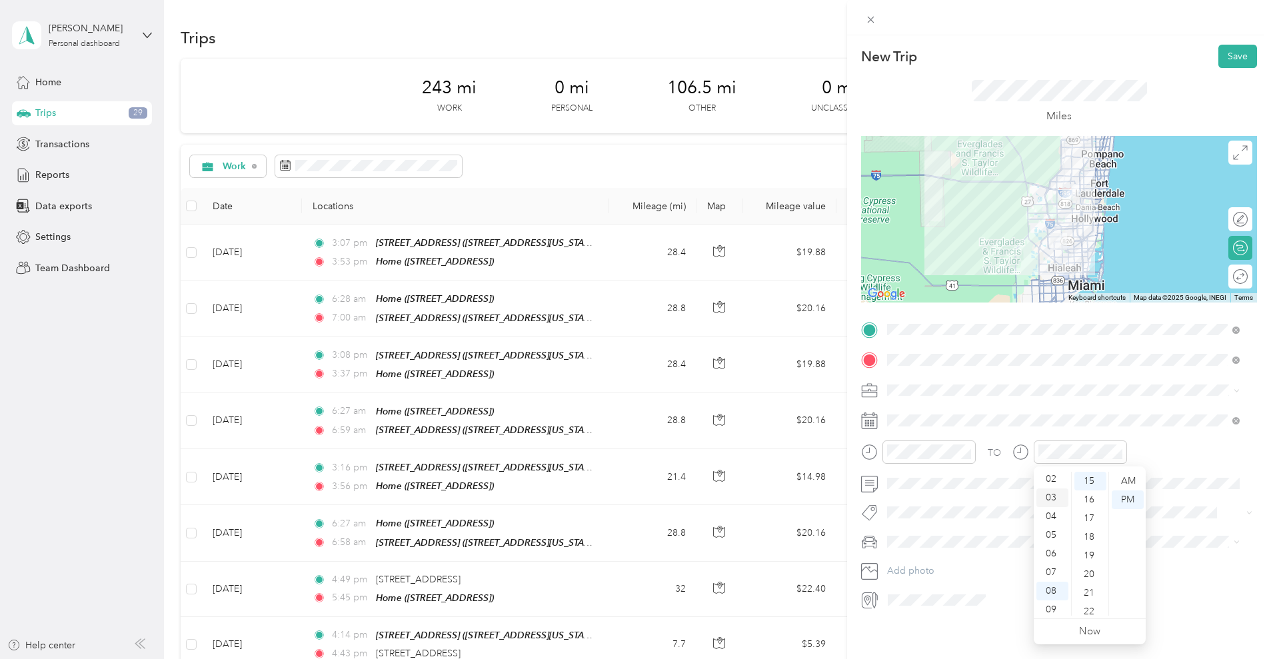
click at [1045, 495] on div "03" at bounding box center [1052, 497] width 32 height 19
click at [1093, 556] on div "56" at bounding box center [1090, 563] width 32 height 19
click at [1175, 458] on div "TO" at bounding box center [1059, 456] width 396 height 33
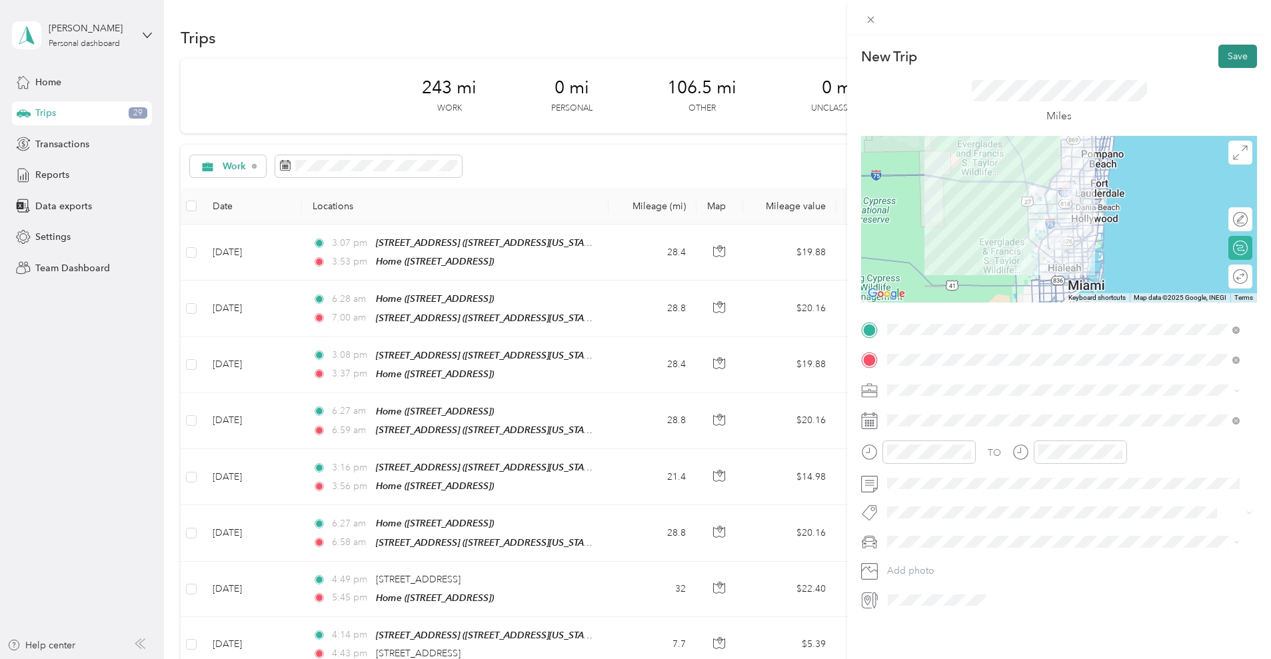
click at [1230, 57] on button "Save" at bounding box center [1237, 56] width 39 height 23
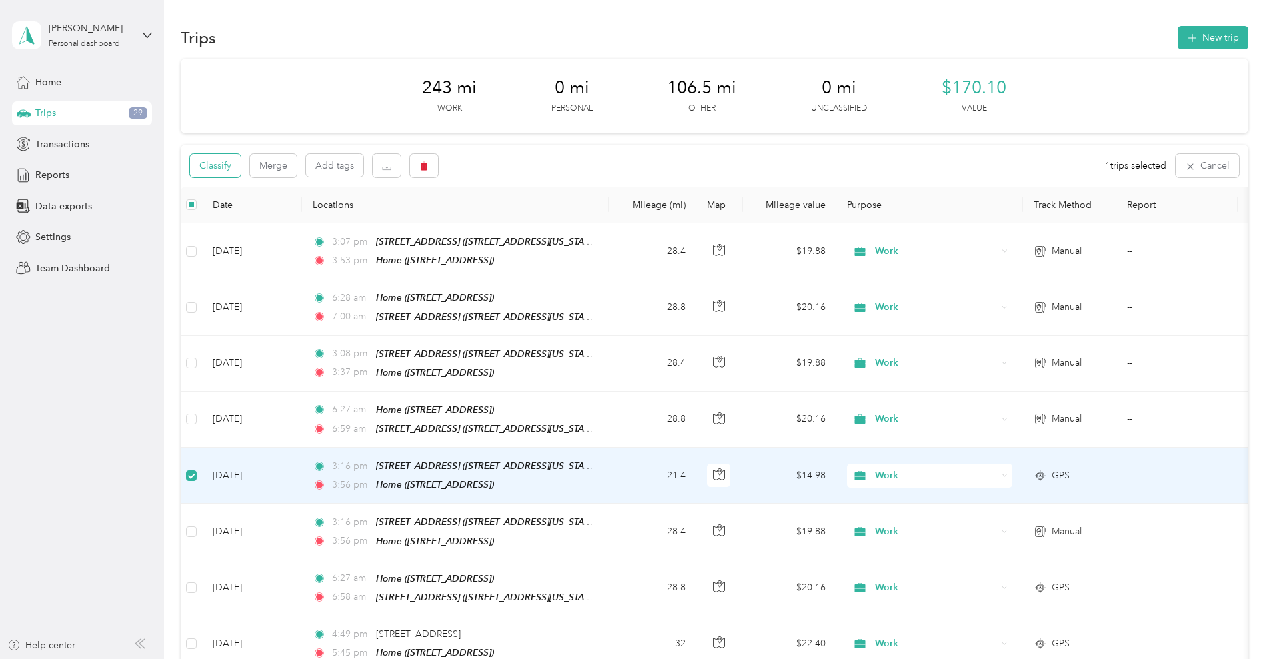
click at [241, 161] on button "Classify" at bounding box center [215, 165] width 51 height 23
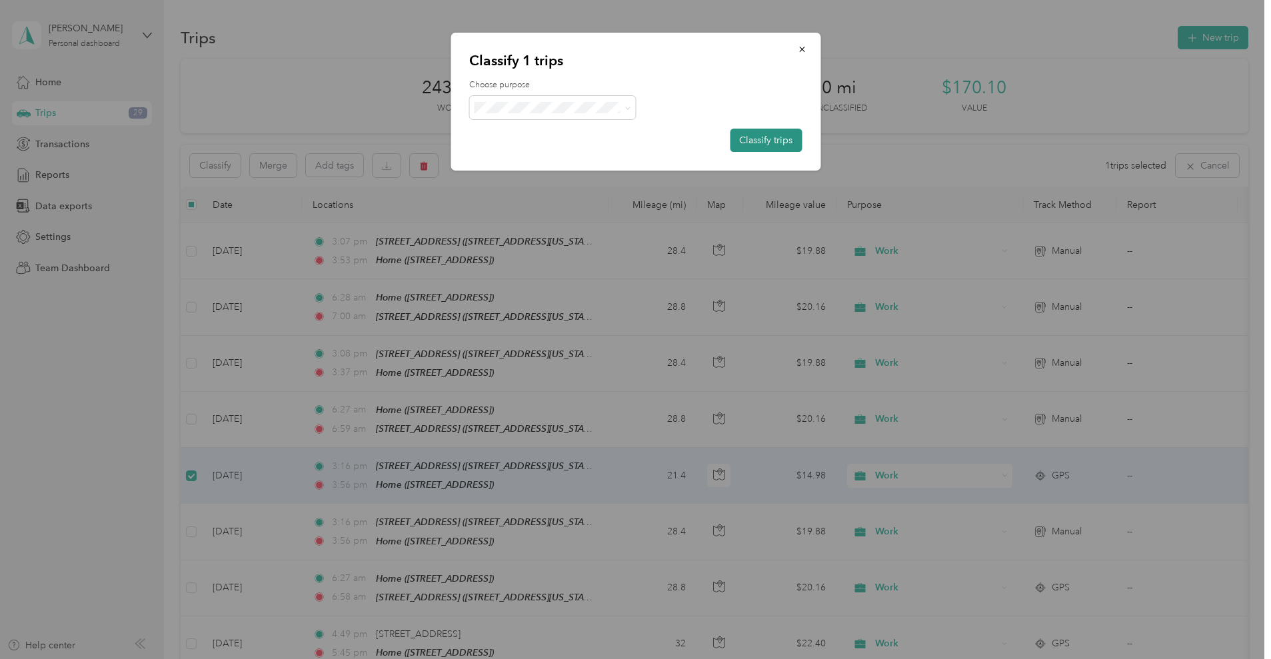
click at [733, 135] on button "Classify trips" at bounding box center [766, 140] width 72 height 23
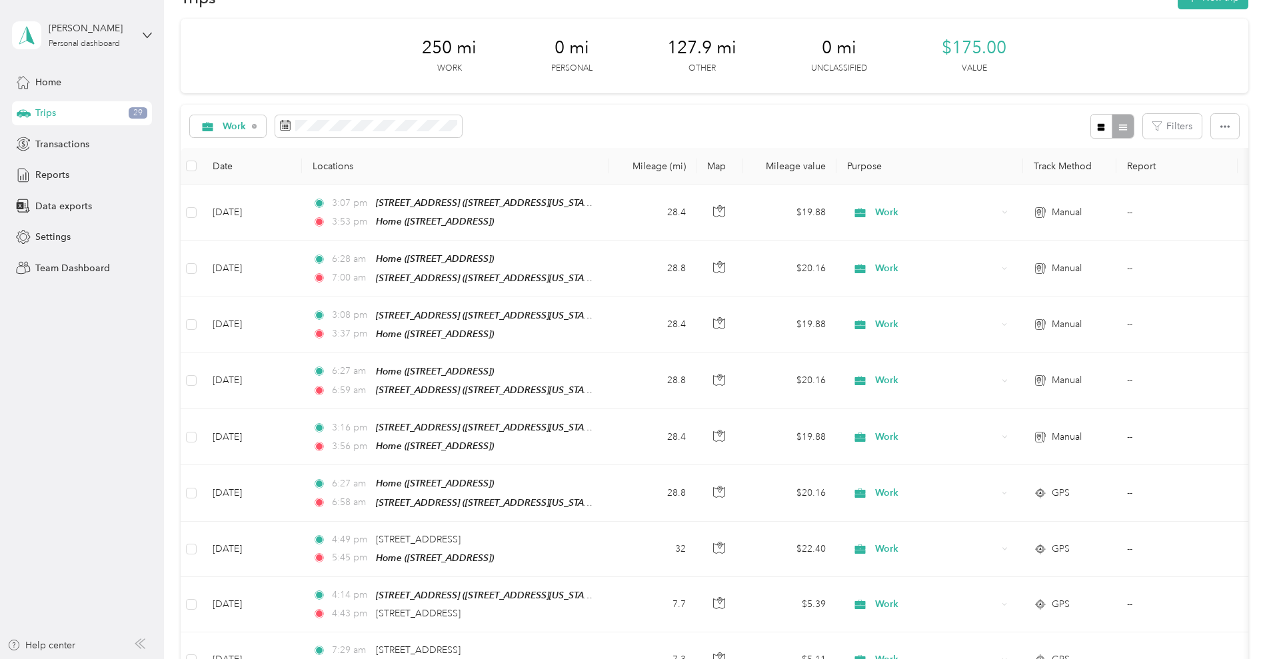
scroll to position [27, 0]
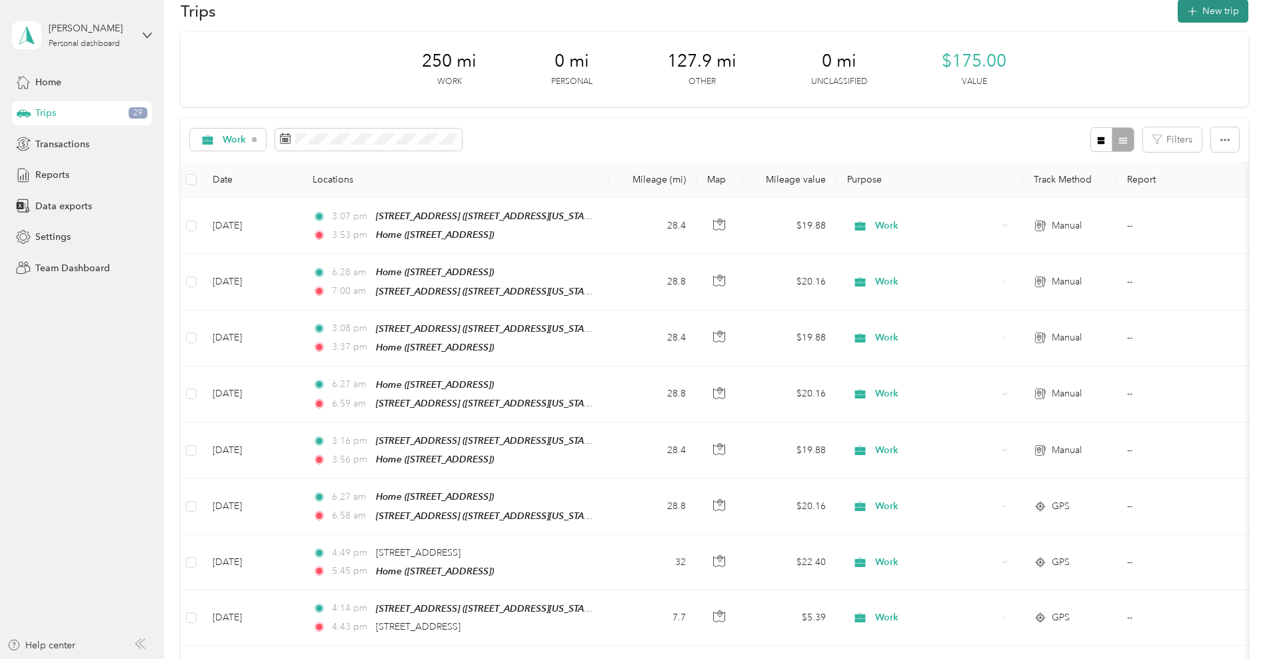
click at [1177, 10] on button "New trip" at bounding box center [1212, 10] width 71 height 23
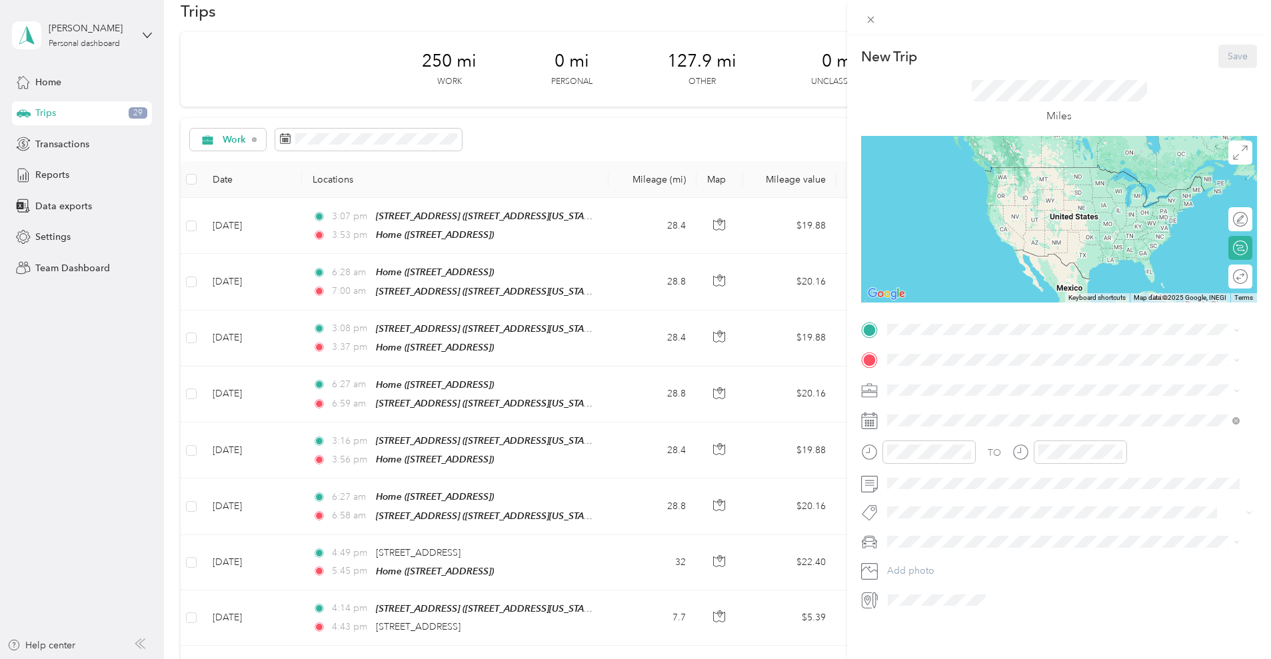
click at [238, 508] on div "New Trip Save This trip cannot be edited because it is either under review, app…" at bounding box center [635, 329] width 1271 height 659
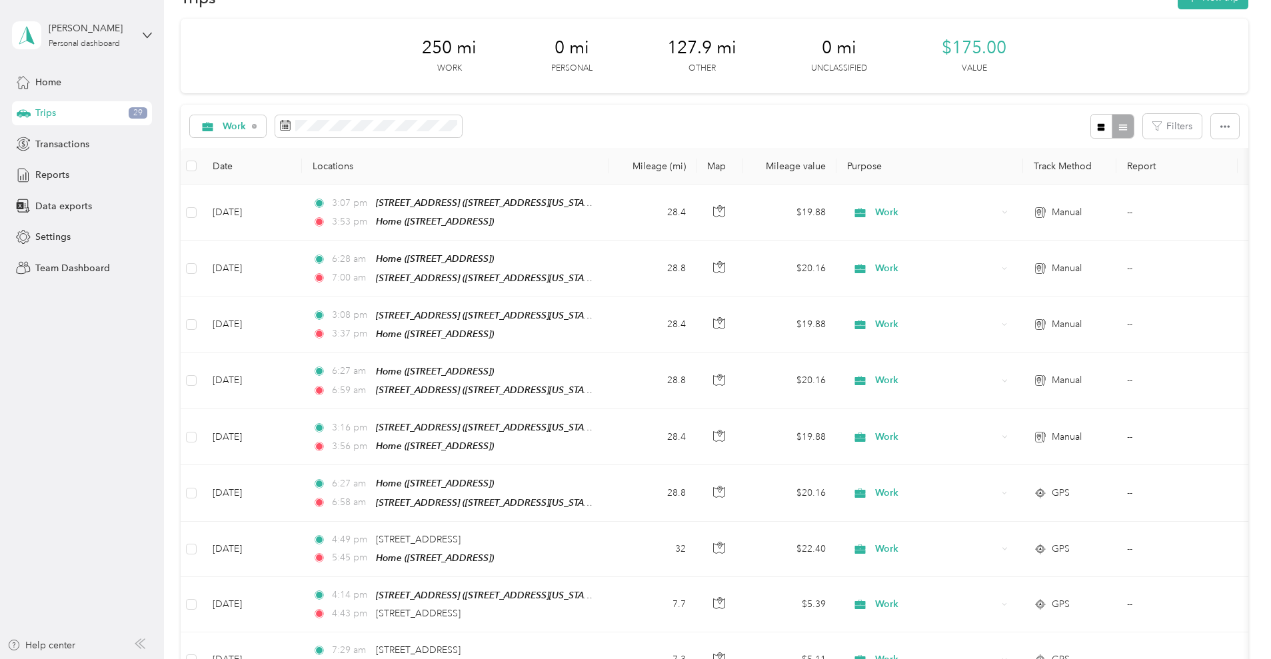
scroll to position [42, 0]
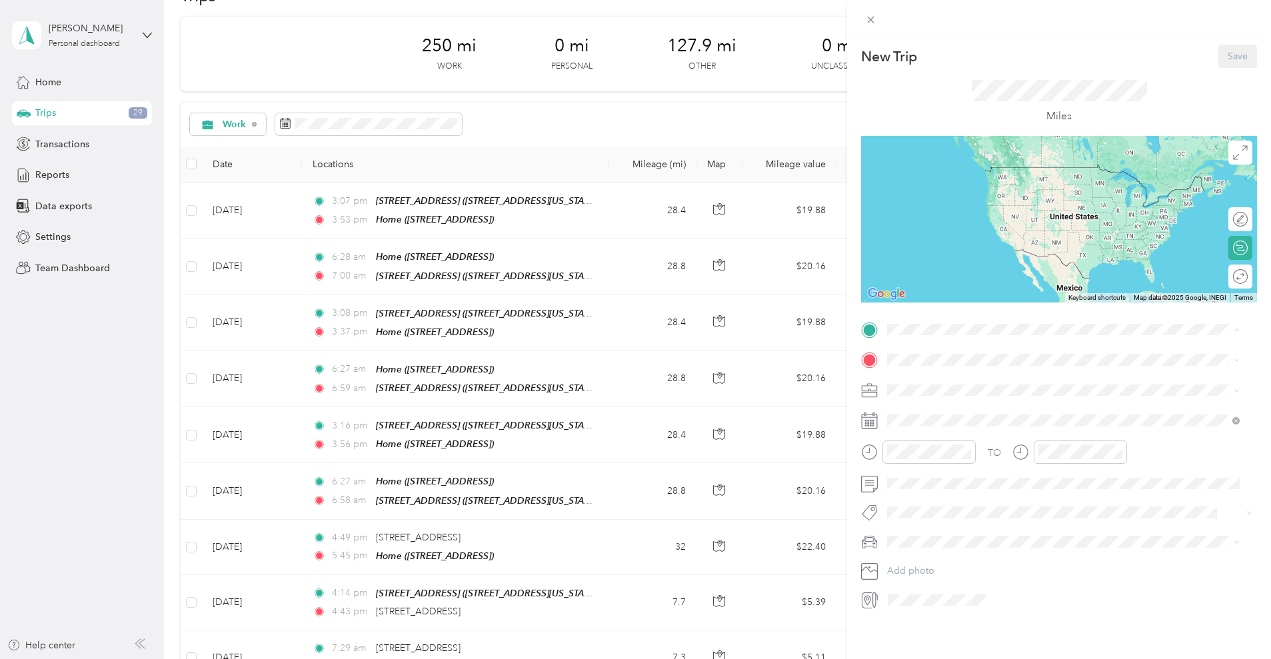
click at [151, 578] on div "New Trip Save This trip cannot be edited because it is either under review, app…" at bounding box center [635, 329] width 1271 height 659
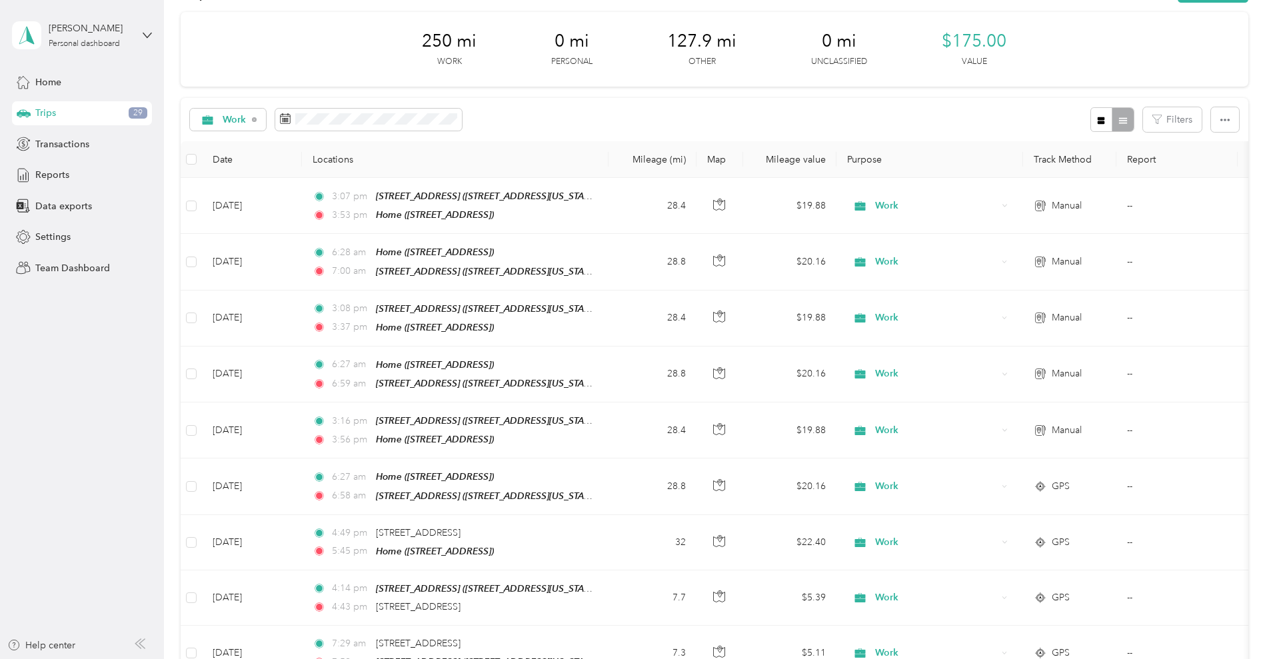
scroll to position [46, 0]
